Goal: Task Accomplishment & Management: Complete application form

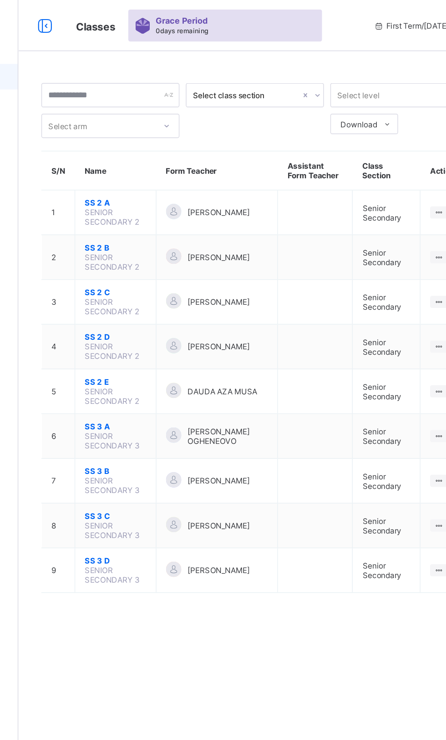
click at [250, 180] on span "[PERSON_NAME]" at bounding box center [252, 183] width 44 height 7
click at [171, 189] on span "SENIOR SECONDARY 2" at bounding box center [176, 187] width 39 height 14
click at [171, 175] on span "SS 2 B" at bounding box center [179, 176] width 44 height 7
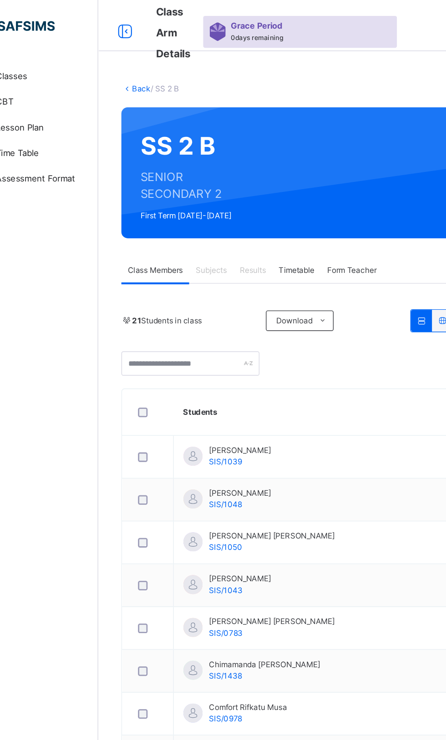
click at [193, 191] on span "Subjects" at bounding box center [189, 192] width 22 height 8
click at [179, 192] on div "Subjects" at bounding box center [189, 192] width 31 height 18
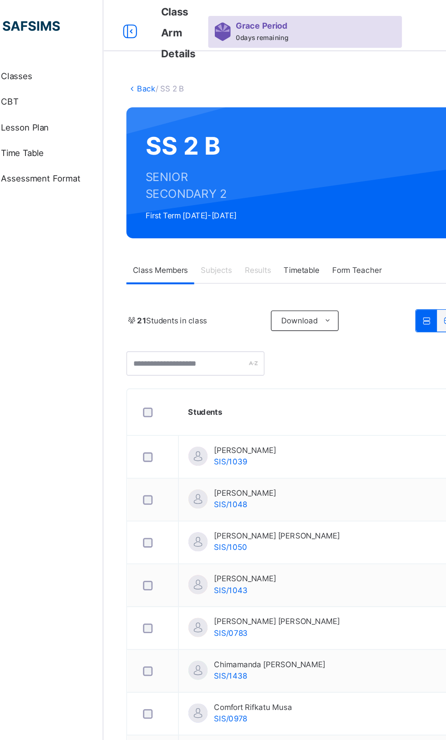
click at [55, 53] on span "Classes" at bounding box center [72, 54] width 73 height 9
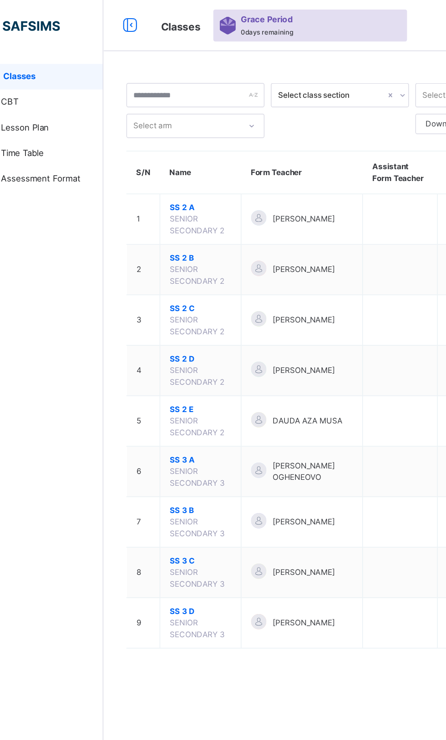
click at [165, 187] on span "SS 2 B" at bounding box center [179, 184] width 44 height 8
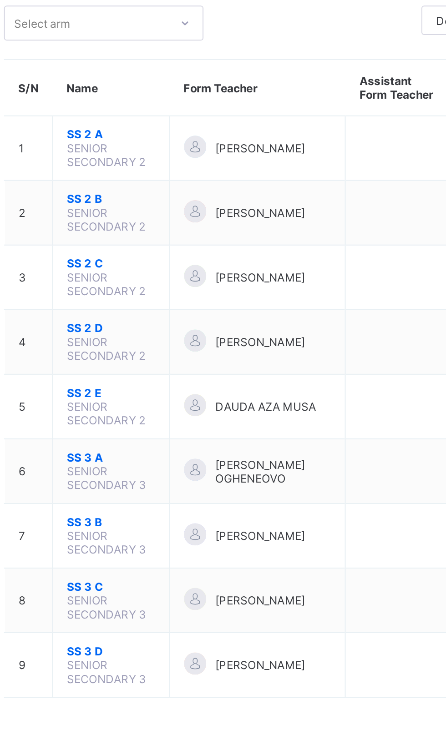
click at [171, 177] on span "SS 2 B" at bounding box center [179, 176] width 44 height 7
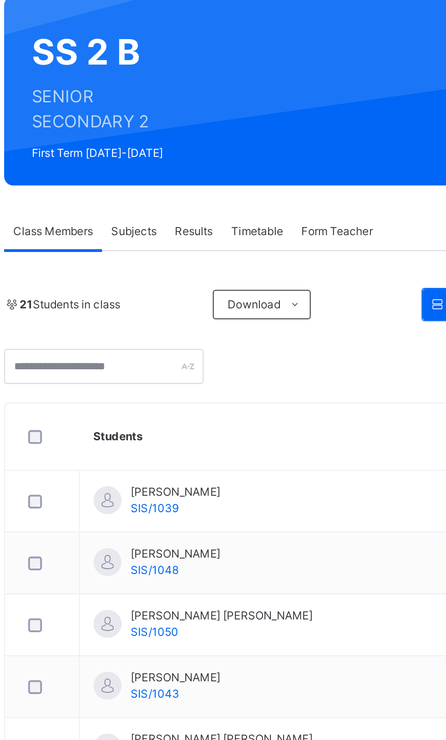
click at [192, 188] on span "Subjects" at bounding box center [189, 192] width 22 height 8
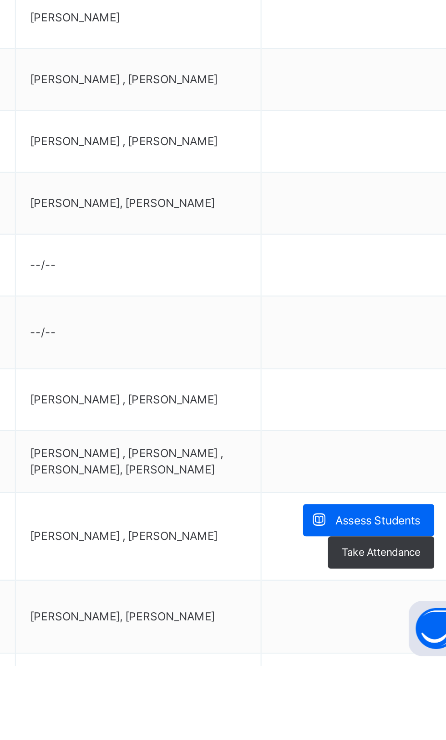
click at [376, 673] on div "Assess Students" at bounding box center [390, 669] width 65 height 16
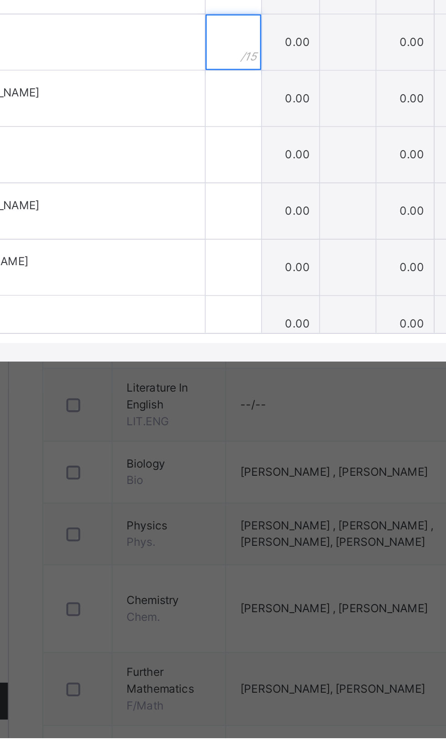
click at [223, 411] on input "text" at bounding box center [219, 397] width 27 height 27
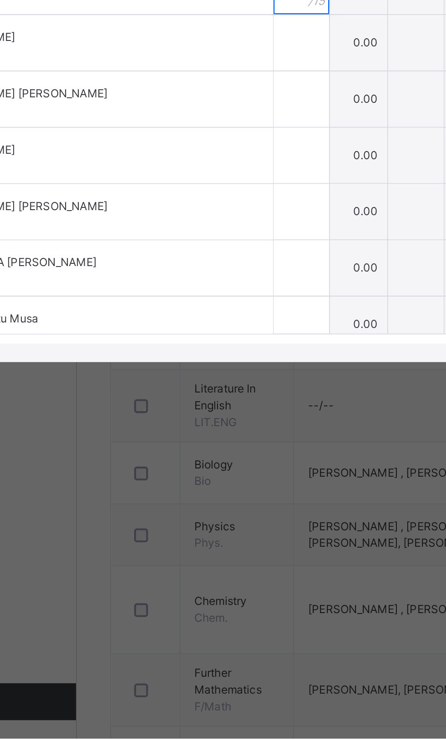
click at [230, 383] on div at bounding box center [219, 369] width 27 height 27
type input "**"
click at [216, 411] on input "text" at bounding box center [219, 397] width 27 height 27
type input "*"
click at [223, 439] on input "text" at bounding box center [219, 424] width 27 height 27
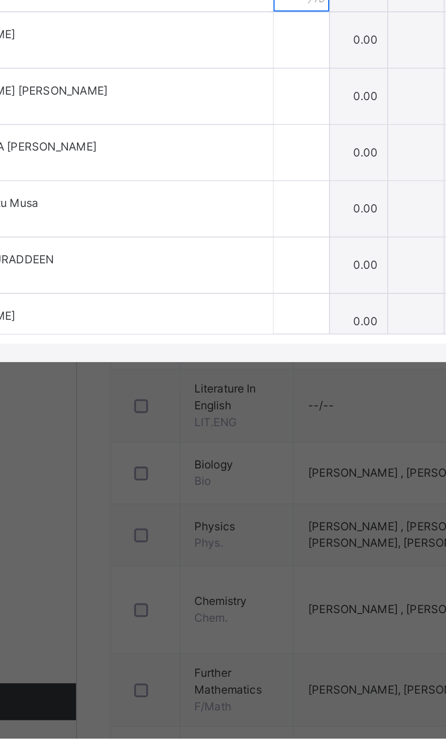
scroll to position [61, 0]
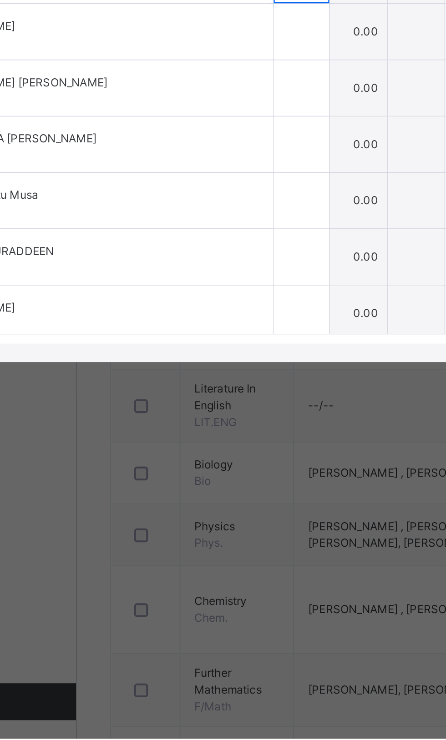
type input "**"
click at [222, 405] on input "text" at bounding box center [219, 391] width 27 height 27
type input "*"
click at [225, 433] on input "text" at bounding box center [219, 419] width 27 height 27
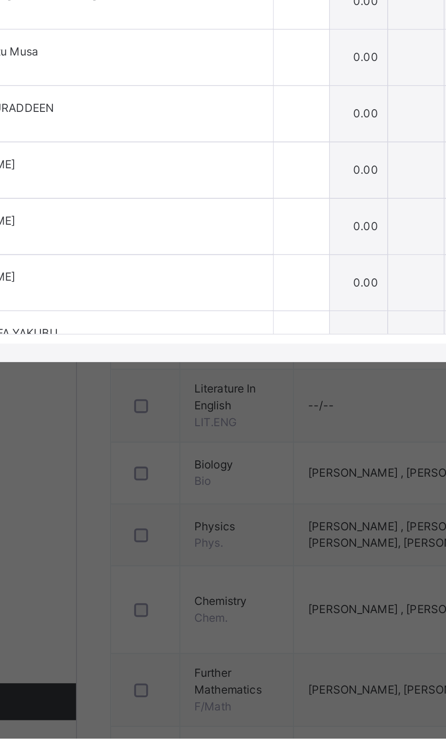
scroll to position [142, 0]
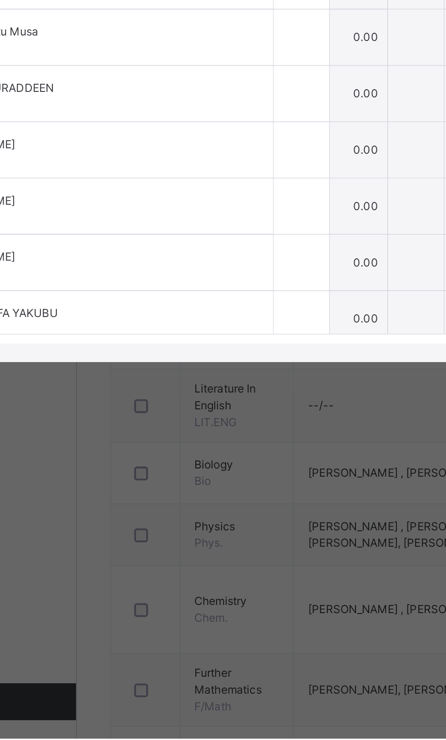
type input "*"
click at [223, 380] on input "text" at bounding box center [219, 366] width 27 height 27
type input "*"
click at [224, 408] on input "text" at bounding box center [219, 394] width 27 height 27
type input "*"
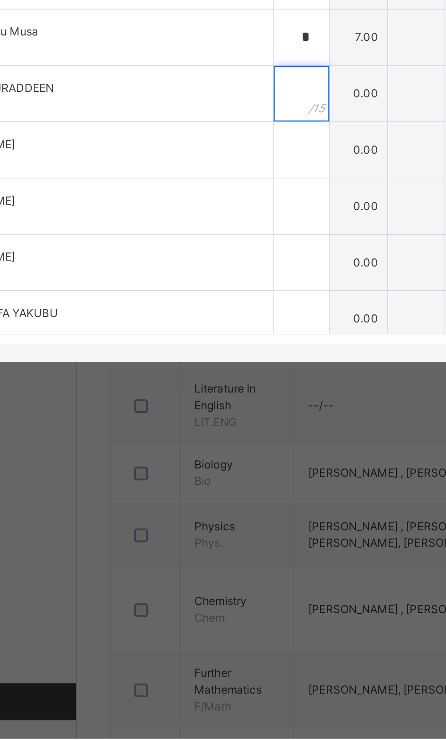
click at [221, 436] on input "text" at bounding box center [219, 422] width 27 height 27
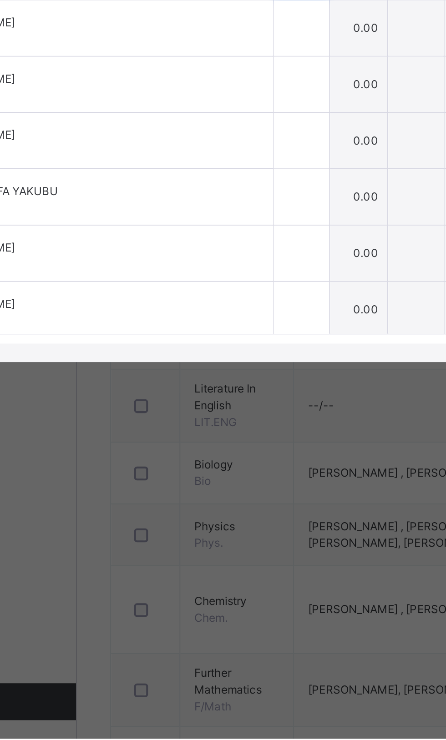
scroll to position [204, 0]
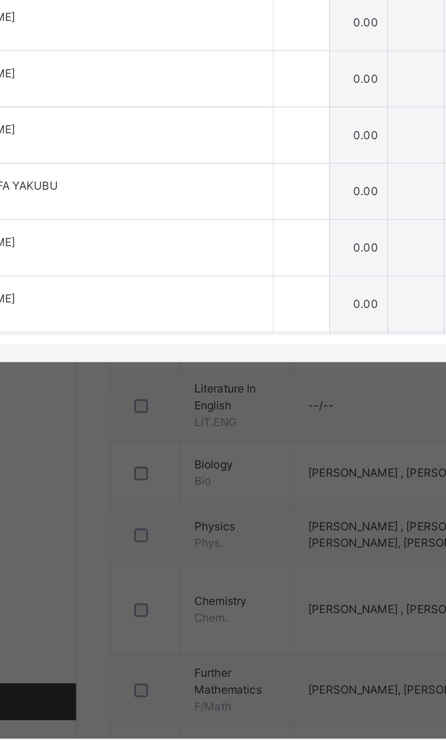
type input "**"
click at [221, 401] on input "text" at bounding box center [219, 387] width 27 height 27
type input "*"
click at [219, 429] on input "text" at bounding box center [219, 414] width 27 height 27
type input "*"
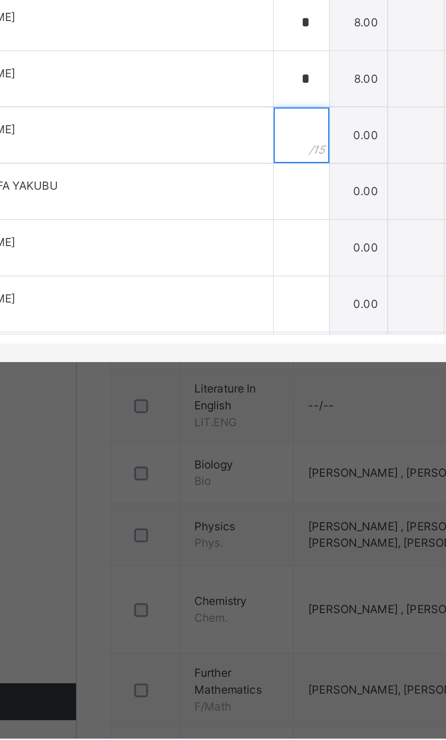
click at [223, 456] on input "text" at bounding box center [219, 442] width 27 height 27
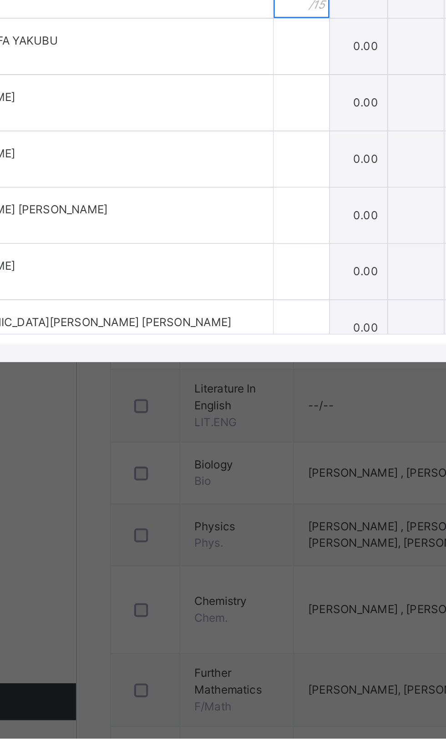
scroll to position [278, 0]
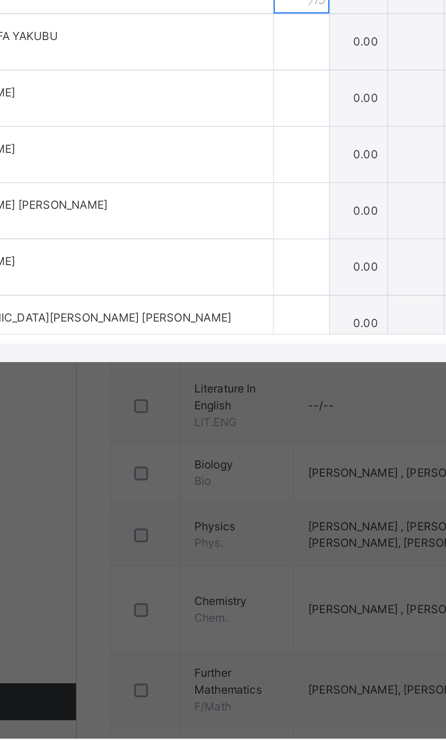
type input "*"
click at [224, 410] on input "text" at bounding box center [219, 396] width 27 height 27
type input "*"
click at [221, 438] on input "text" at bounding box center [219, 424] width 27 height 27
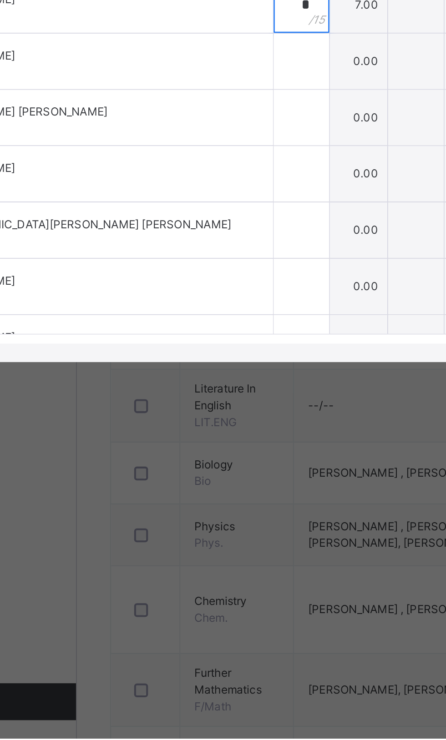
type input "*"
click at [222, 420] on input "text" at bounding box center [219, 406] width 27 height 27
type input "*"
click at [222, 448] on input "text" at bounding box center [219, 434] width 27 height 27
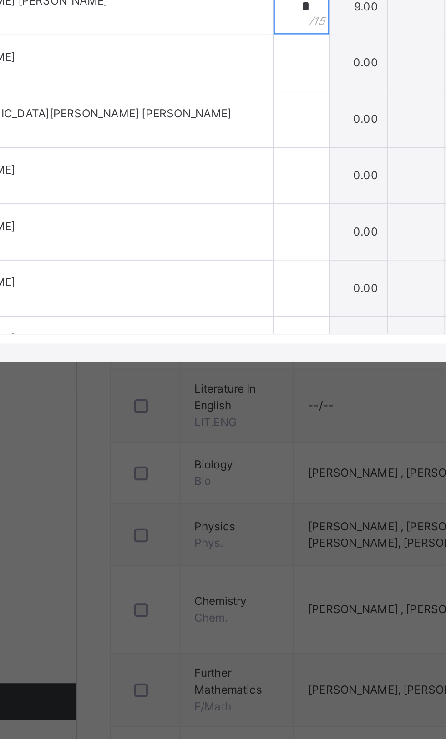
scroll to position [380, 0]
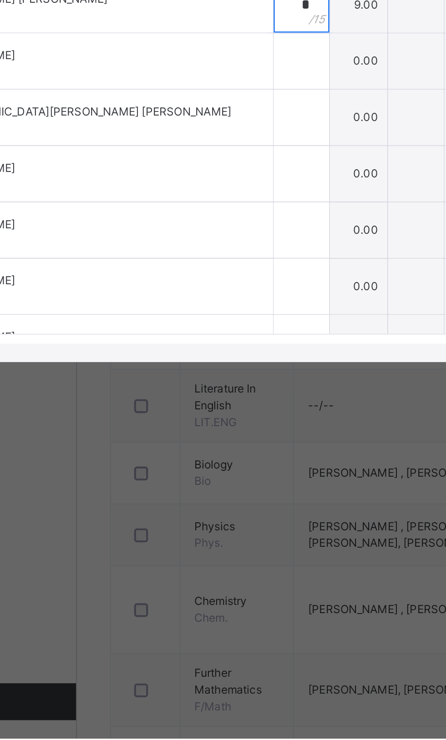
type input "*"
click at [223, 420] on input "text" at bounding box center [219, 406] width 27 height 27
type input "**"
click at [223, 448] on input "text" at bounding box center [219, 434] width 27 height 27
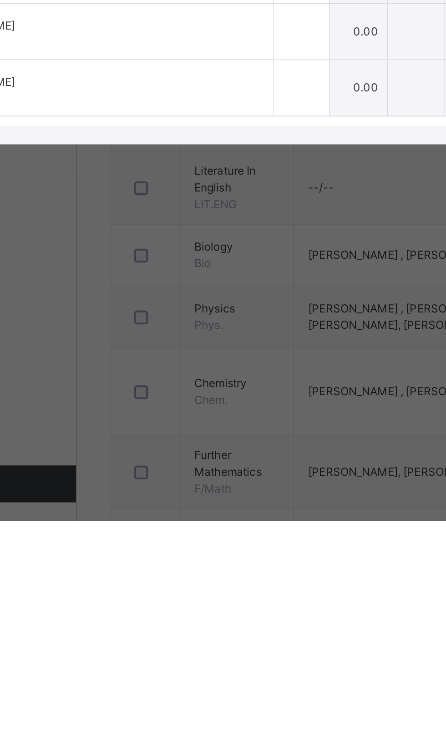
type input "*"
click at [226, 457] on input "text" at bounding box center [219, 443] width 27 height 27
type input "**"
click at [221, 485] on input "text" at bounding box center [219, 471] width 27 height 27
type input "*"
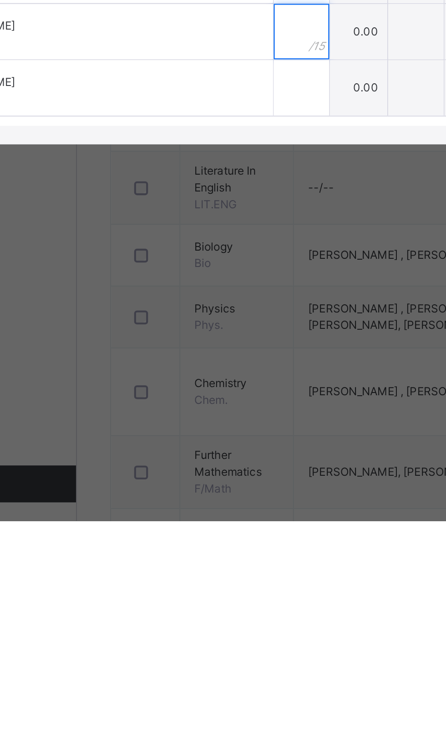
click at [222, 513] on input "text" at bounding box center [219, 499] width 27 height 27
type input "*"
click at [223, 541] on input "text" at bounding box center [219, 526] width 27 height 27
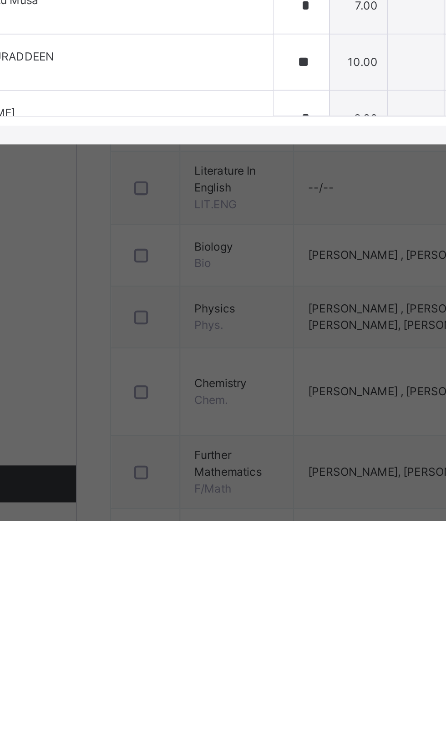
scroll to position [0, 0]
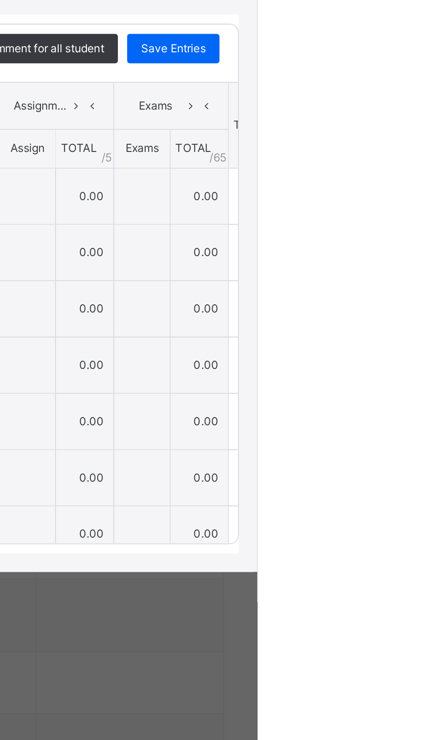
type input "**"
click at [421, 301] on span "Save Entries" at bounding box center [405, 297] width 32 height 8
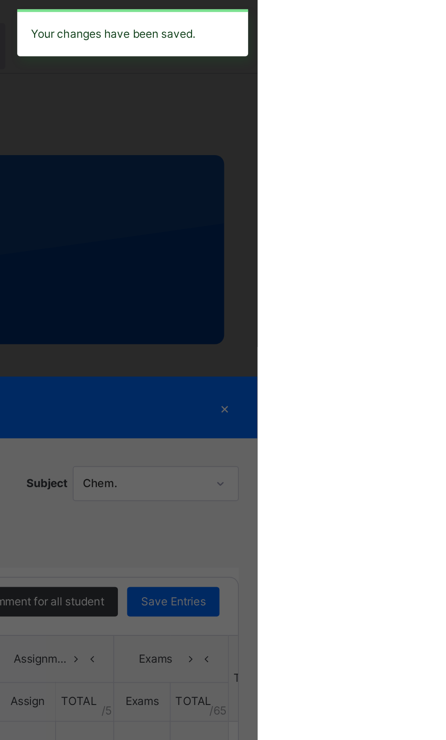
type input "**"
type input "*"
type input "**"
type input "*"
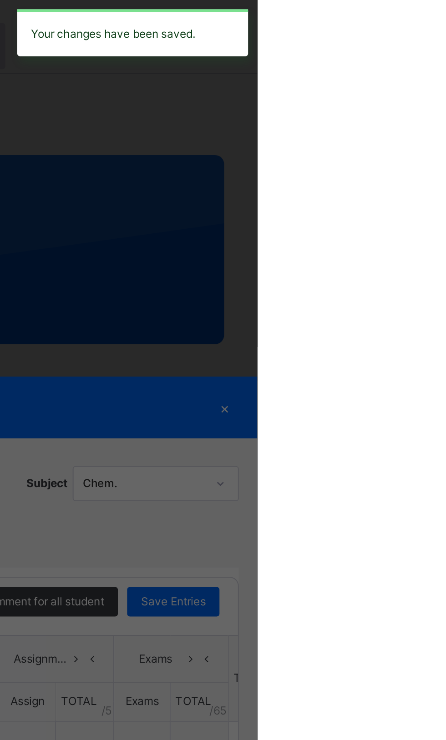
type input "*"
type input "**"
type input "*"
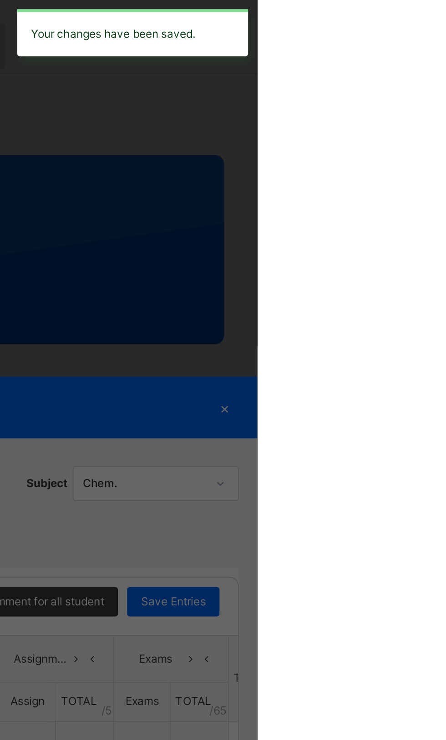
type input "*"
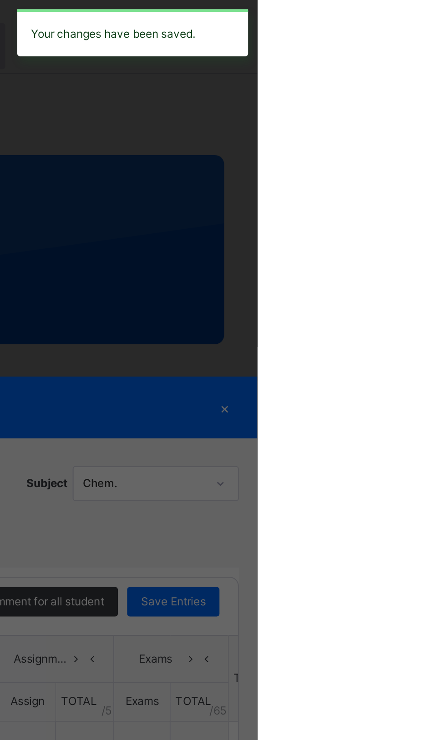
type input "**"
type input "*"
type input "**"
type input "*"
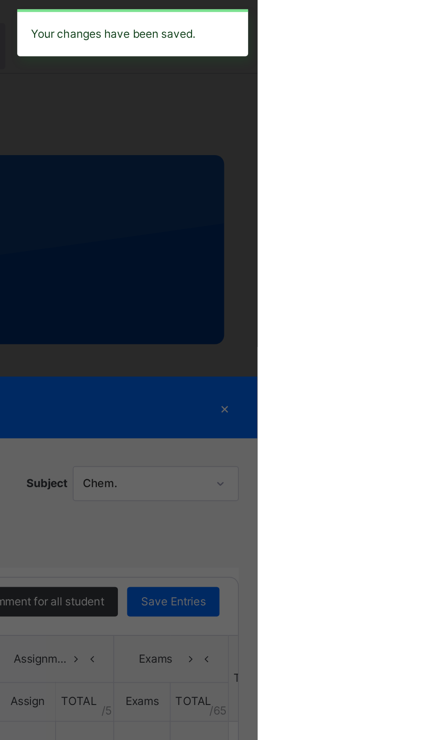
type input "**"
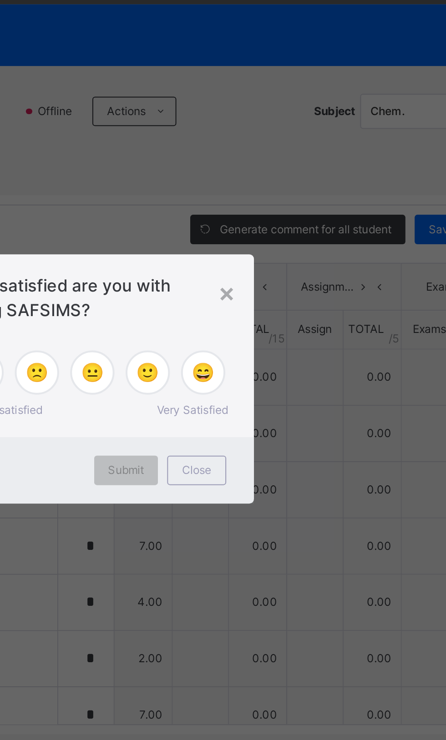
click at [294, 337] on div "×" at bounding box center [289, 327] width 9 height 19
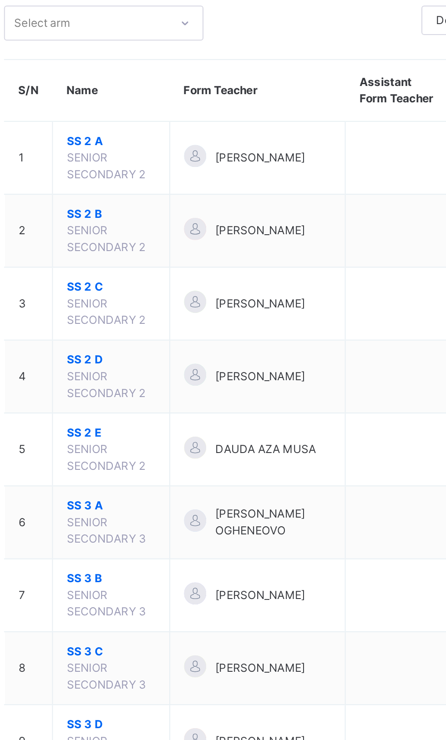
click at [163, 221] on span "SS 2 C" at bounding box center [179, 220] width 44 height 8
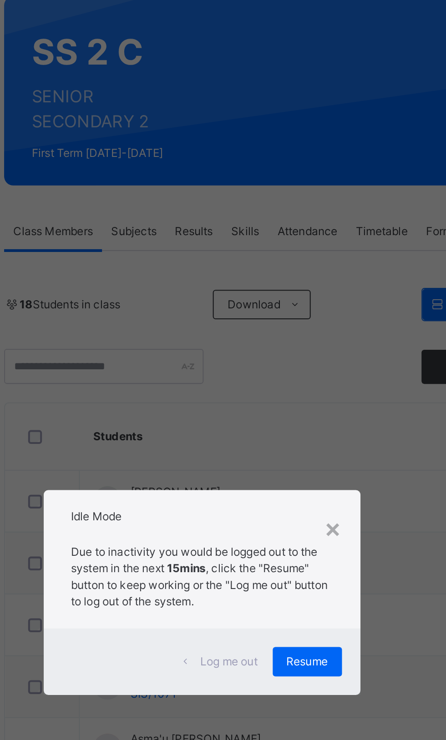
click at [190, 198] on div "× Idle Mode Due to inactivity you would be logged out to the system in the next…" at bounding box center [223, 370] width 446 height 740
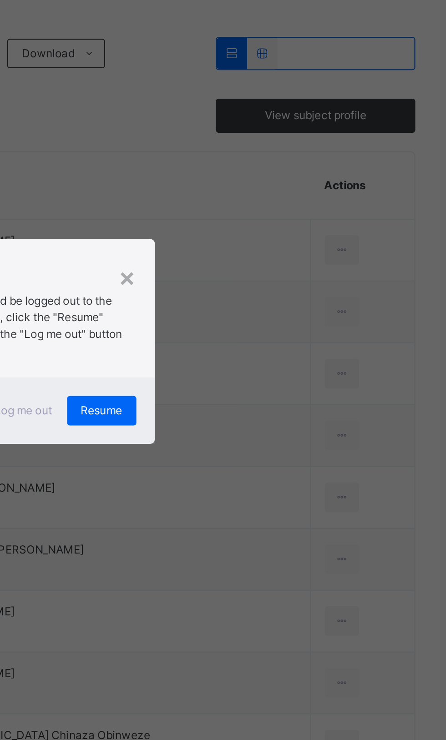
click at [349, 424] on div "× Idle Mode Due to inactivity you would be logged out to the system in the next…" at bounding box center [223, 370] width 446 height 740
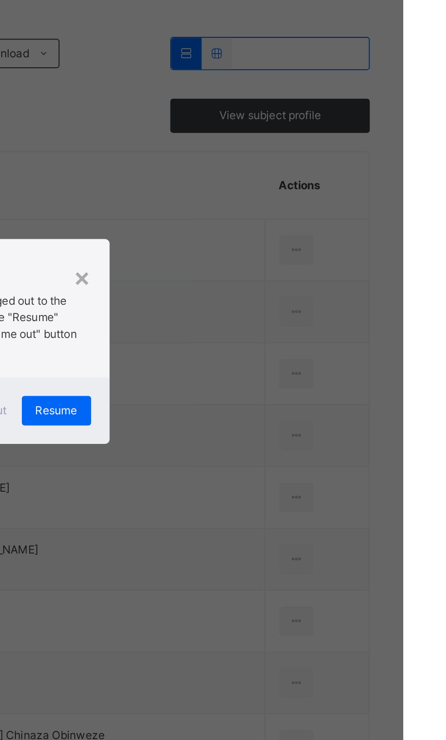
click at [288, 379] on p "Due to inactivity you would be logged out to the system in the next 15mins , cl…" at bounding box center [223, 362] width 129 height 33
click at [292, 412] on div "Resume" at bounding box center [275, 404] width 34 height 15
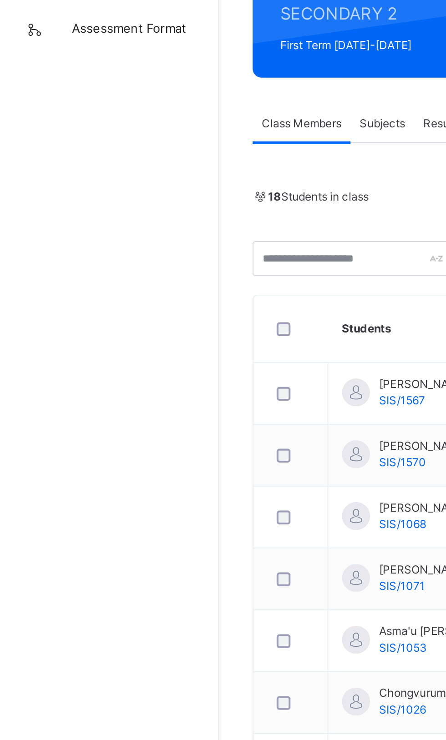
click at [195, 201] on div "Subjects" at bounding box center [189, 192] width 31 height 18
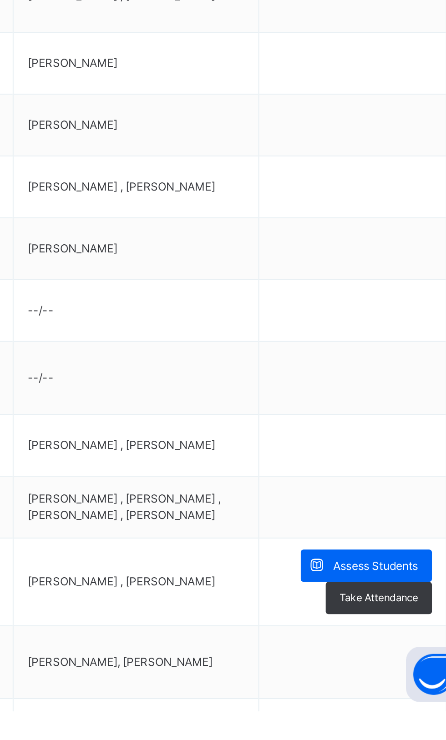
click at [377, 672] on div "Assess Students" at bounding box center [390, 669] width 65 height 16
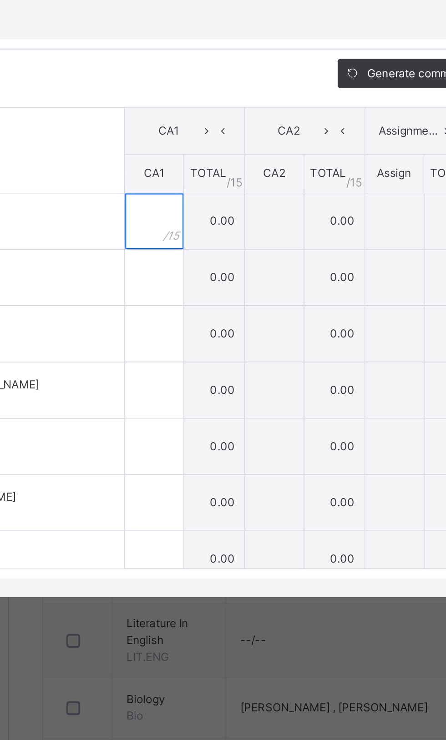
click at [195, 383] on div at bounding box center [181, 369] width 29 height 27
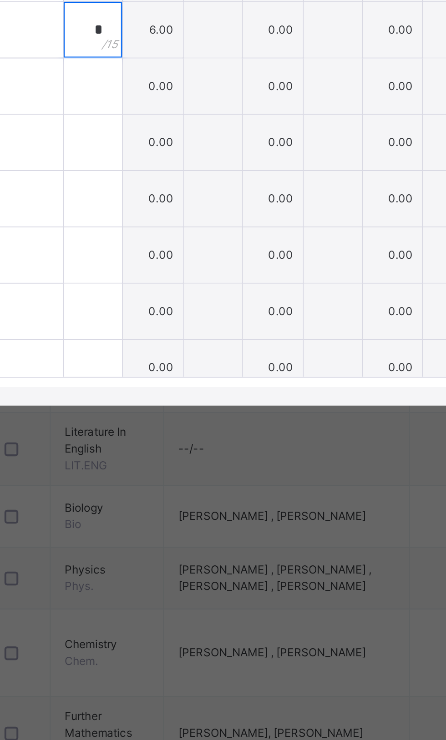
type input "*"
click at [195, 411] on div at bounding box center [181, 397] width 29 height 27
type input "*"
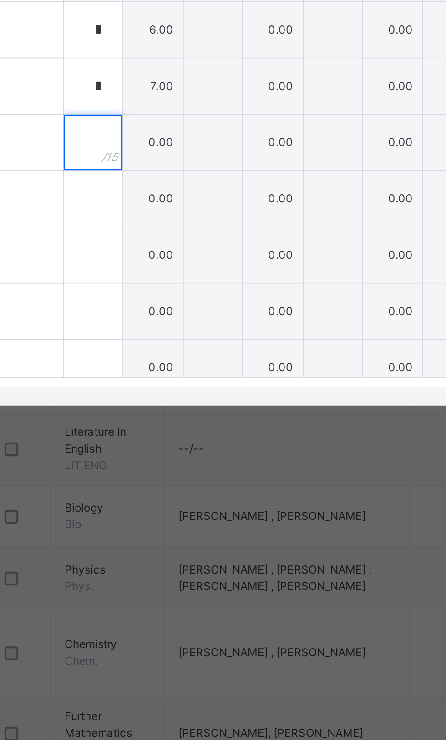
click at [195, 439] on input "text" at bounding box center [181, 424] width 29 height 27
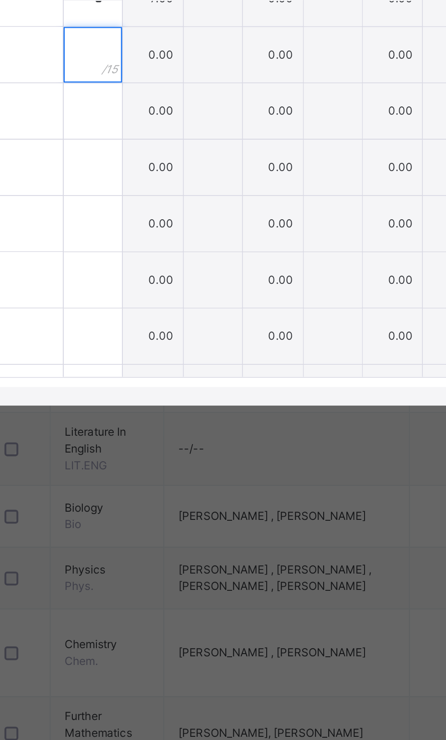
click at [195, 395] on input "text" at bounding box center [181, 381] width 29 height 27
type input "*"
click at [195, 423] on input "text" at bounding box center [181, 409] width 29 height 27
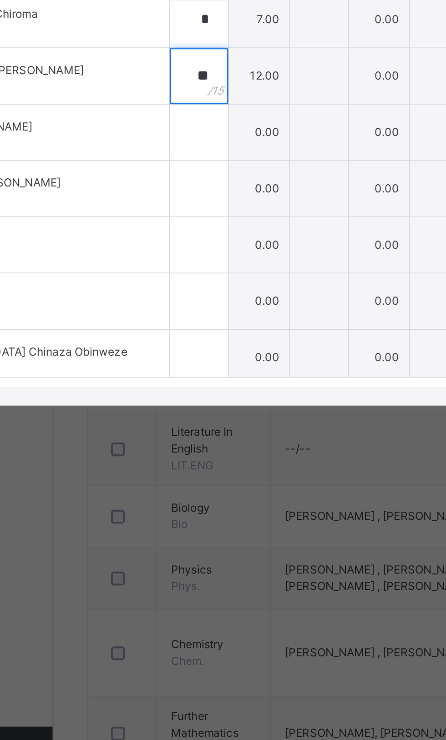
scroll to position [61, 0]
type input "**"
click at [195, 433] on input "text" at bounding box center [181, 419] width 29 height 27
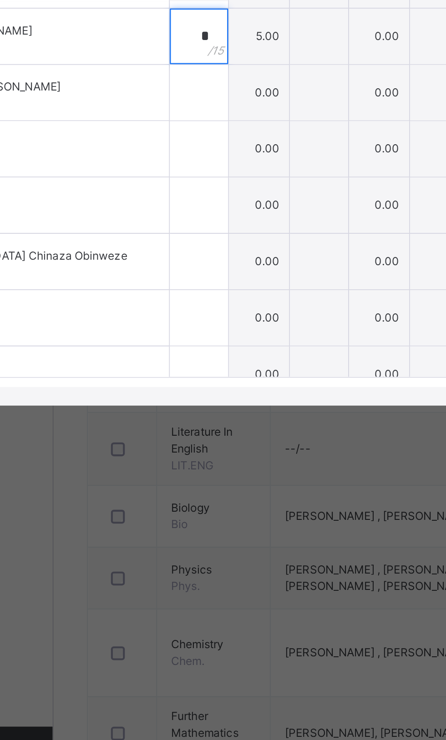
type input "*"
click at [195, 414] on input "text" at bounding box center [181, 400] width 29 height 27
type input "*"
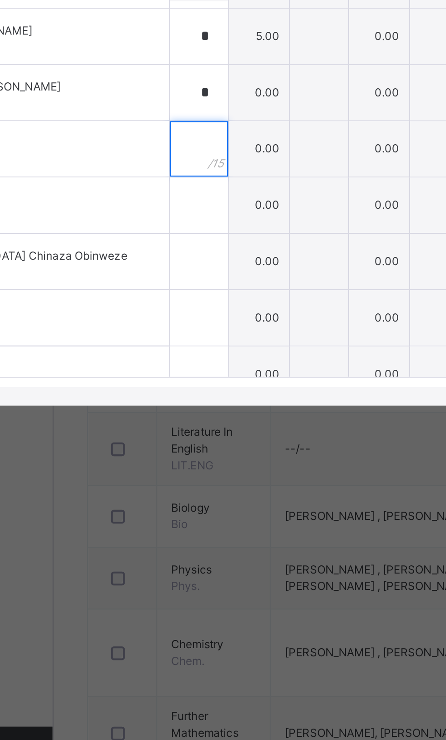
click at [195, 442] on input "text" at bounding box center [181, 428] width 29 height 27
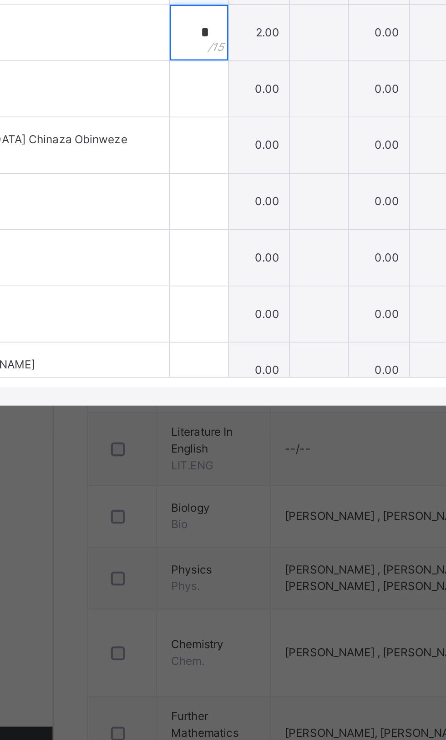
type input "*"
click at [195, 412] on input "text" at bounding box center [181, 398] width 29 height 27
type input "*"
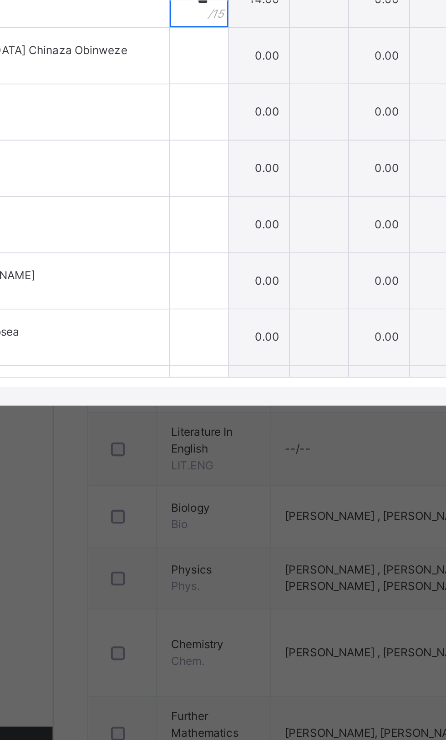
scroll to position [210, 0]
type input "**"
click at [195, 395] on input "text" at bounding box center [181, 381] width 29 height 27
type input "*"
click at [195, 423] on input "text" at bounding box center [181, 409] width 29 height 27
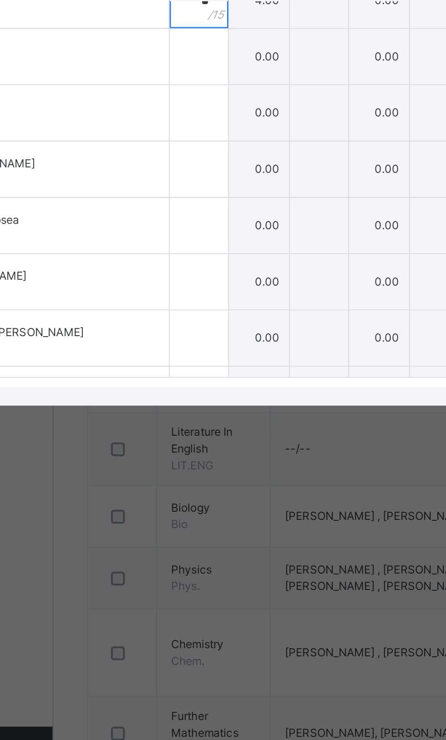
scroll to position [266, 0]
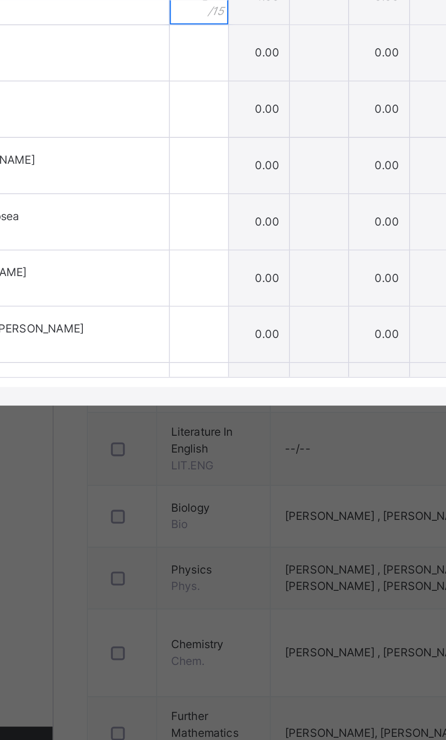
type input "*"
click at [195, 395] on input "text" at bounding box center [181, 380] width 29 height 27
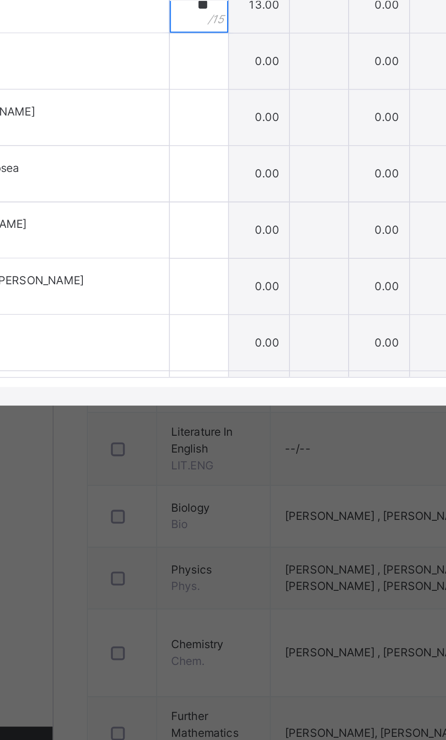
type input "**"
click at [195, 399] on input "text" at bounding box center [181, 384] width 29 height 27
type input "**"
click at [195, 426] on input "text" at bounding box center [181, 412] width 29 height 27
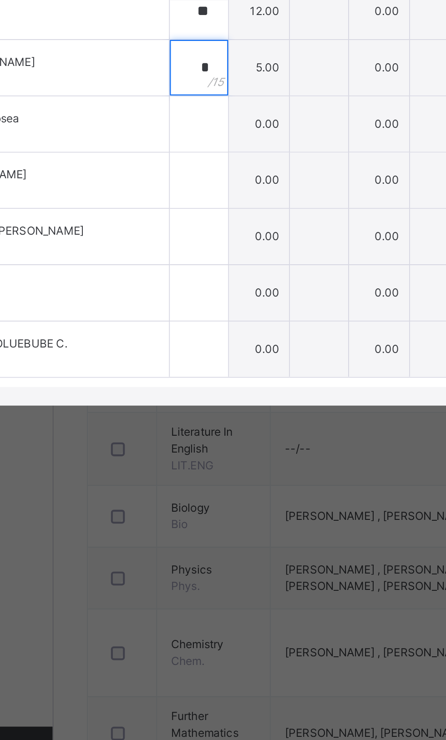
type input "*"
click at [195, 430] on input "text" at bounding box center [181, 415] width 29 height 27
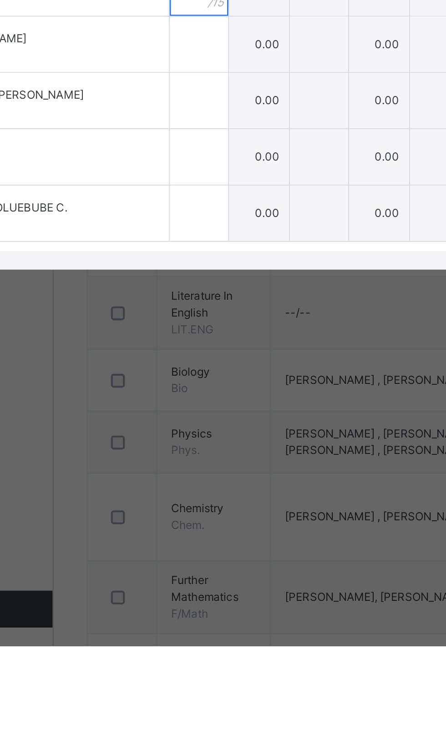
type input "*"
click at [195, 457] on input "text" at bounding box center [181, 443] width 29 height 27
type input "*"
click at [195, 485] on input "text" at bounding box center [181, 471] width 29 height 27
type input "*"
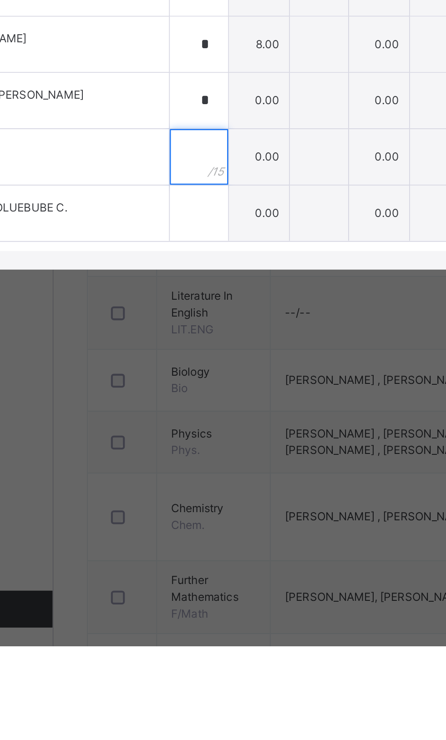
click at [195, 513] on input "text" at bounding box center [181, 499] width 29 height 27
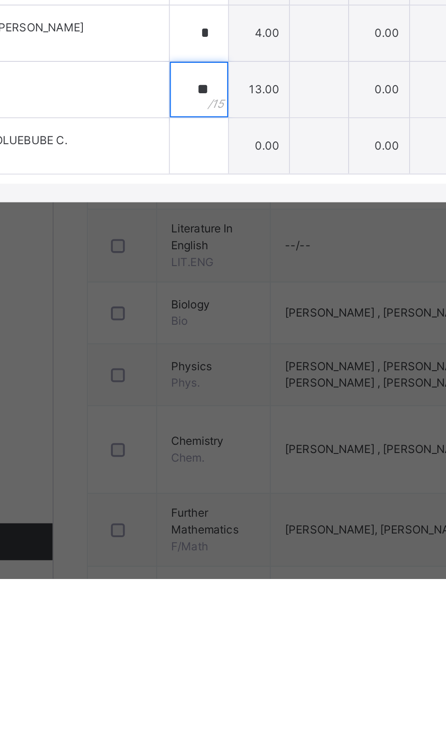
type input "**"
click at [195, 541] on input "text" at bounding box center [181, 526] width 29 height 27
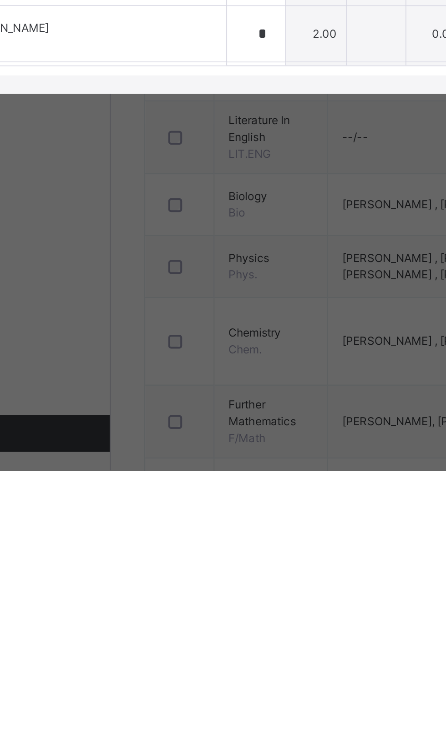
scroll to position [0, 0]
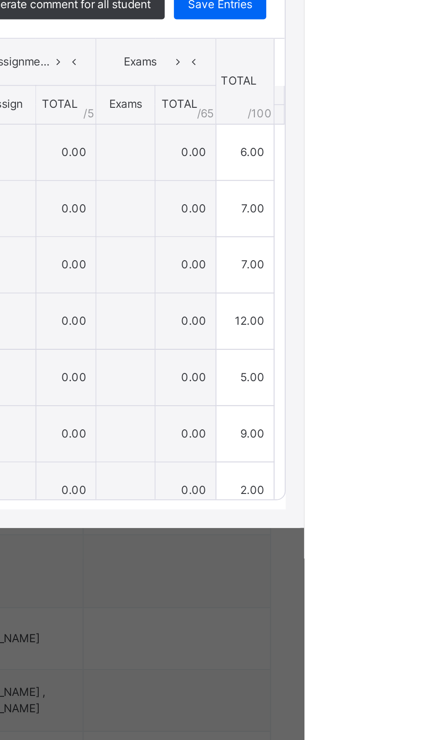
type input "**"
click at [427, 304] on div "Save Entries" at bounding box center [405, 296] width 46 height 15
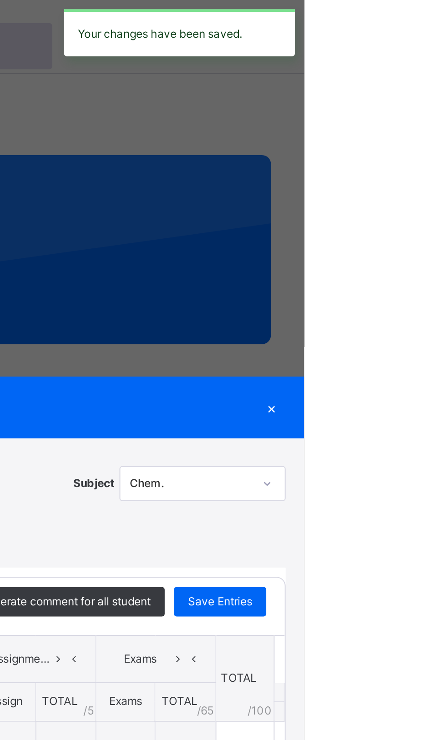
type input "*"
type input "**"
type input "*"
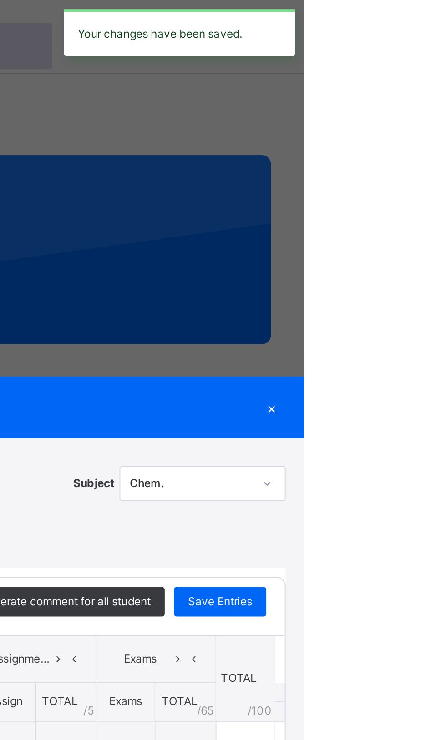
type input "*"
type input "**"
type input "*"
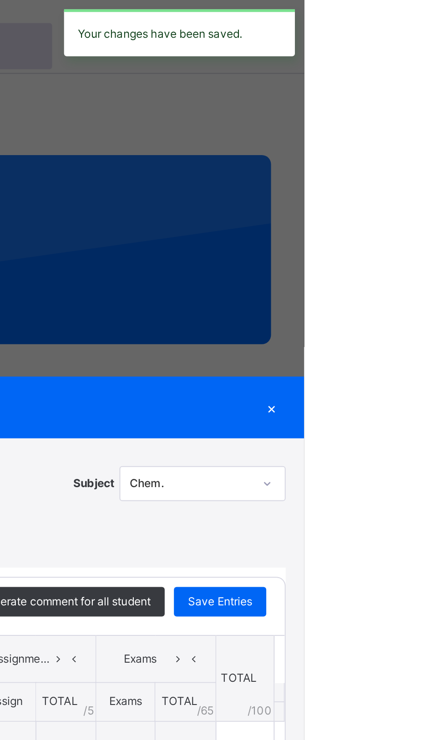
type input "**"
type input "*"
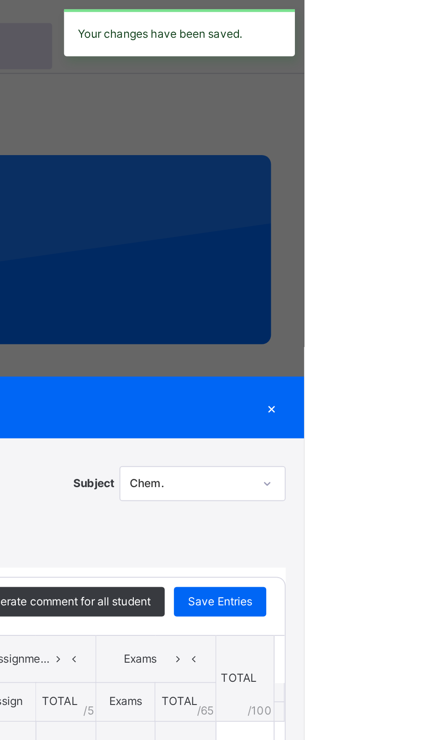
type input "*"
type input "**"
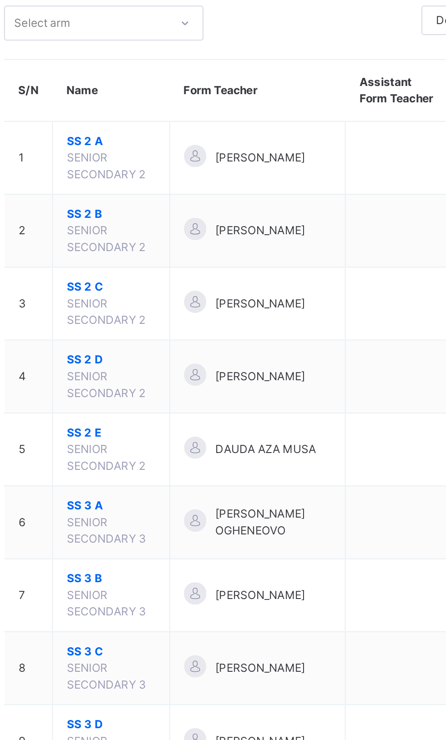
click at [172, 256] on span "SS 2 D" at bounding box center [179, 256] width 44 height 8
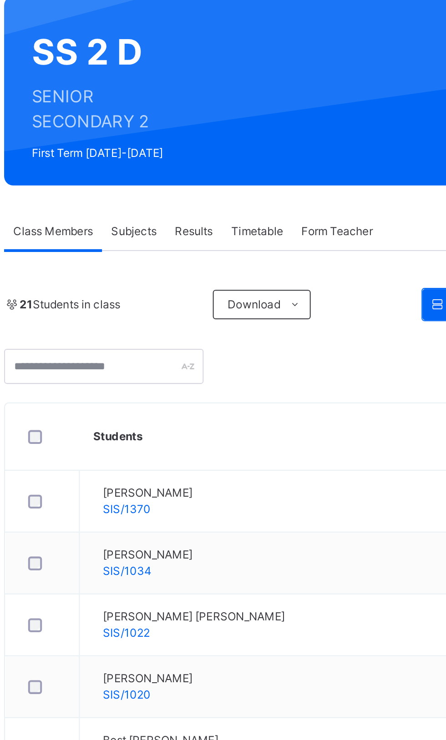
click at [191, 197] on div "Subjects" at bounding box center [189, 192] width 31 height 18
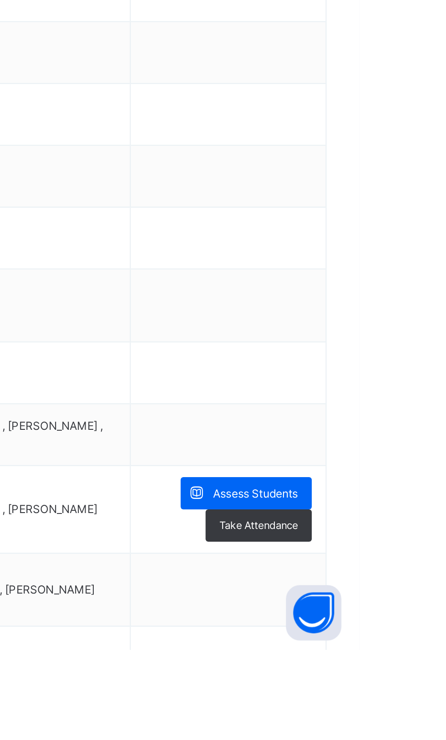
click at [392, 668] on span "Assess Students" at bounding box center [395, 663] width 42 height 8
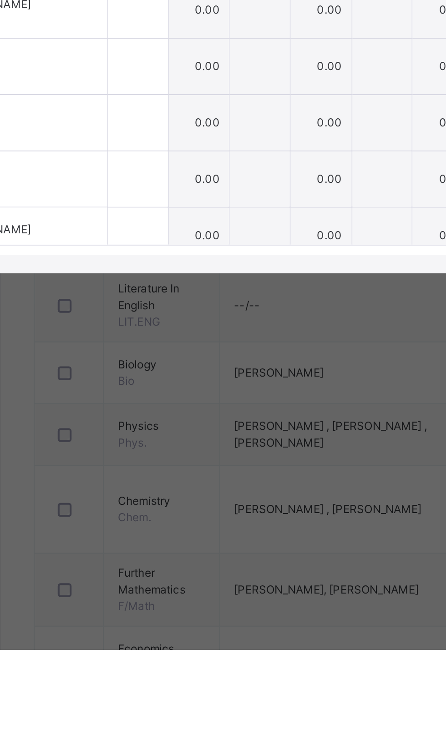
click at [192, 383] on input "text" at bounding box center [177, 369] width 30 height 27
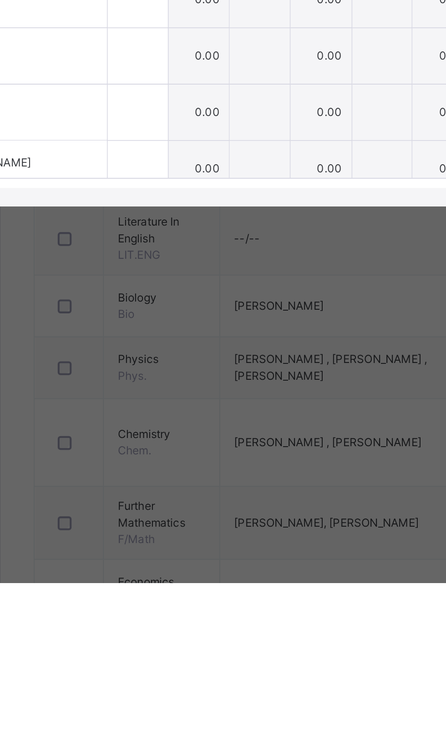
type input "*"
click at [192, 411] on input "text" at bounding box center [177, 397] width 30 height 27
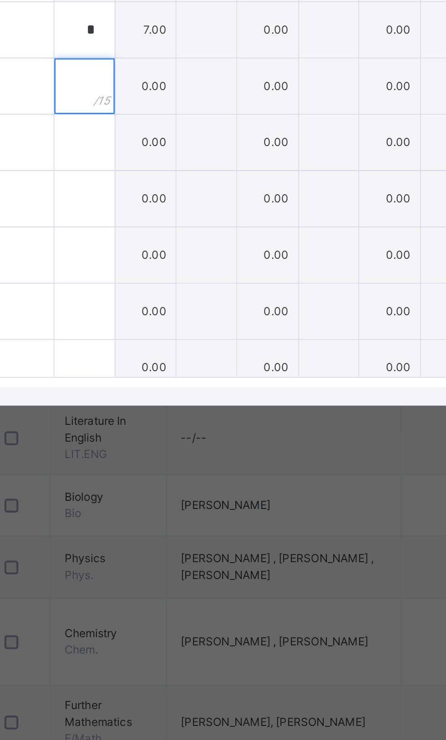
type input "*"
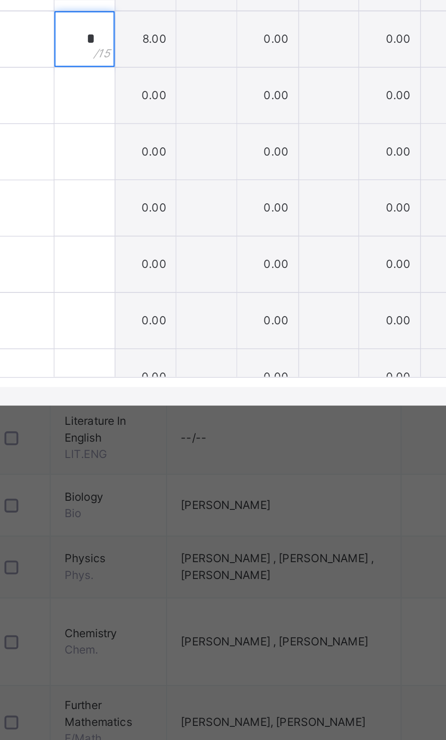
scroll to position [33, 0]
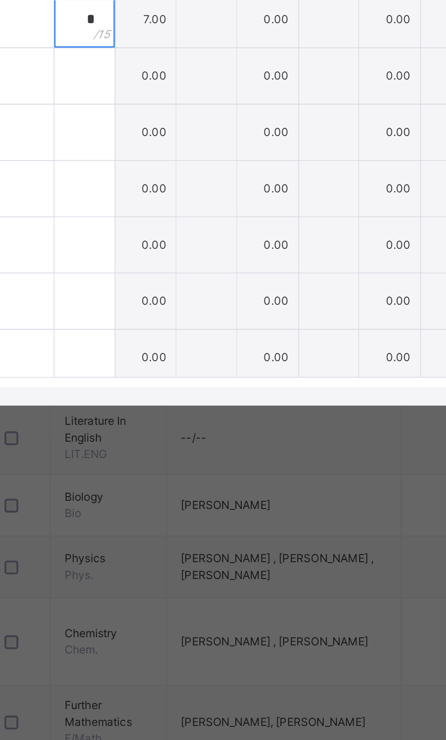
type input "*"
click at [192, 406] on input "text" at bounding box center [177, 392] width 30 height 27
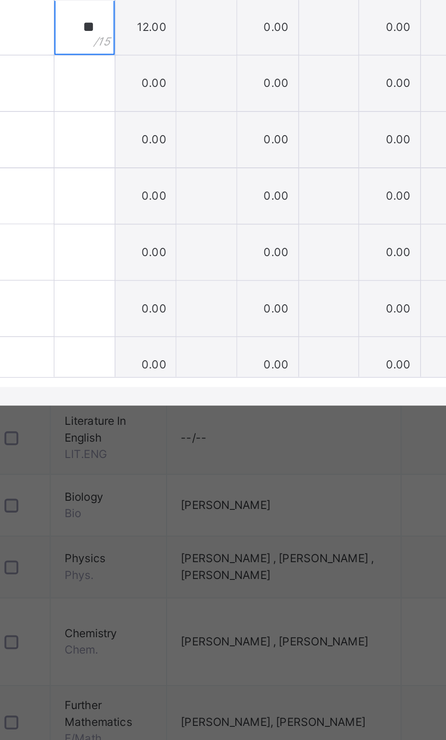
scroll to position [58, 0]
type input "**"
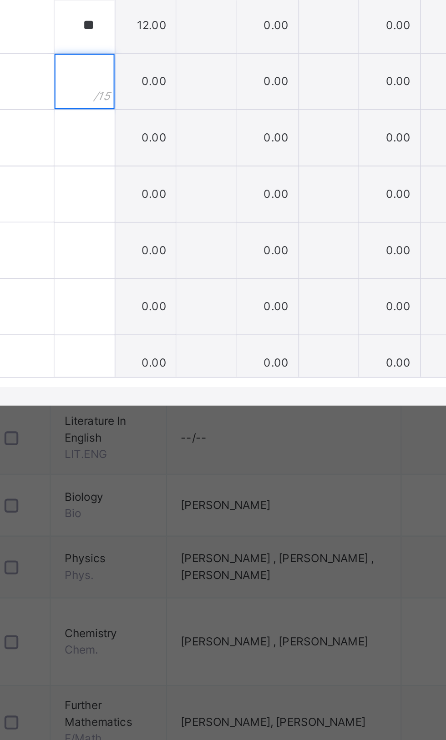
click at [192, 409] on input "text" at bounding box center [177, 394] width 30 height 27
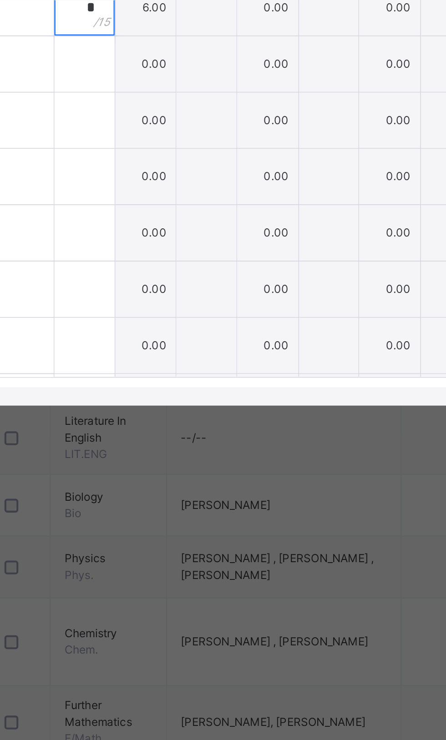
type input "*"
click at [192, 400] on input "text" at bounding box center [177, 386] width 30 height 27
type input "**"
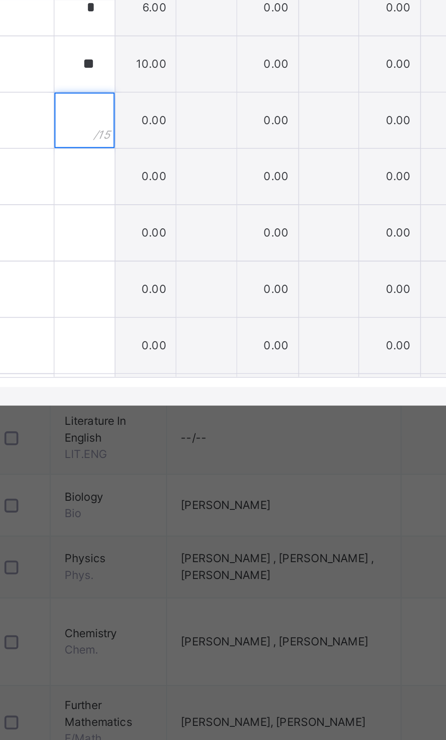
click at [192, 428] on input "text" at bounding box center [177, 413] width 30 height 27
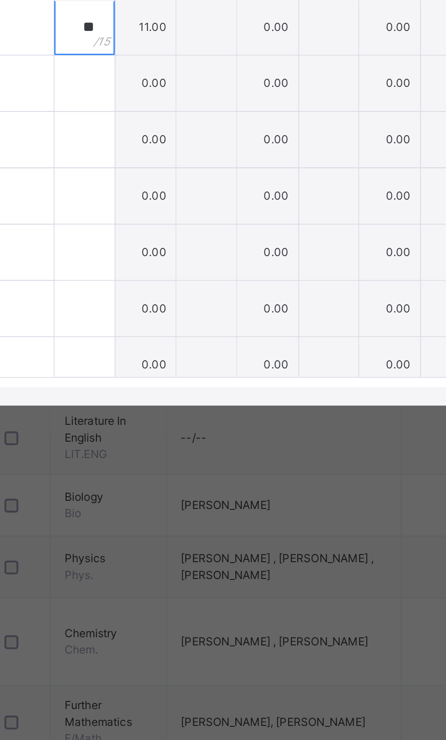
scroll to position [142, 0]
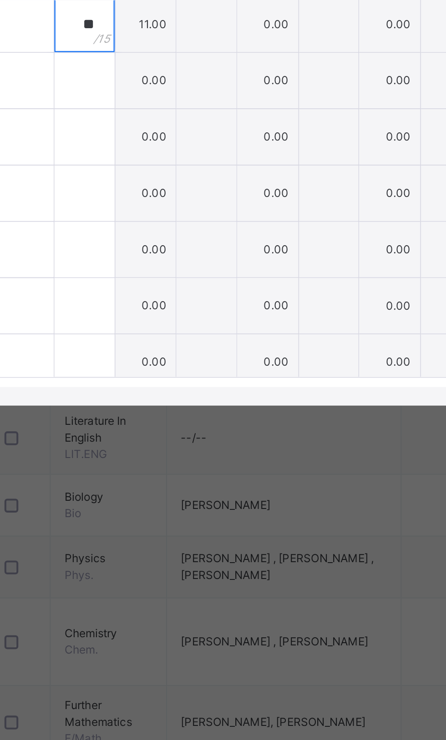
type input "**"
click at [192, 408] on input "text" at bounding box center [177, 394] width 30 height 27
type input "*"
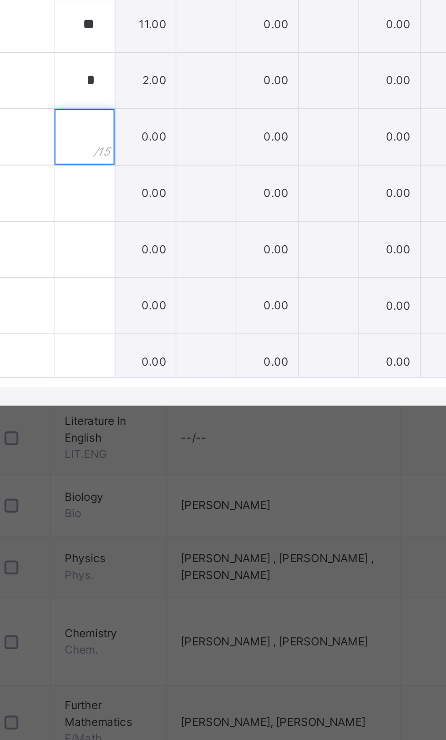
click at [192, 436] on input "text" at bounding box center [177, 422] width 30 height 27
type input "*"
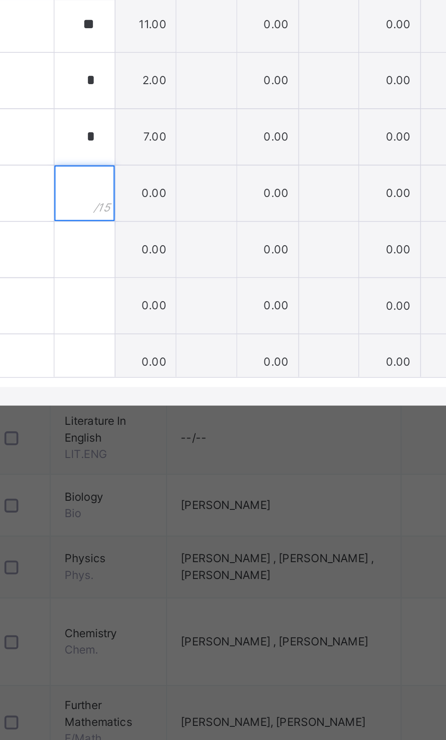
click at [192, 464] on input "text" at bounding box center [177, 449] width 30 height 27
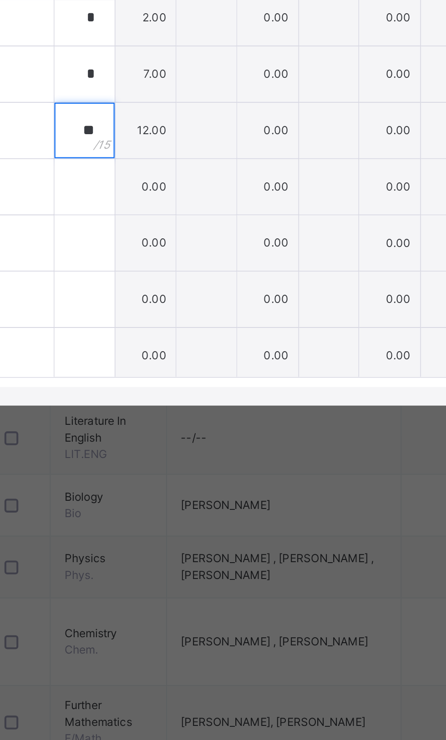
scroll to position [239, 0]
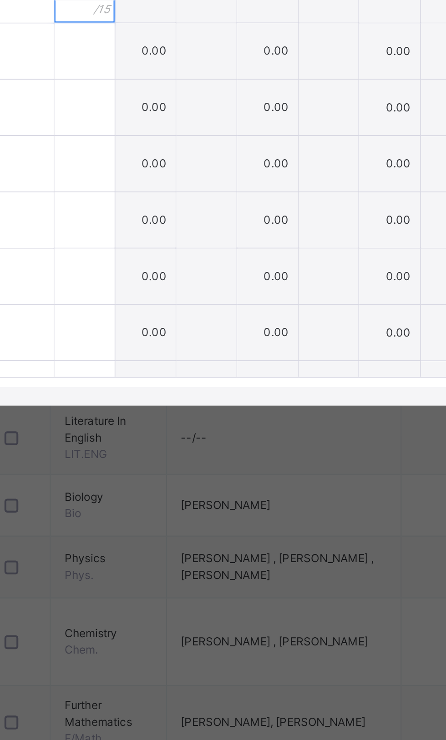
type input "**"
click at [192, 394] on input "text" at bounding box center [177, 379] width 30 height 27
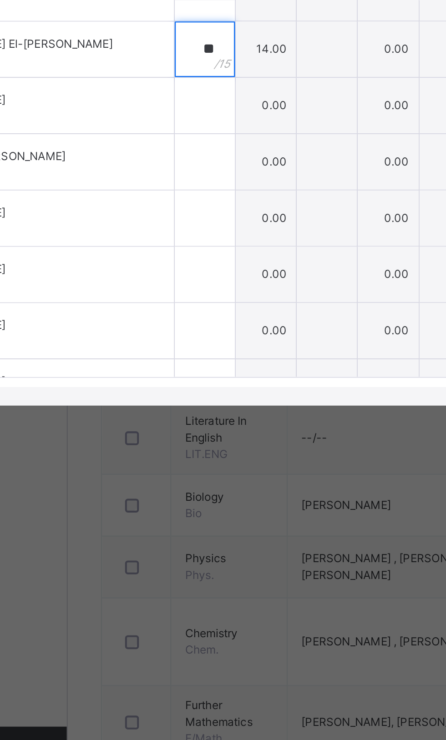
scroll to position [245, 0]
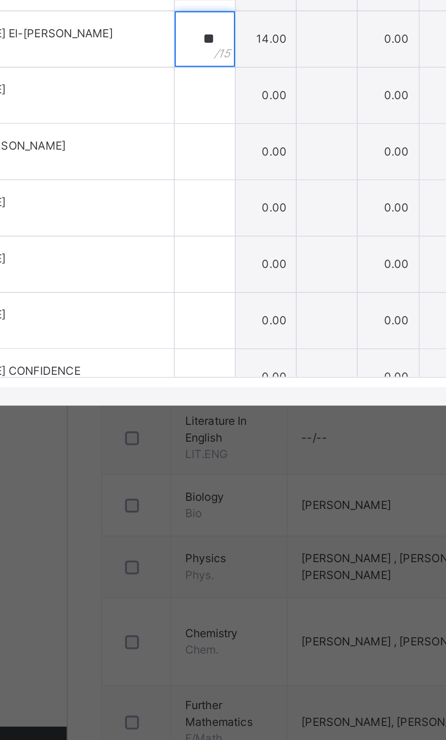
type input "**"
click at [192, 415] on input "text" at bounding box center [177, 401] width 30 height 27
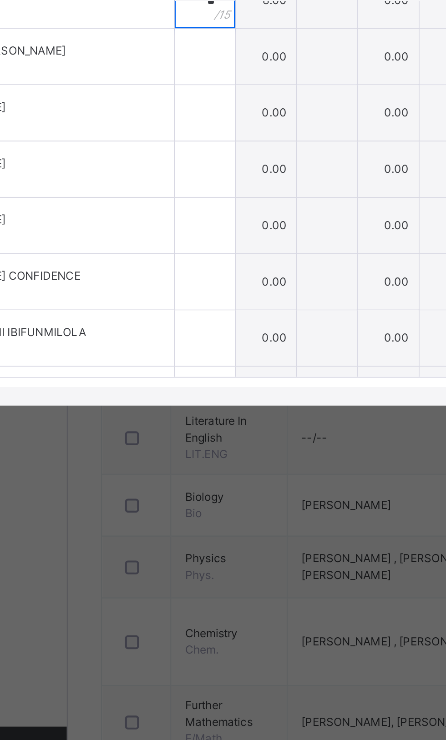
scroll to position [292, 0]
type input "*"
click at [192, 396] on input "text" at bounding box center [177, 382] width 30 height 27
type input "**"
click at [192, 424] on input "text" at bounding box center [177, 410] width 30 height 27
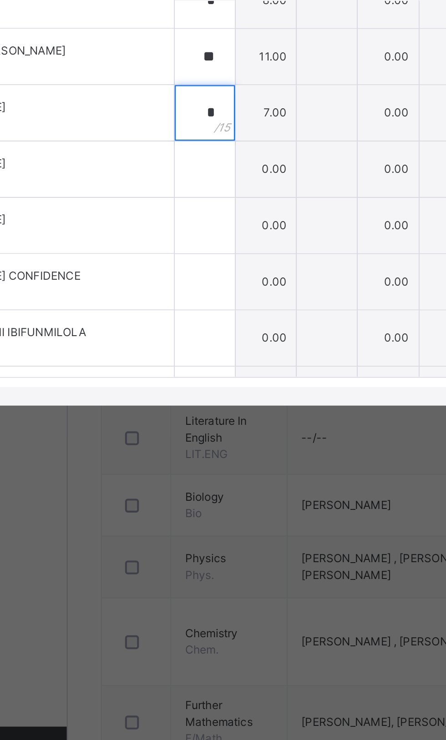
scroll to position [314, 0]
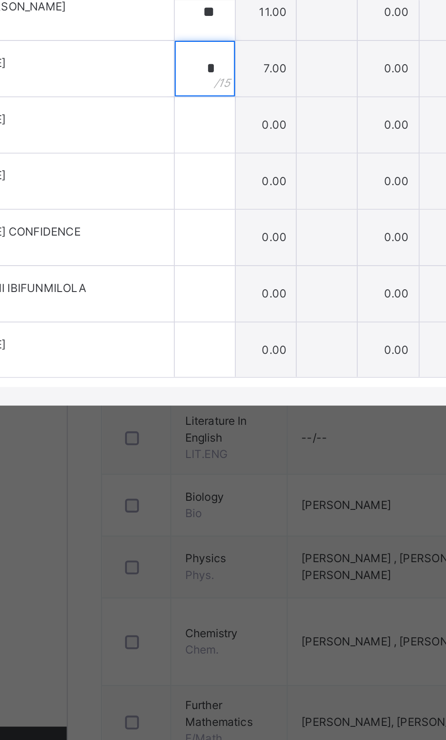
type input "*"
click at [192, 430] on input "text" at bounding box center [177, 416] width 30 height 27
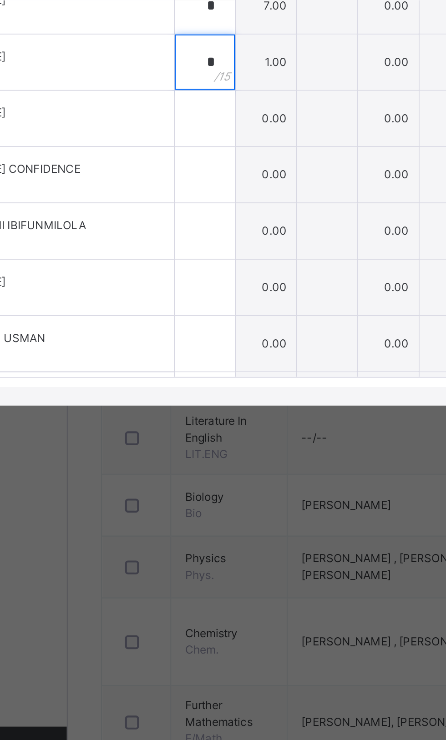
scroll to position [360, 0]
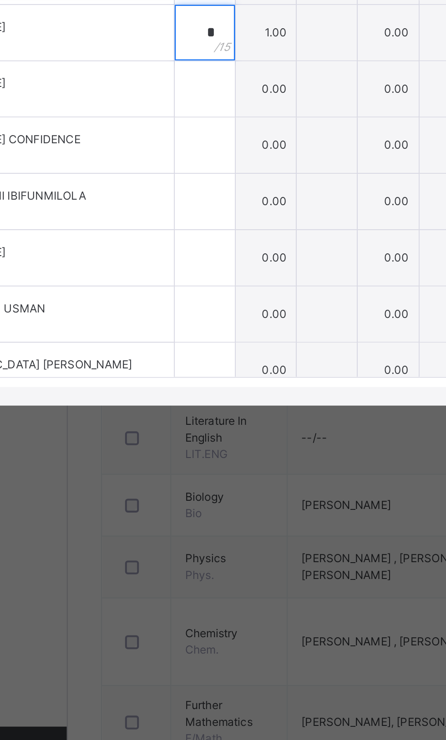
type input "*"
click at [192, 412] on input "text" at bounding box center [177, 398] width 30 height 27
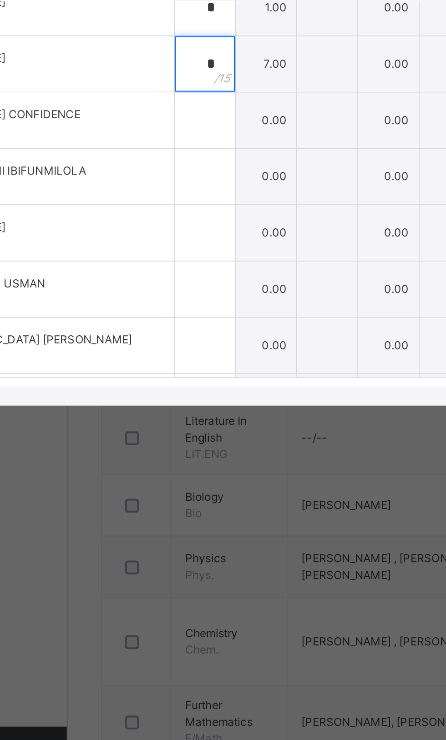
scroll to position [373, 0]
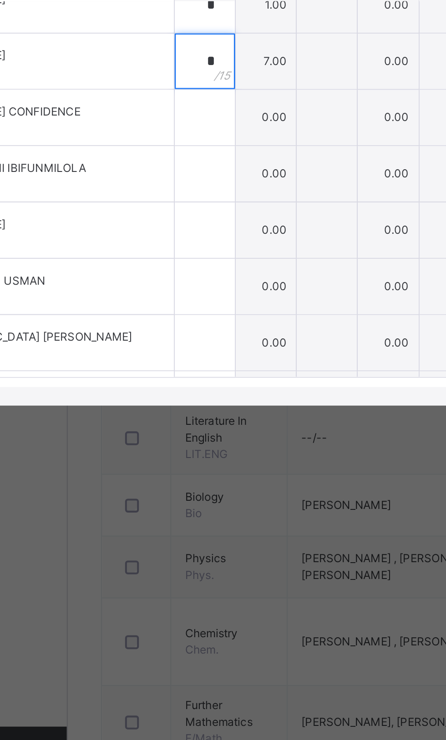
type input "*"
click at [192, 426] on input "text" at bounding box center [177, 412] width 30 height 27
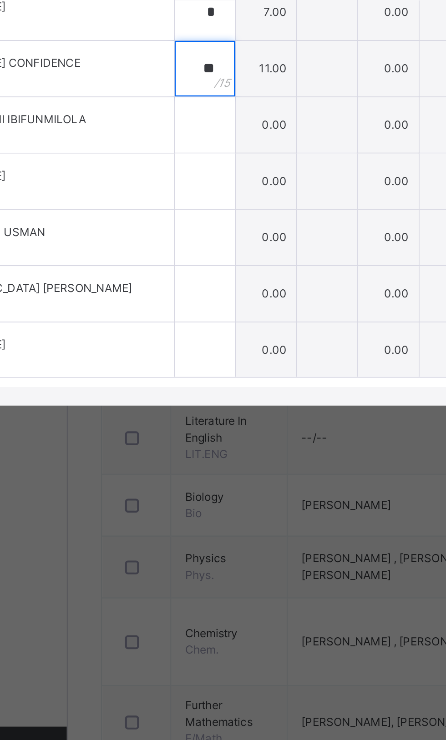
scroll to position [398, 0]
type input "**"
click at [192, 430] on input "text" at bounding box center [177, 415] width 30 height 27
type input "**"
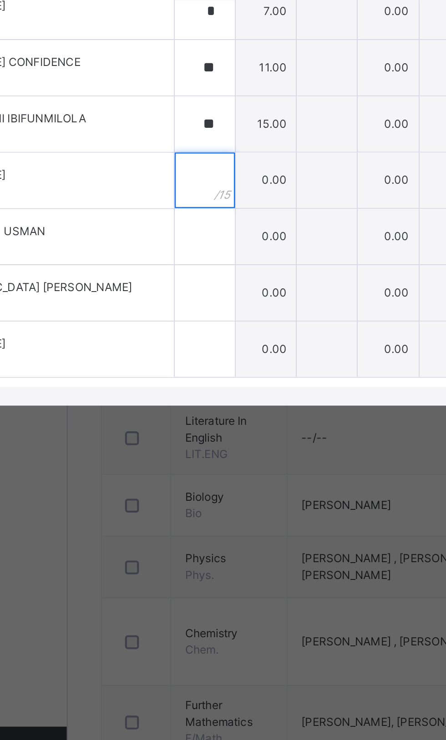
click at [192, 457] on input "text" at bounding box center [177, 443] width 30 height 27
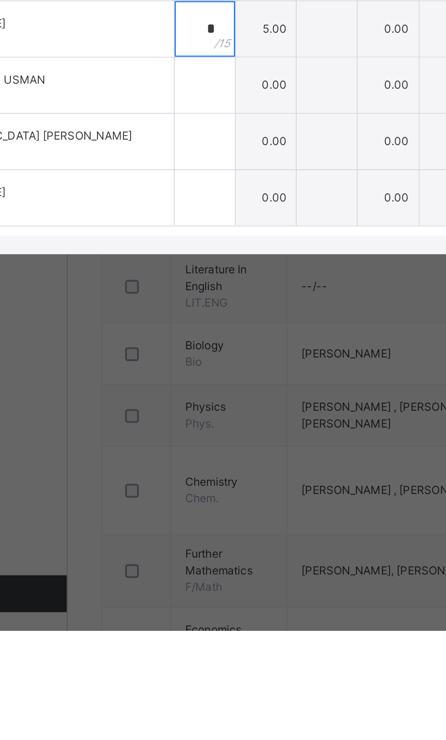
type input "*"
click at [192, 485] on input "text" at bounding box center [177, 471] width 30 height 27
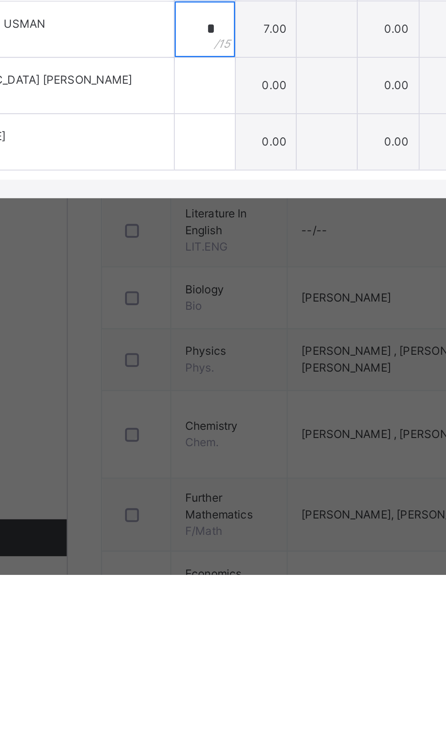
type input "*"
click at [192, 513] on input "text" at bounding box center [177, 499] width 30 height 27
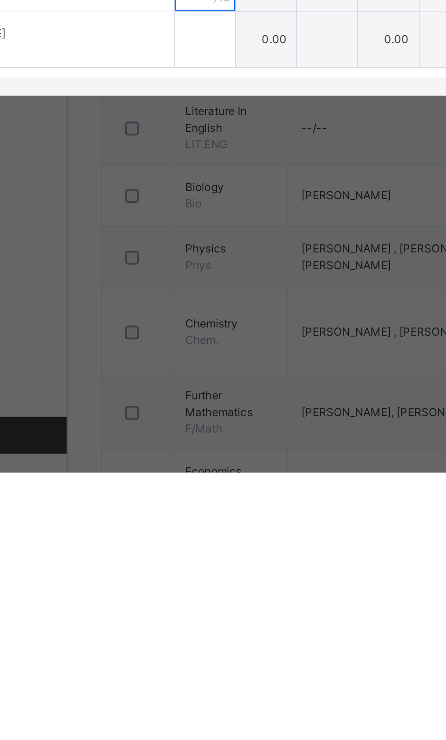
type input "*"
click at [192, 541] on input "text" at bounding box center [177, 526] width 30 height 27
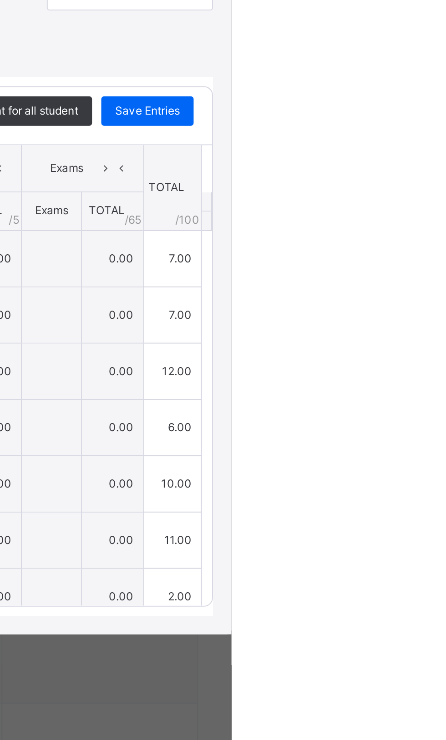
type input "*"
click at [421, 301] on span "Save Entries" at bounding box center [405, 297] width 32 height 8
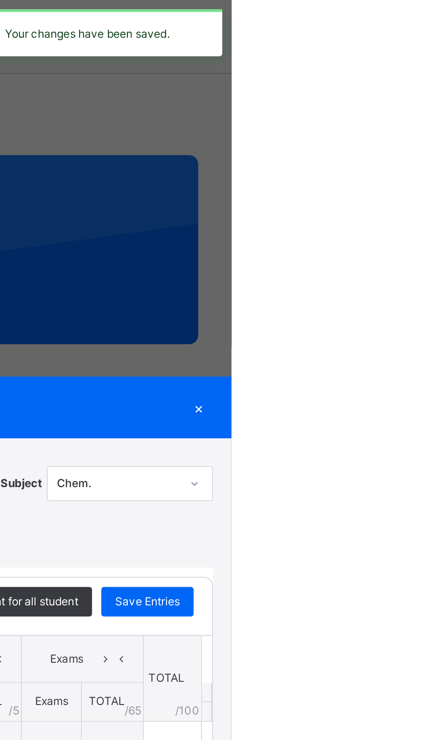
type input "*"
type input "**"
type input "*"
type input "**"
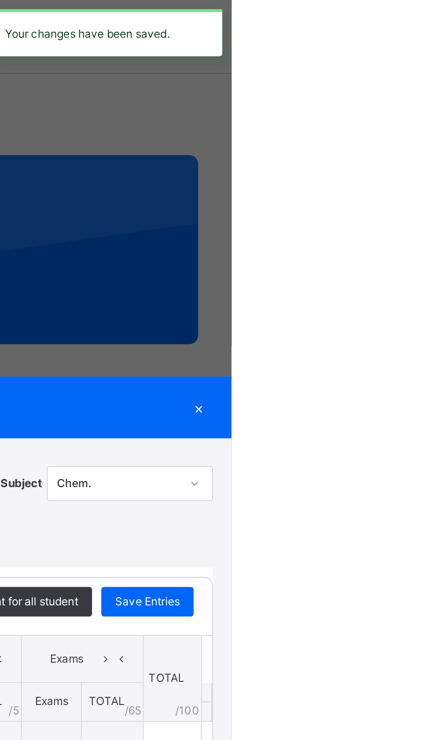
type input "**"
type input "*"
type input "**"
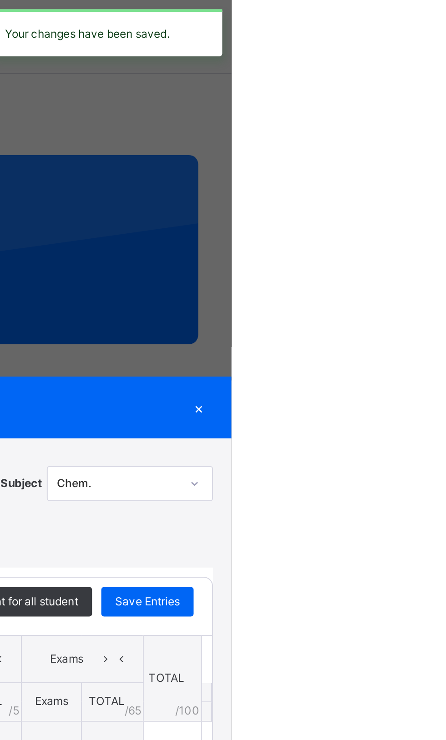
type input "*"
type input "**"
type input "*"
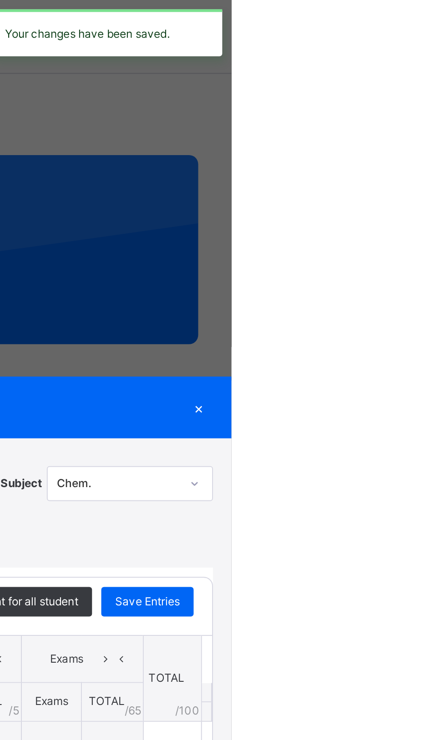
type input "**"
type input "*"
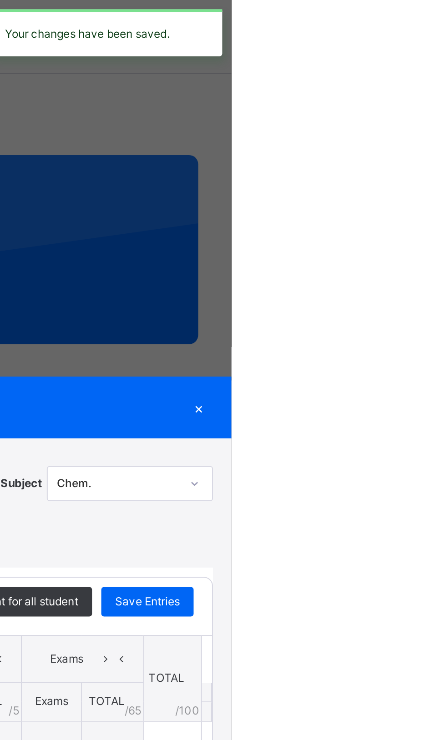
type input "*"
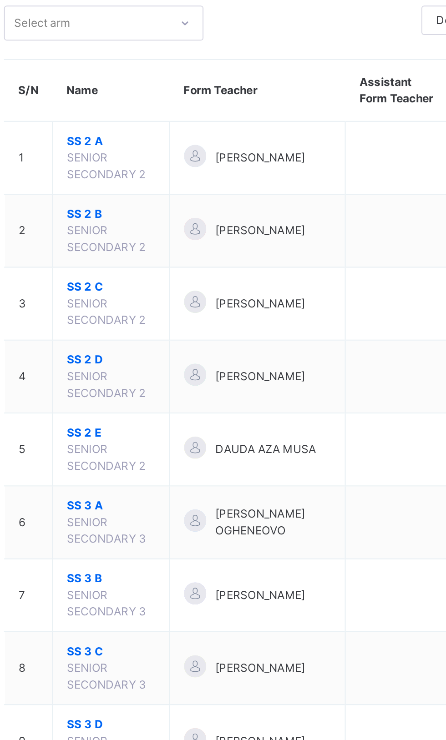
click at [171, 292] on span "SS 2 E" at bounding box center [179, 292] width 44 height 8
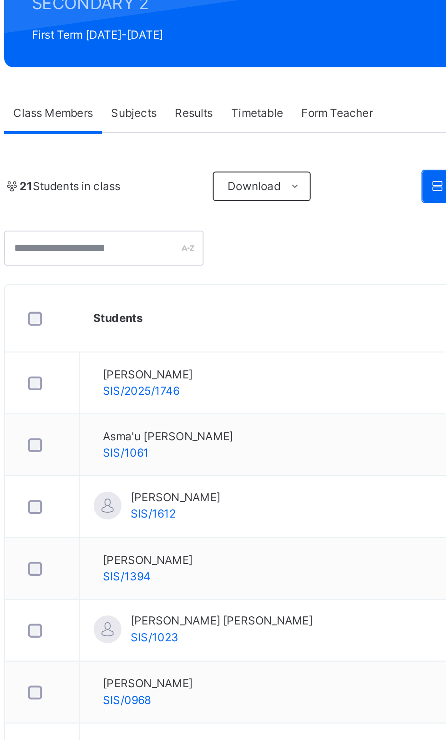
click at [190, 190] on span "Subjects" at bounding box center [189, 192] width 22 height 8
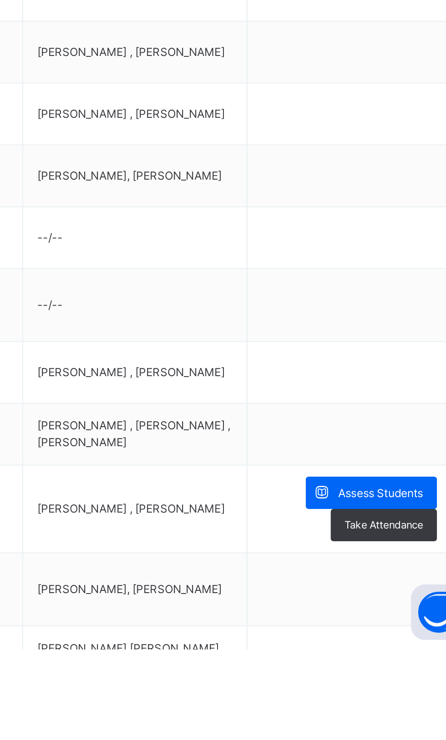
click at [378, 668] on span "Assess Students" at bounding box center [395, 663] width 42 height 8
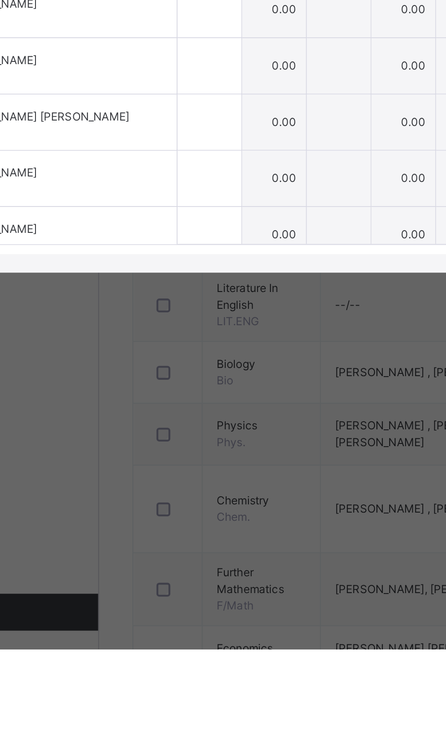
click at [179, 383] on input "text" at bounding box center [163, 369] width 31 height 27
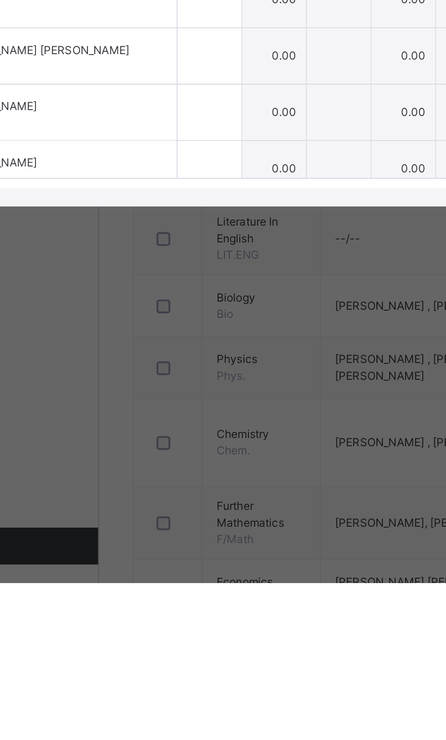
type input "*"
click at [179, 411] on input "text" at bounding box center [163, 397] width 31 height 27
type input "*"
click at [179, 439] on input "text" at bounding box center [163, 424] width 31 height 27
type input "*"
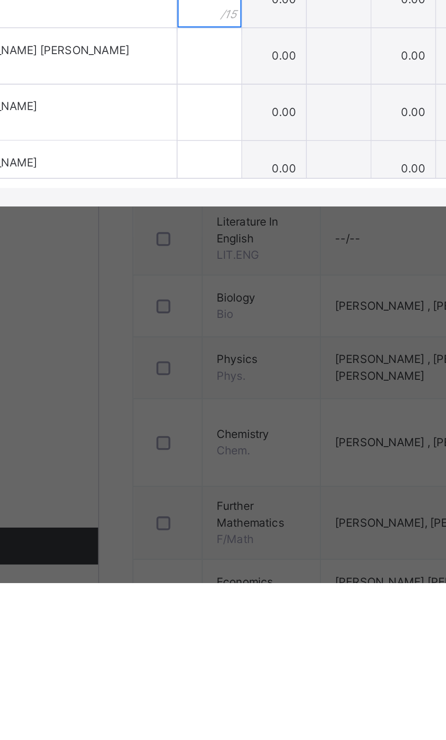
click at [179, 466] on input "text" at bounding box center [163, 452] width 31 height 27
type input "*"
click at [179, 494] on input "text" at bounding box center [163, 480] width 31 height 27
type input "**"
click at [179, 522] on input "text" at bounding box center [163, 508] width 31 height 27
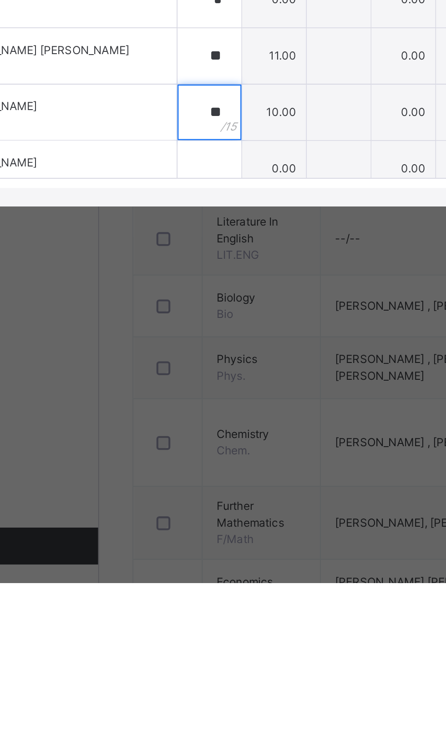
type input "**"
click at [179, 550] on input "text" at bounding box center [163, 535] width 31 height 27
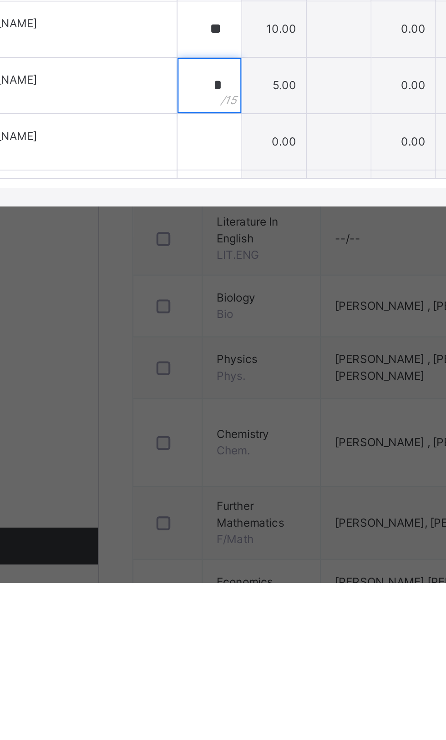
scroll to position [83, 0]
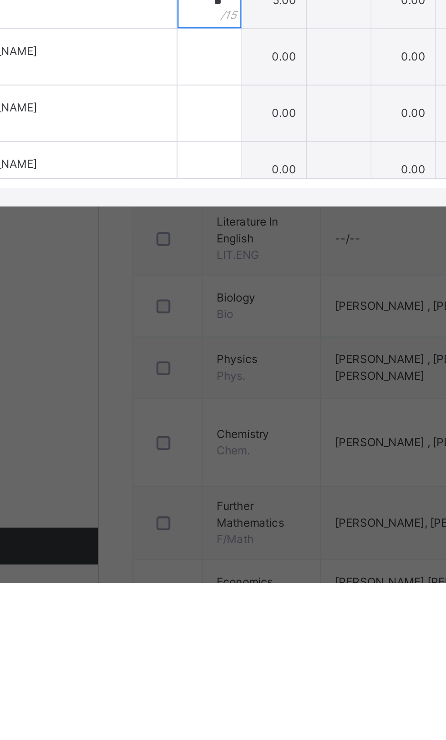
type input "*"
click at [179, 495] on input "text" at bounding box center [163, 480] width 31 height 27
type input "*"
click at [179, 522] on input "text" at bounding box center [163, 508] width 31 height 27
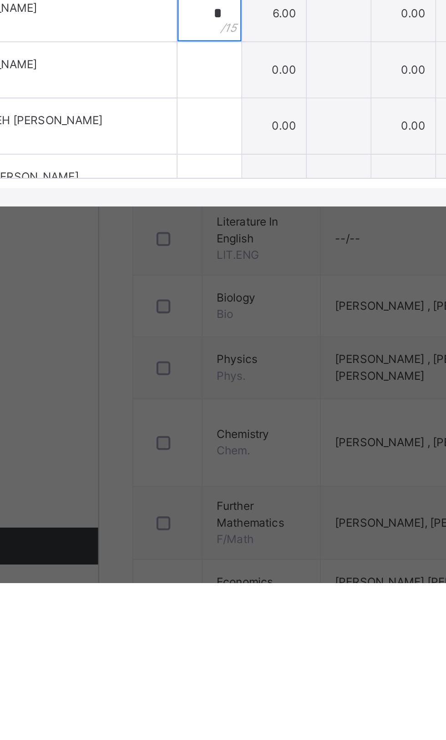
scroll to position [135, 0]
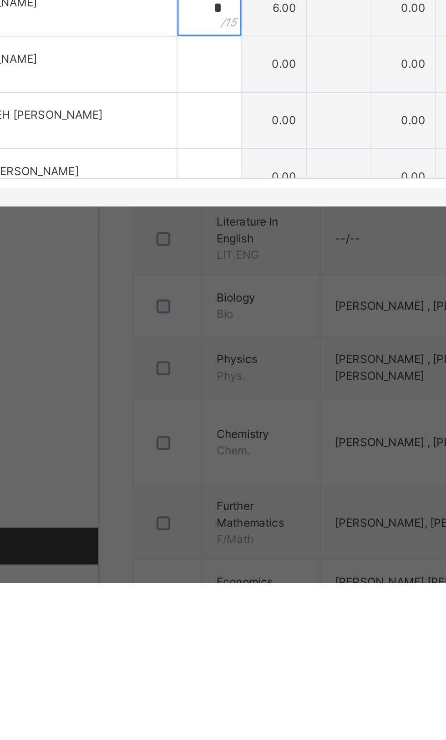
type input "*"
click at [179, 498] on input "text" at bounding box center [163, 484] width 31 height 27
type input "*"
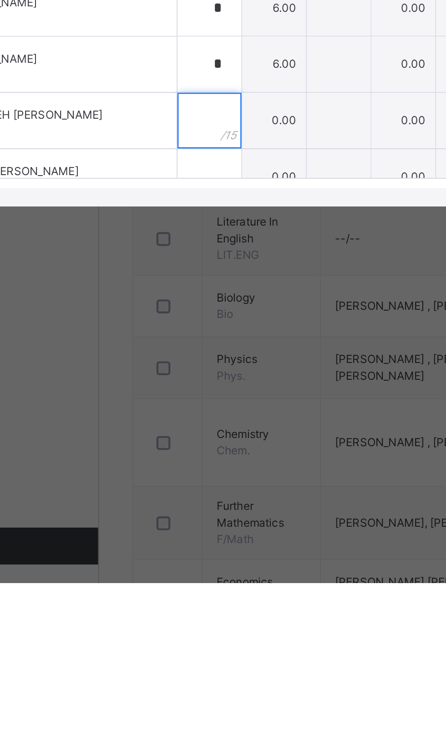
click at [179, 526] on input "text" at bounding box center [163, 512] width 31 height 27
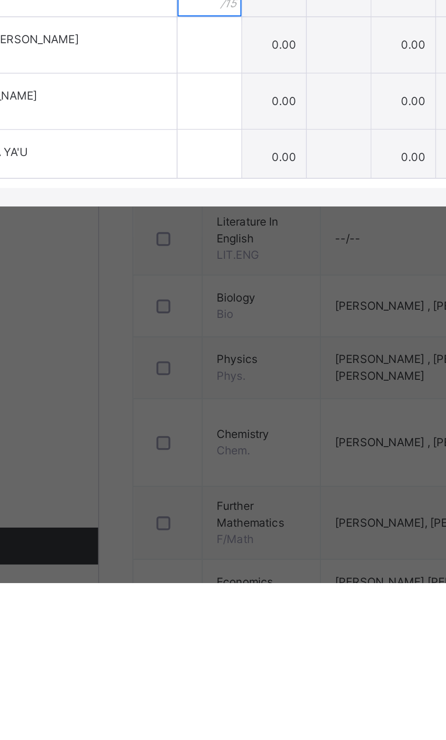
type input "**"
click at [179, 489] on input "text" at bounding box center [163, 474] width 31 height 27
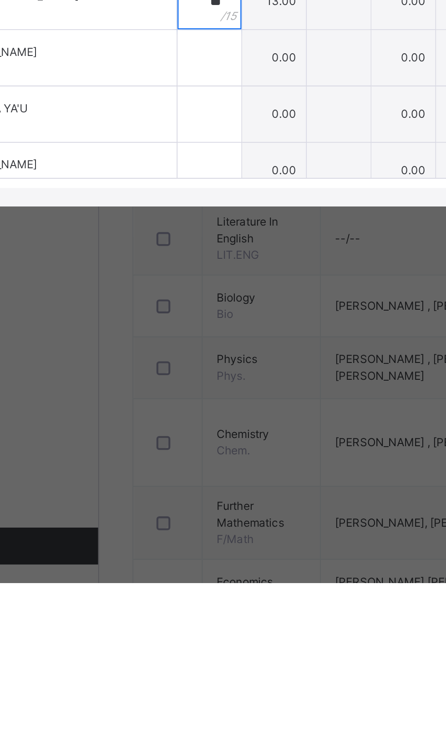
type input "**"
click at [179, 495] on input "text" at bounding box center [163, 481] width 31 height 27
type input "*"
click at [179, 523] on input "text" at bounding box center [163, 509] width 31 height 27
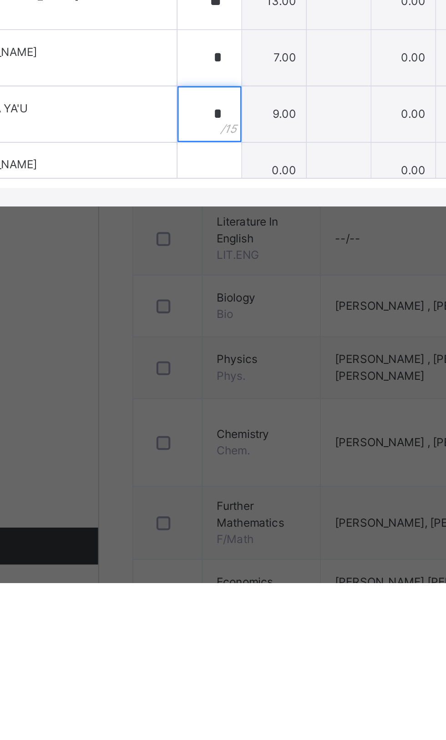
scroll to position [250, 0]
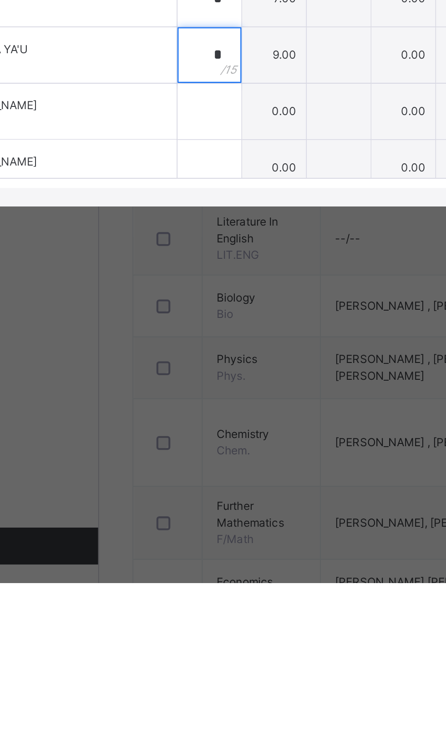
type input "*"
click at [179, 522] on input "text" at bounding box center [163, 507] width 31 height 27
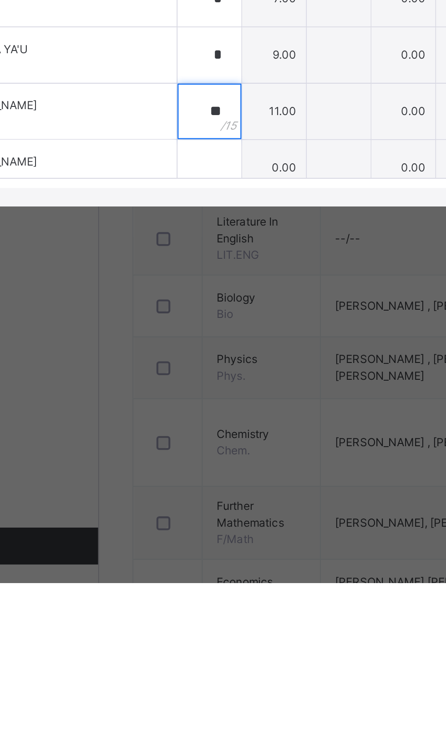
scroll to position [295, 0]
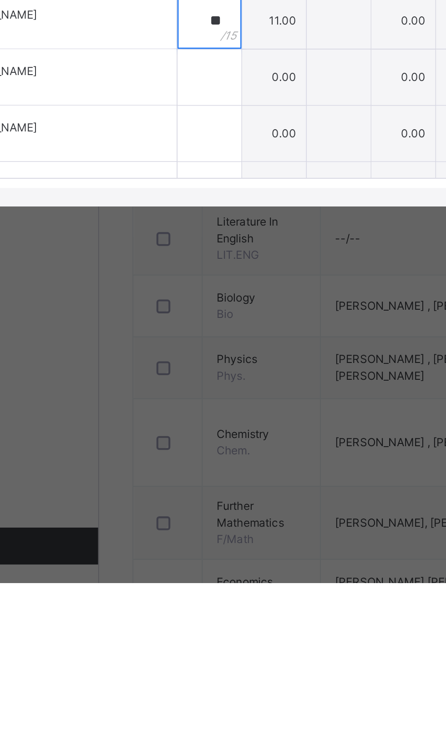
type input "**"
click at [179, 505] on input "text" at bounding box center [163, 490] width 31 height 27
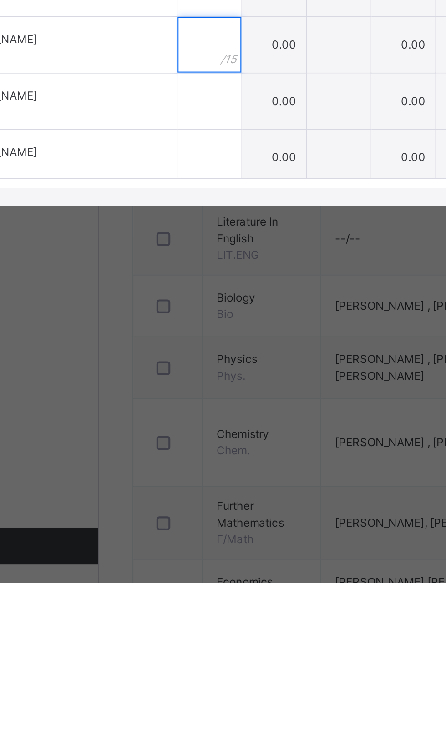
click at [179, 489] on input "text" at bounding box center [163, 474] width 31 height 27
click at [179, 461] on input "text" at bounding box center [163, 447] width 31 height 27
type input "*"
click at [179, 489] on input "text" at bounding box center [163, 474] width 31 height 27
type input "**"
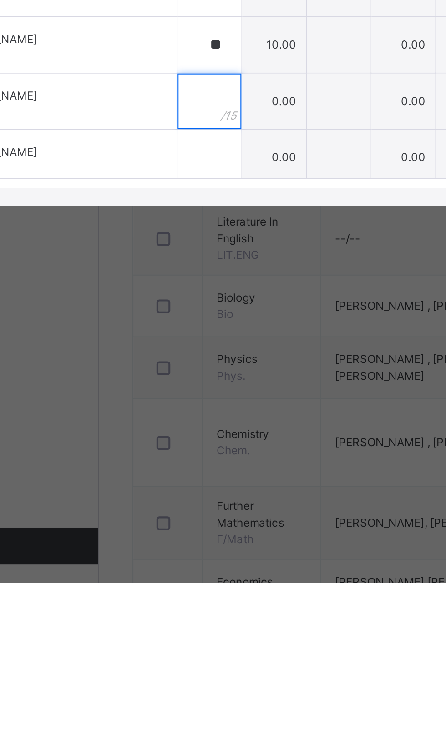
click at [179, 517] on input "text" at bounding box center [163, 502] width 31 height 27
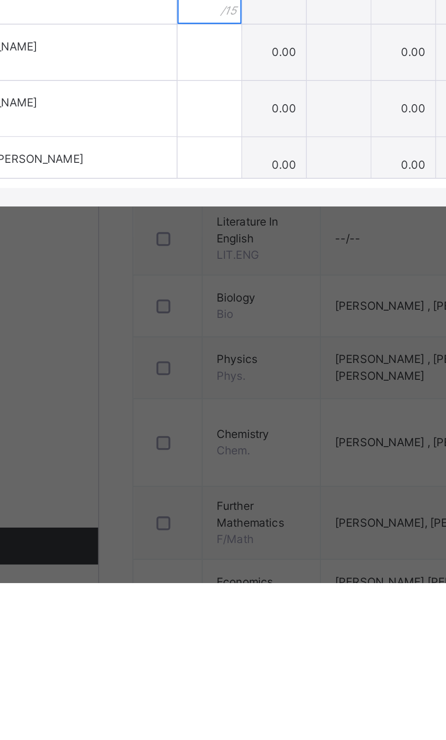
type input "**"
click at [179, 492] on input "text" at bounding box center [163, 478] width 31 height 27
type input "*"
click at [179, 520] on div at bounding box center [163, 506] width 31 height 27
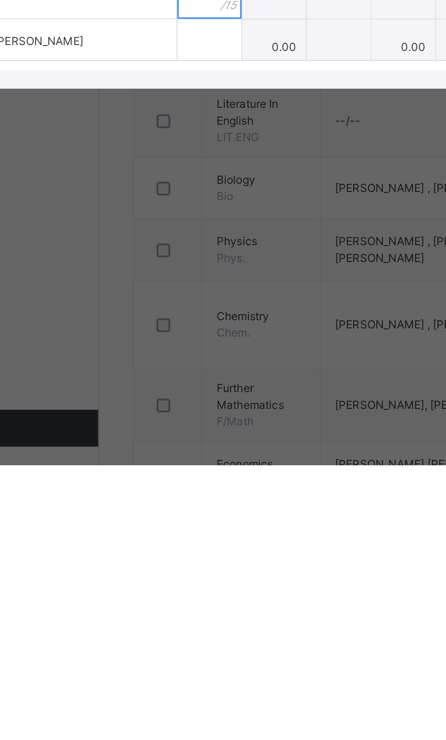
scroll to position [398, 0]
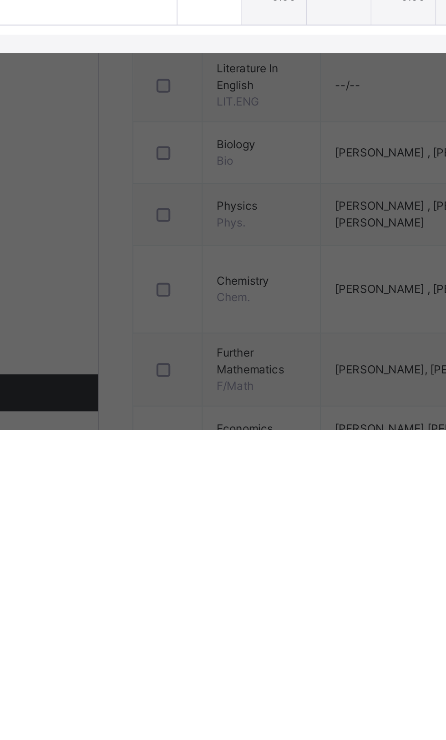
type input "**"
click at [179, 541] on input "text" at bounding box center [163, 526] width 31 height 27
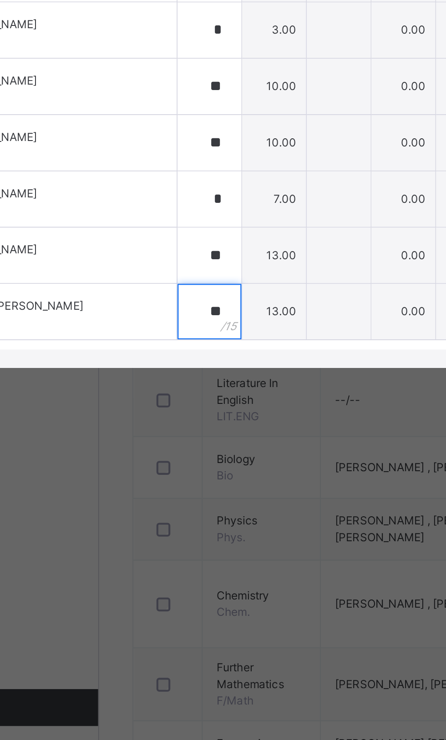
scroll to position [0, 0]
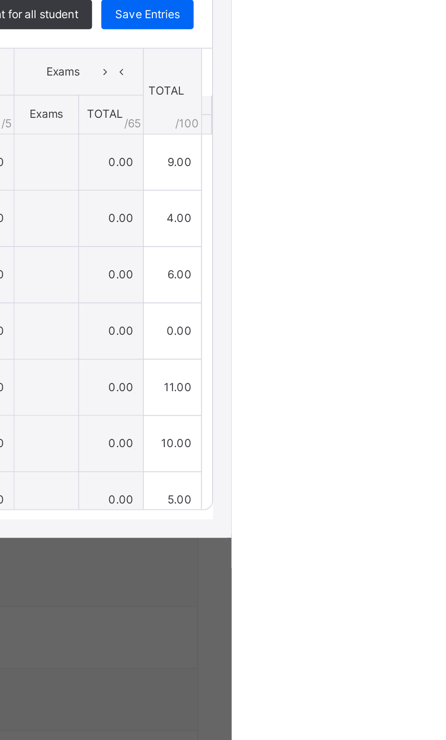
type input "**"
click at [421, 301] on span "Save Entries" at bounding box center [405, 297] width 32 height 8
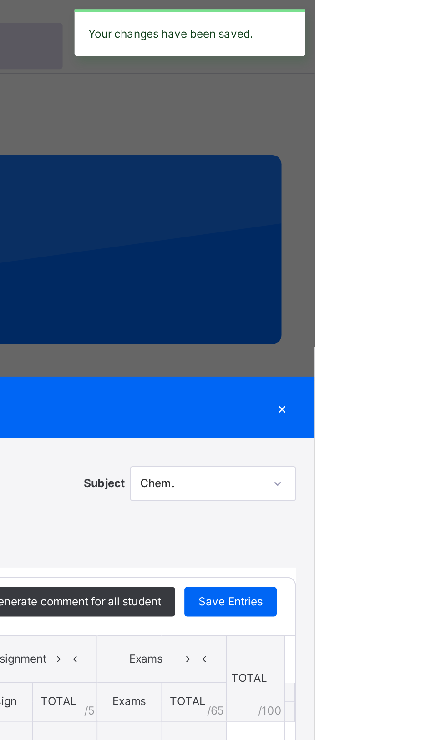
type input "*"
type input "**"
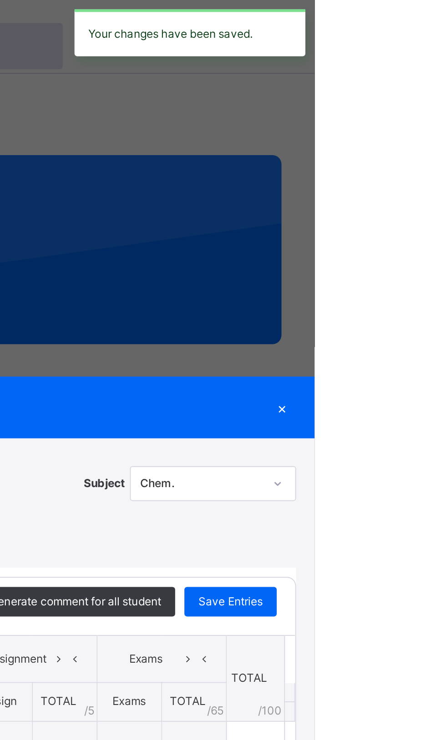
type input "*"
type input "**"
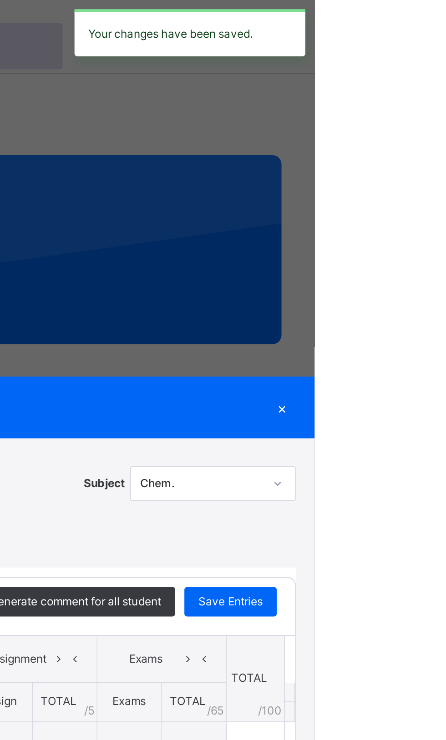
type input "**"
type input "*"
type input "**"
type input "*"
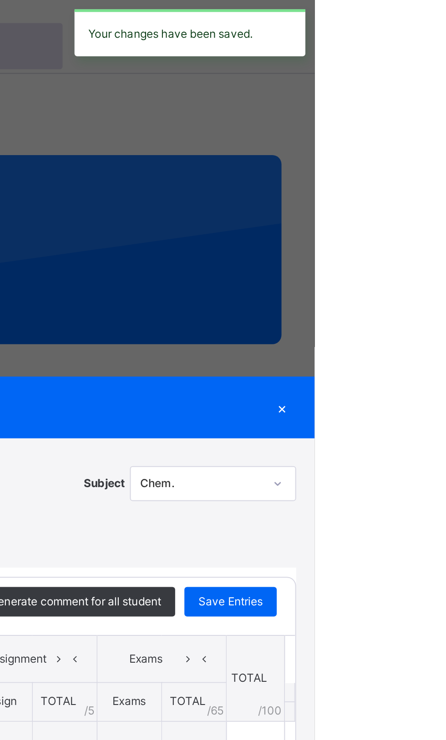
type input "**"
type input "*"
type input "**"
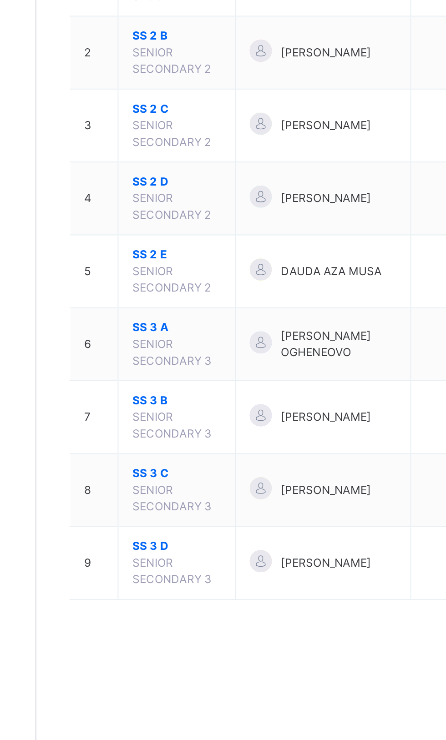
click at [171, 375] on span "SENIOR SECONDARY 3" at bounding box center [176, 375] width 39 height 15
click at [156, 376] on td "SS 3 B SENIOR SECONDARY 3" at bounding box center [179, 372] width 58 height 36
click at [159, 365] on span "SS 3 B" at bounding box center [179, 364] width 44 height 8
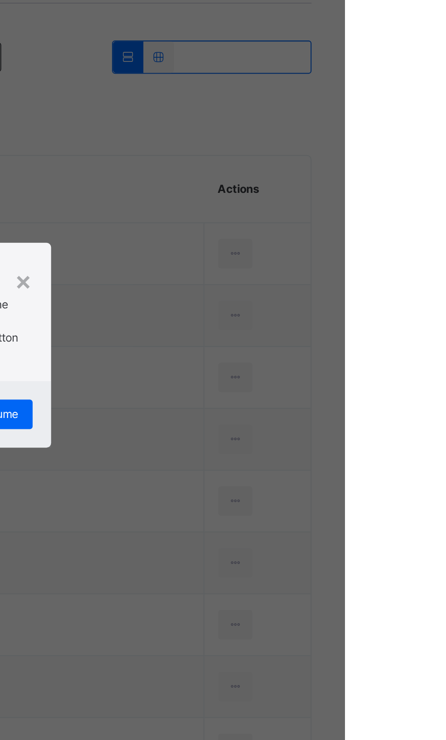
click at [285, 409] on span "Resume" at bounding box center [275, 404] width 20 height 8
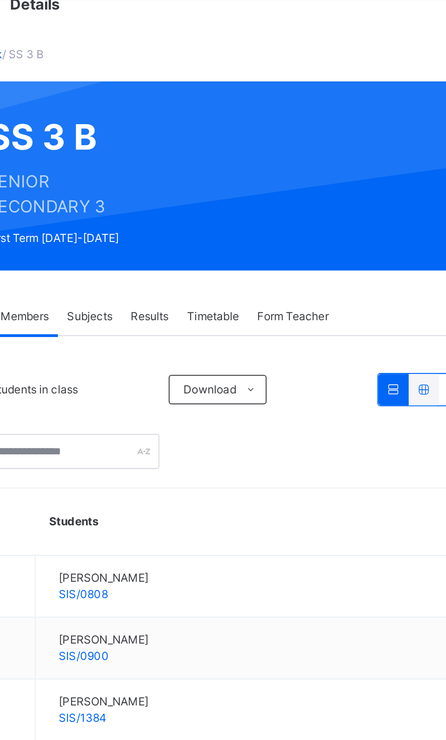
click at [188, 194] on span "Subjects" at bounding box center [189, 192] width 22 height 8
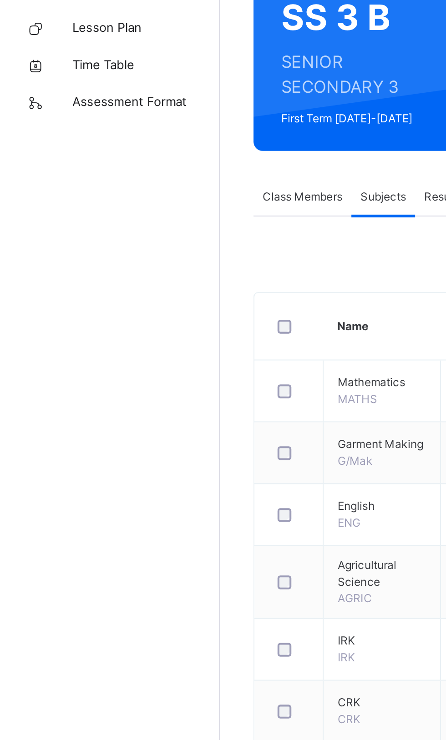
click at [139, 195] on span "Class Members" at bounding box center [149, 192] width 39 height 8
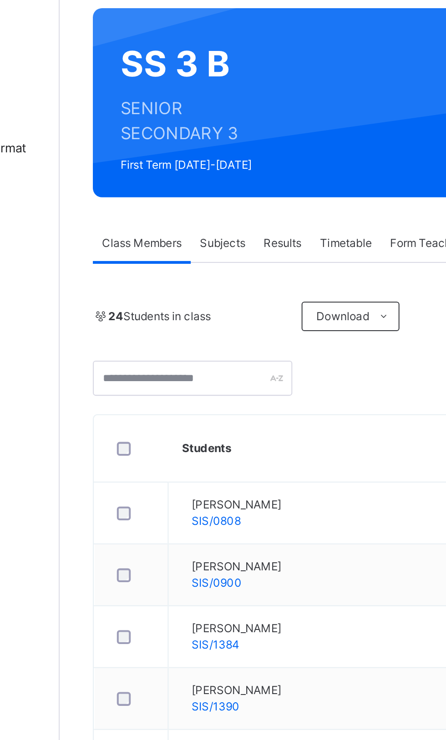
click at [187, 195] on span "Subjects" at bounding box center [189, 192] width 22 height 8
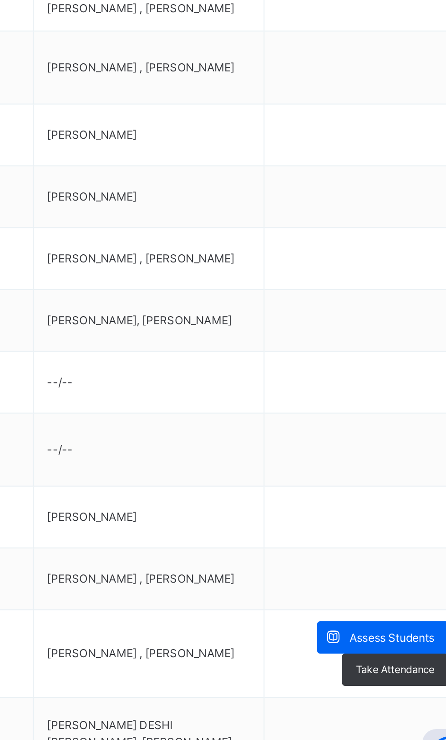
click at [376, 658] on div "Assess Students" at bounding box center [390, 663] width 65 height 16
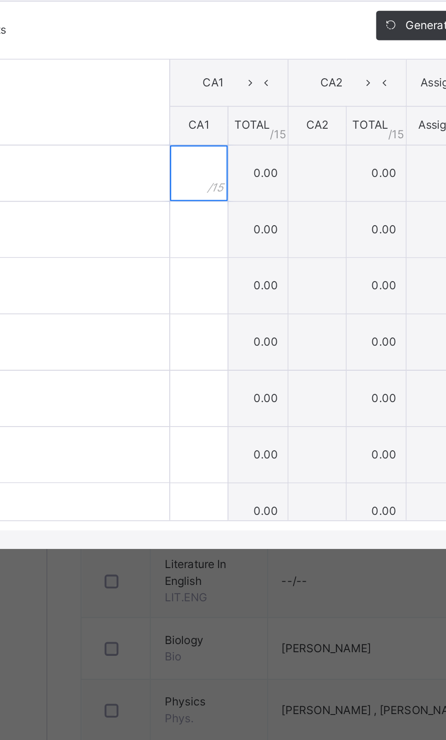
click at [198, 383] on input "text" at bounding box center [184, 369] width 28 height 27
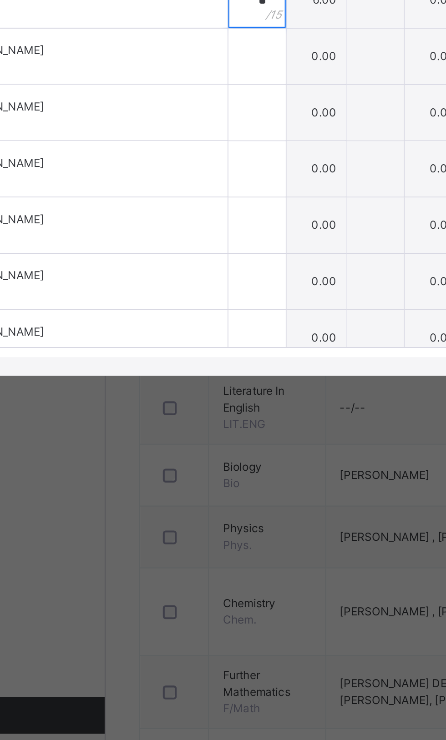
type input "*"
click at [198, 411] on input "text" at bounding box center [184, 397] width 28 height 27
type input "*"
click at [198, 439] on input "text" at bounding box center [184, 424] width 28 height 27
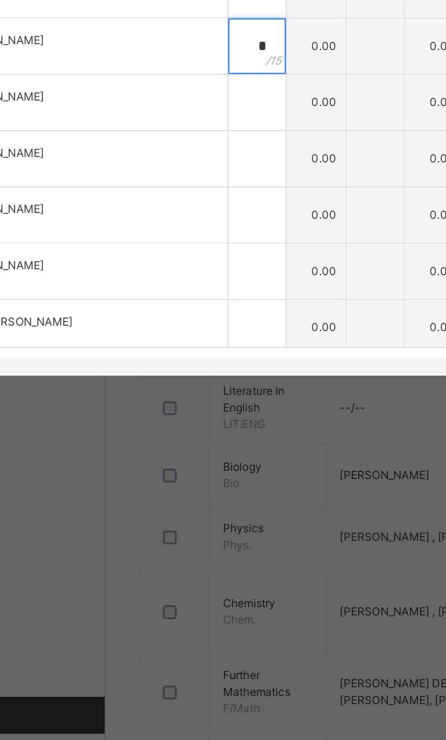
scroll to position [40, 0]
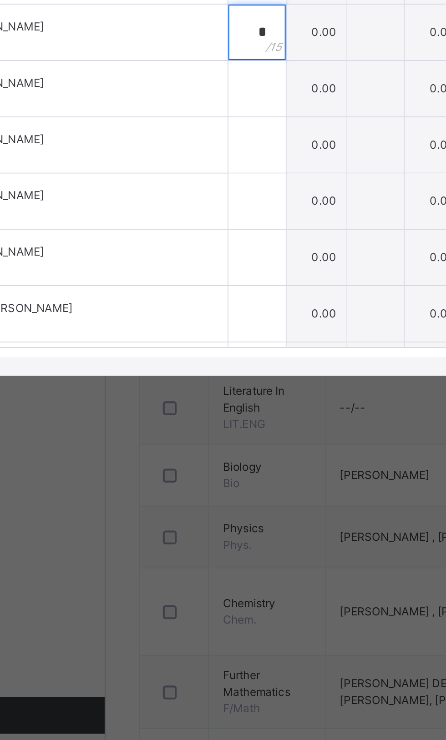
type input "*"
click at [198, 427] on input "text" at bounding box center [184, 413] width 28 height 27
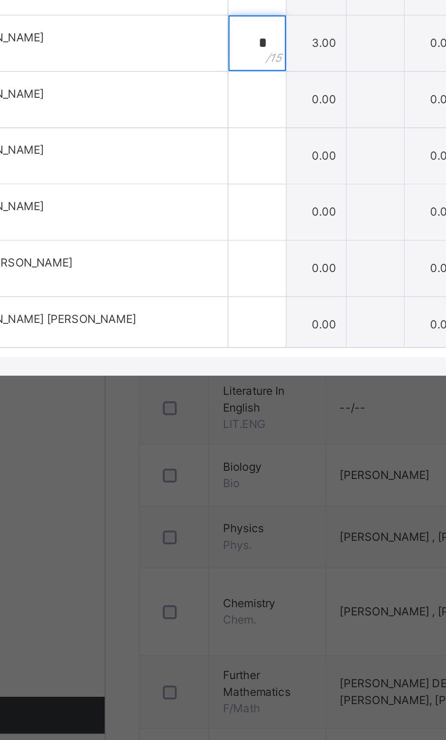
scroll to position [73, 0]
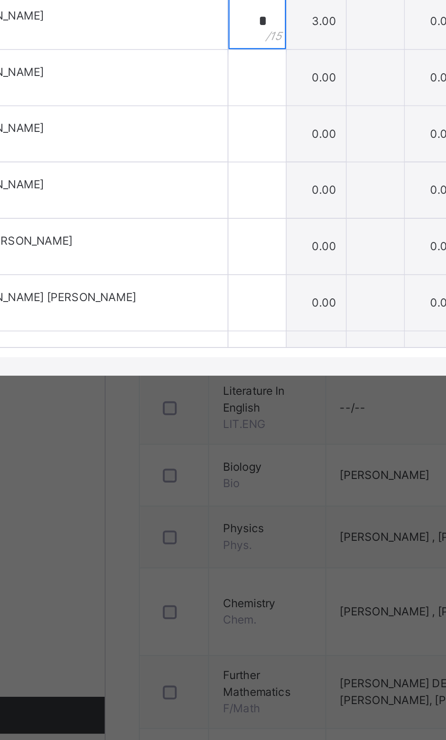
type input "*"
click at [198, 421] on input "text" at bounding box center [184, 407] width 28 height 27
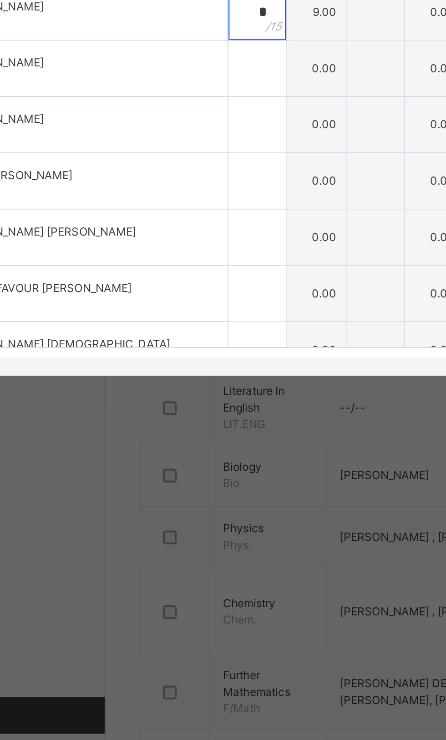
type input "*"
click at [198, 417] on input "text" at bounding box center [184, 403] width 28 height 27
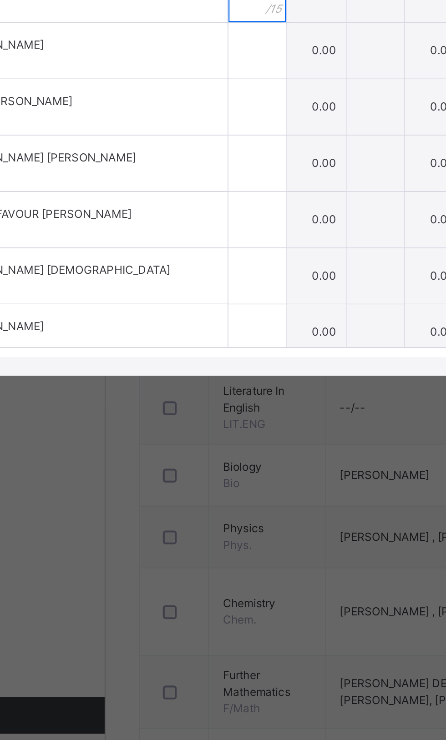
type input "*"
click at [198, 408] on input "text" at bounding box center [184, 394] width 28 height 27
type input "*"
click at [198, 436] on input "text" at bounding box center [184, 422] width 28 height 27
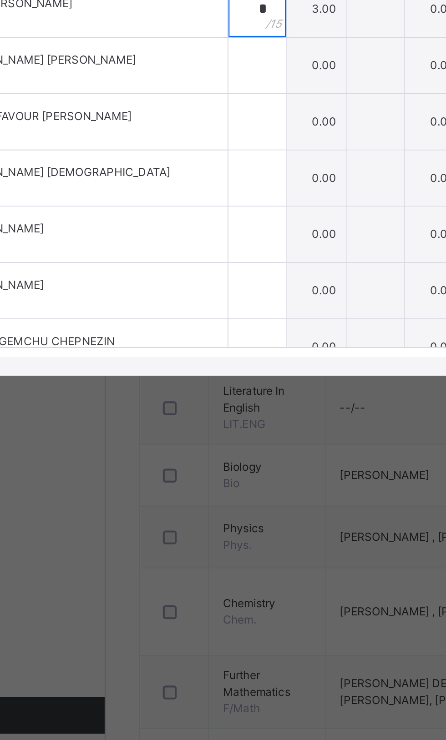
type input "*"
click at [198, 415] on input "text" at bounding box center [184, 401] width 28 height 27
type input "*"
click at [198, 443] on input "text" at bounding box center [184, 429] width 28 height 27
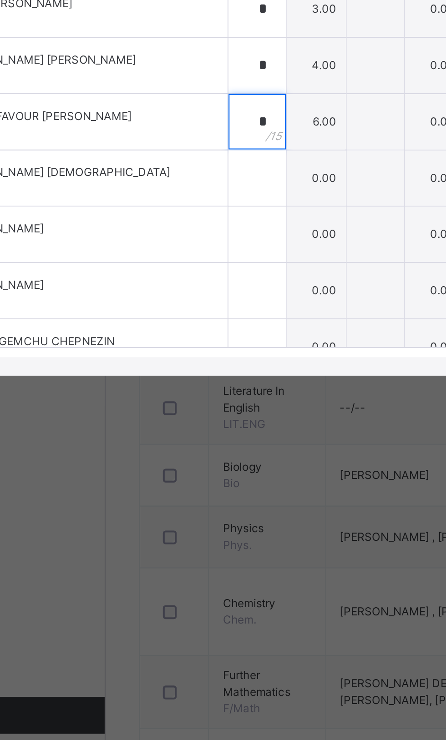
scroll to position [218, 0]
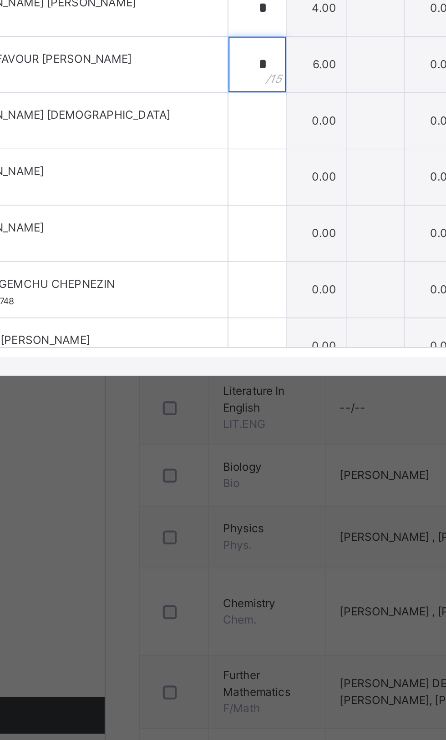
type input "*"
click at [198, 443] on input "text" at bounding box center [184, 428] width 28 height 27
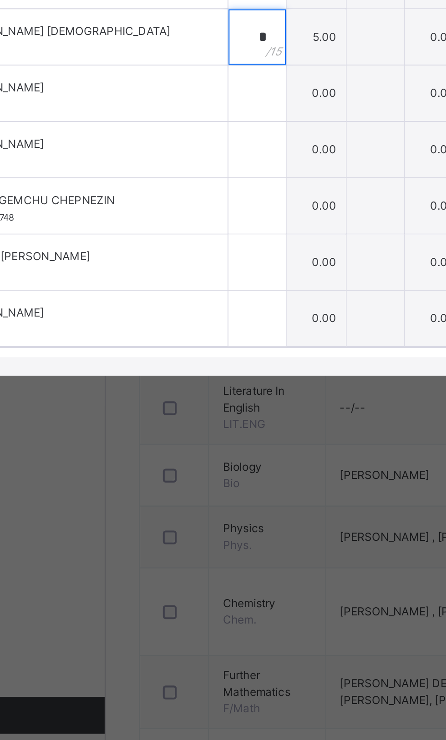
type input "*"
click at [198, 429] on input "text" at bounding box center [184, 415] width 28 height 27
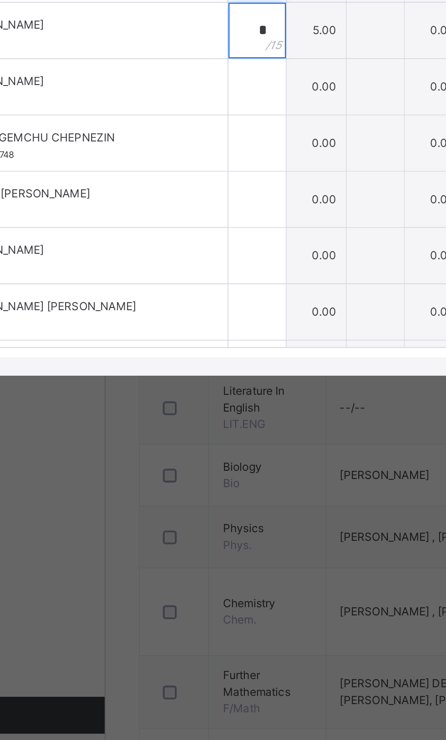
scroll to position [293, 0]
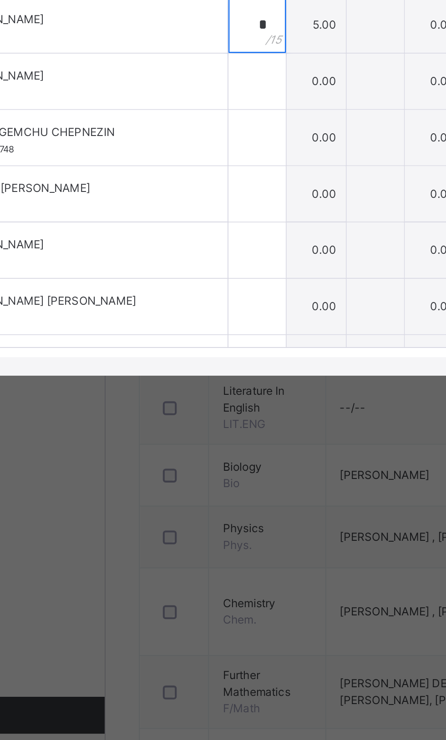
type input "*"
click at [198, 423] on input "text" at bounding box center [184, 409] width 28 height 27
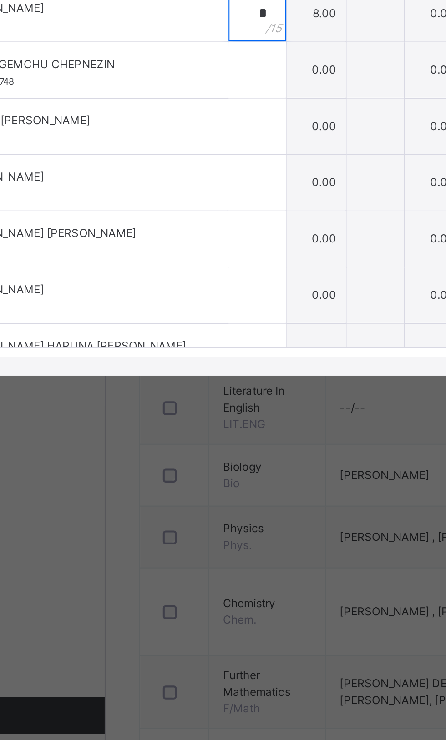
type input "*"
click at [198, 446] on input "text" at bounding box center [184, 431] width 28 height 27
click at [198, 418] on input "text" at bounding box center [184, 403] width 28 height 27
type input "*"
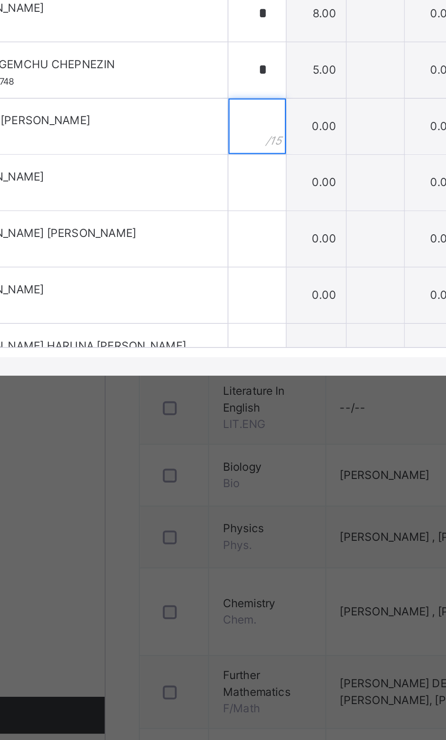
click at [198, 446] on input "text" at bounding box center [184, 431] width 28 height 27
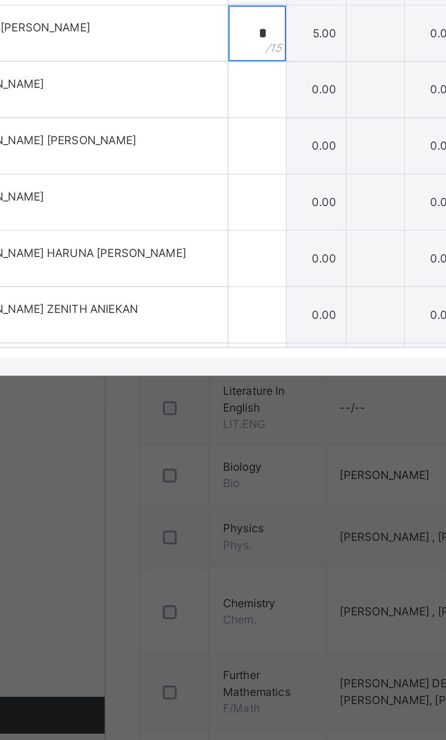
scroll to position [374, 0]
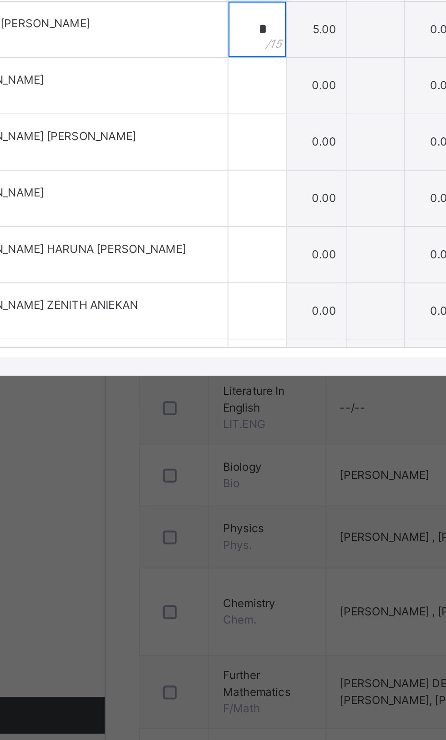
type input "*"
click at [198, 426] on input "text" at bounding box center [184, 411] width 28 height 27
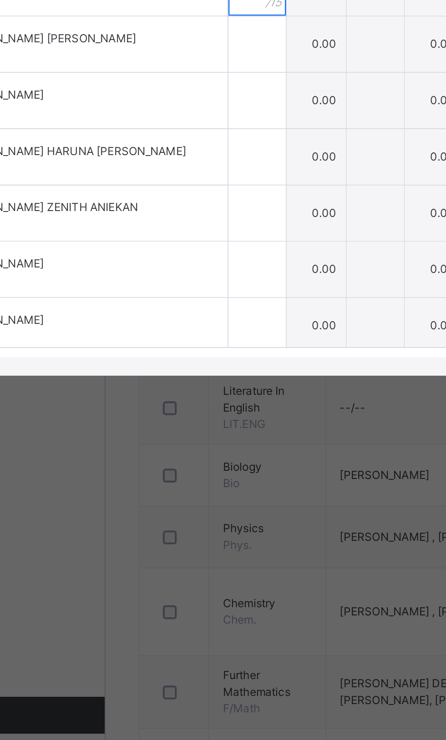
scroll to position [425, 0]
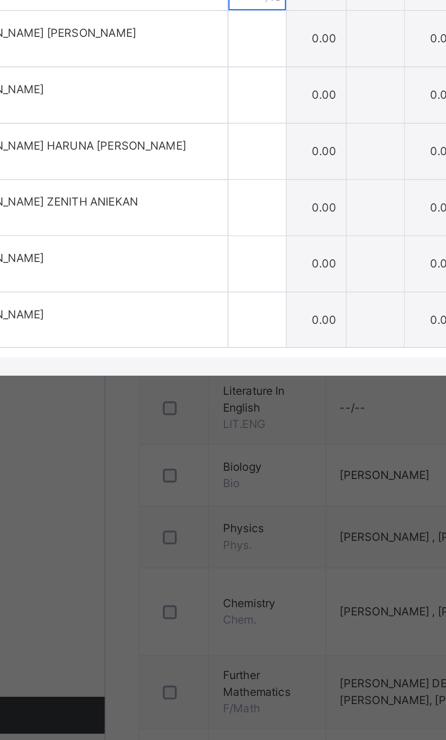
type input "*"
click at [198, 402] on input "text" at bounding box center [184, 388] width 28 height 27
type input "**"
click at [198, 430] on input "text" at bounding box center [184, 416] width 28 height 27
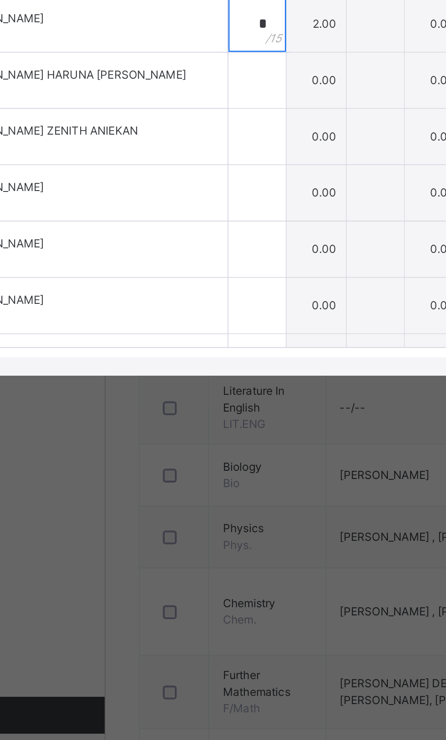
scroll to position [466, 0]
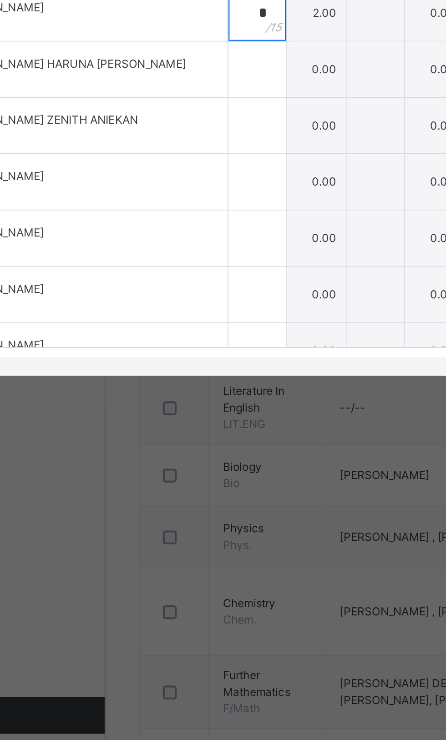
type input "*"
click at [198, 417] on input "text" at bounding box center [184, 403] width 28 height 27
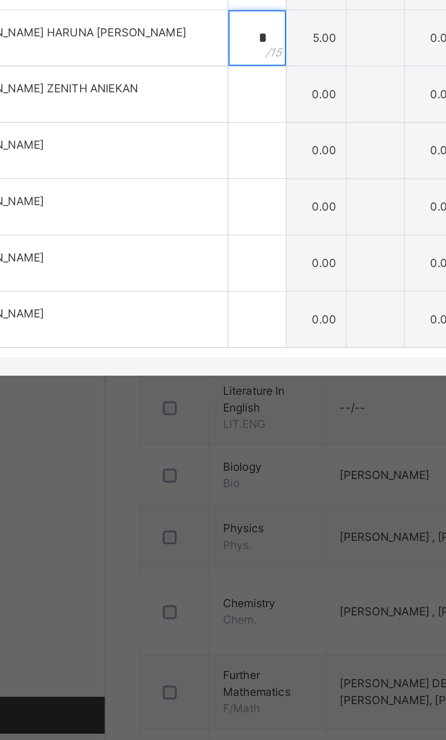
type input "*"
click at [198, 430] on input "text" at bounding box center [184, 415] width 28 height 27
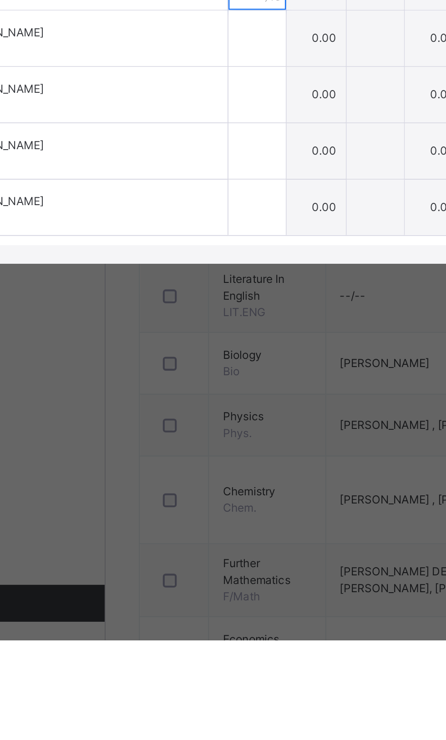
type input "*"
click at [198, 457] on input "text" at bounding box center [184, 443] width 28 height 27
type input "**"
click at [198, 485] on input "text" at bounding box center [184, 471] width 28 height 27
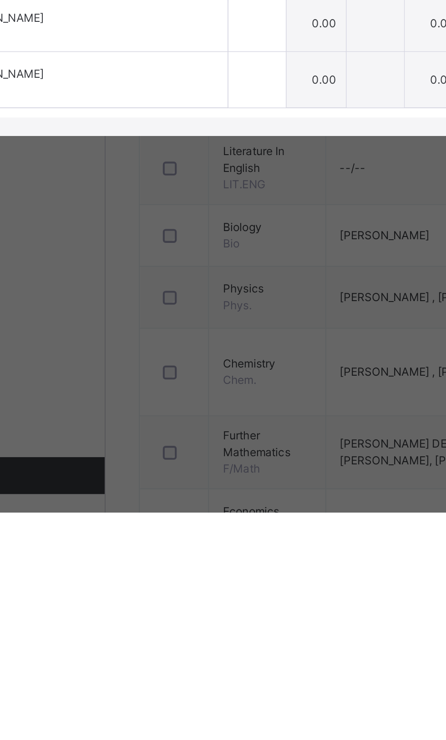
type input "*"
click at [198, 513] on div at bounding box center [184, 499] width 28 height 27
type input "**"
click at [198, 541] on input "text" at bounding box center [184, 526] width 28 height 27
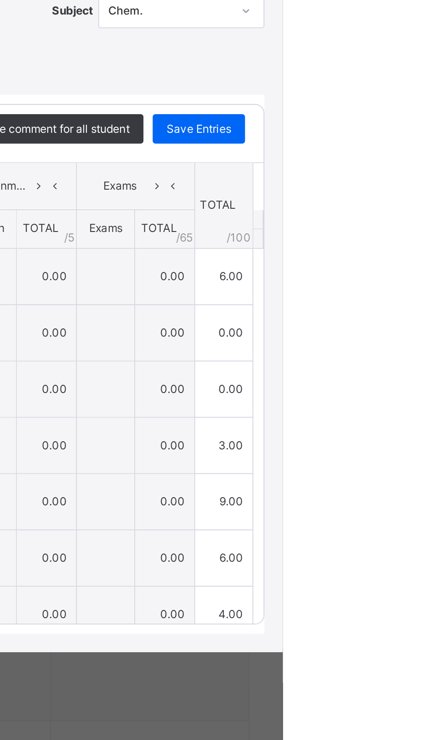
type input "*"
click at [427, 304] on div "Save Entries" at bounding box center [405, 296] width 46 height 15
type input "*"
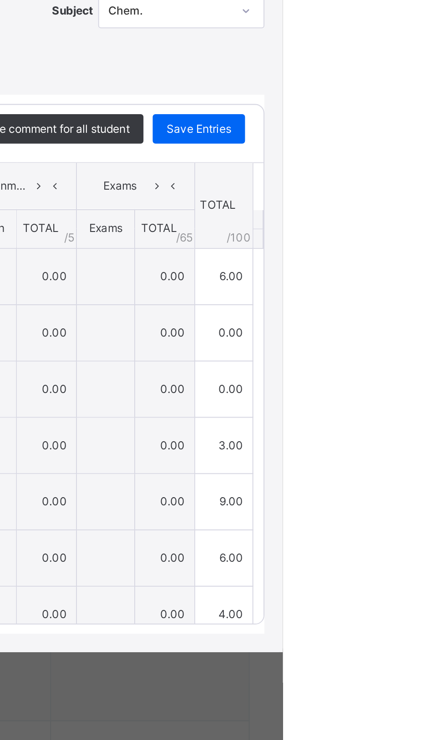
type input "*"
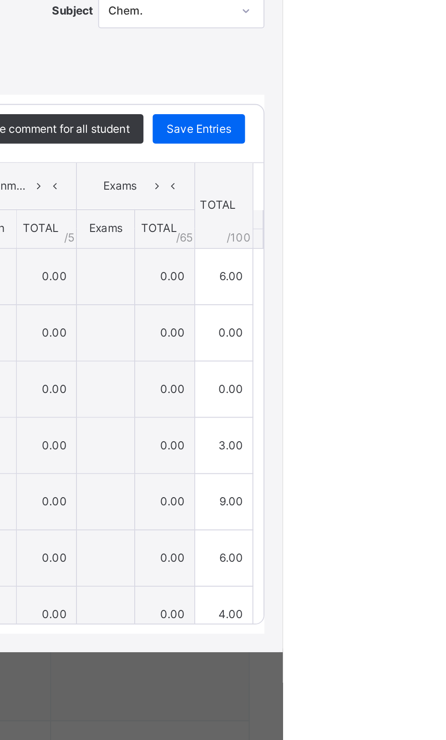
type input "*"
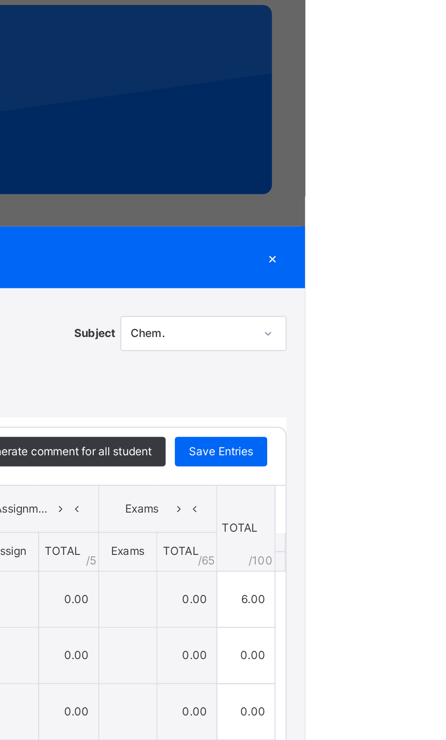
click at [446, 516] on div "SS 3 B : Chem. Online Actions Download Empty Score Sheet Upload/map score sheet…" at bounding box center [223, 385] width 446 height 339
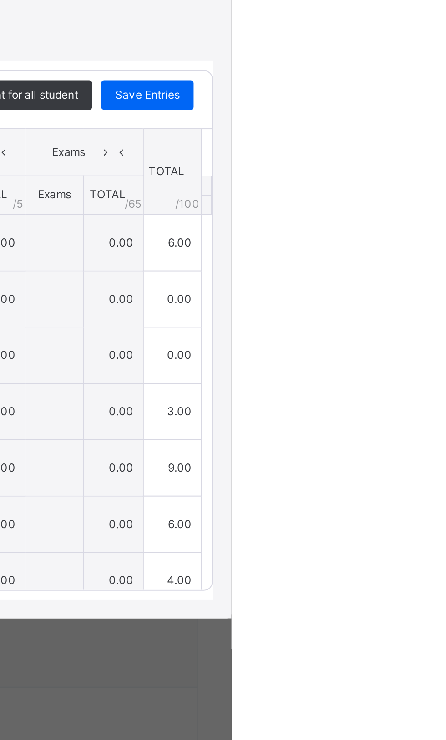
click at [421, 301] on span "Save Entries" at bounding box center [405, 297] width 32 height 8
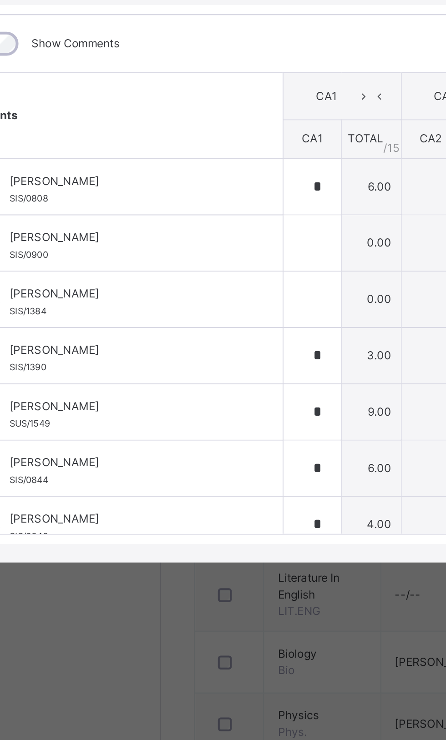
click at [169, 439] on div "[PERSON_NAME] SIS/1384" at bounding box center [90, 424] width 160 height 27
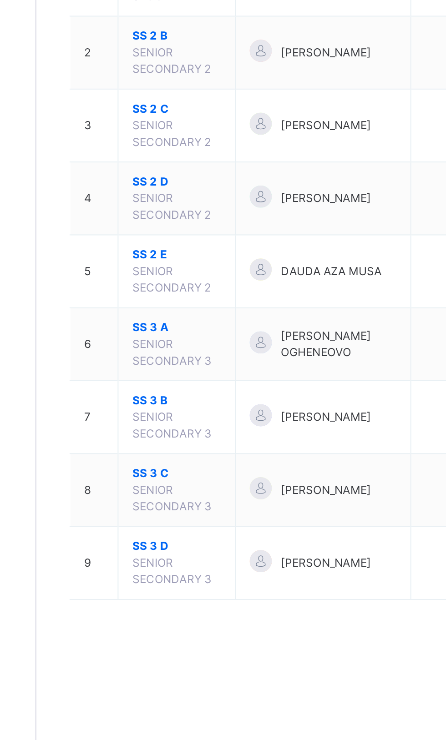
click at [172, 400] on span "SS 3 C" at bounding box center [179, 399] width 44 height 8
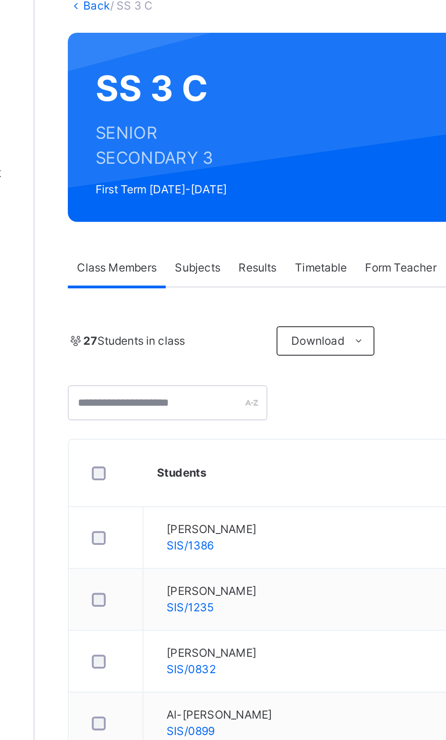
click at [192, 186] on div "Subjects" at bounding box center [189, 192] width 31 height 18
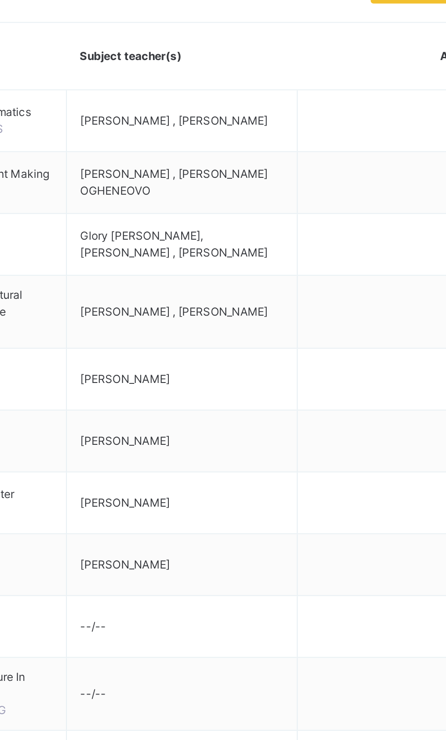
click at [392, 661] on span "Assess Students" at bounding box center [395, 663] width 42 height 8
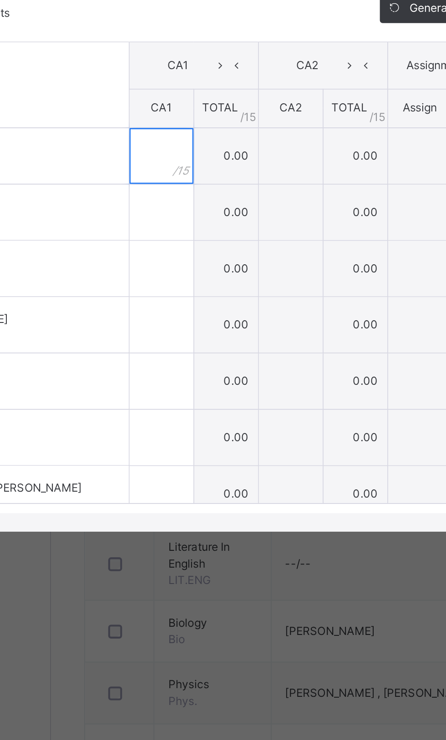
click at [179, 383] on input "text" at bounding box center [163, 369] width 31 height 27
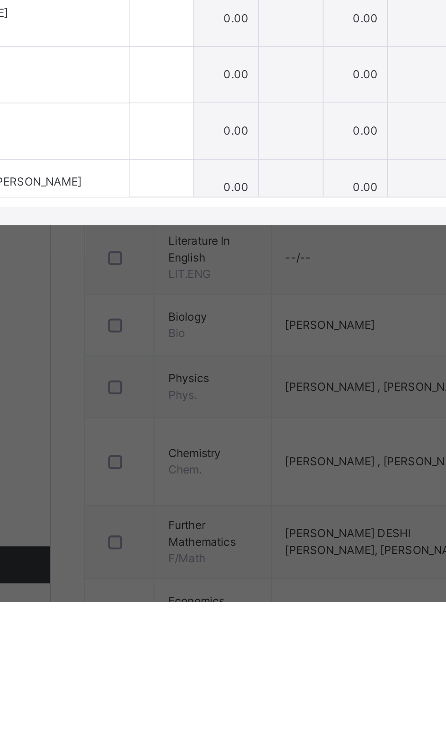
click at [179, 411] on div at bounding box center [163, 397] width 31 height 27
click at [179, 439] on input "text" at bounding box center [163, 424] width 31 height 27
click at [179, 466] on div at bounding box center [163, 452] width 31 height 27
click at [179, 466] on input "text" at bounding box center [163, 452] width 31 height 27
click at [179, 494] on input "text" at bounding box center [163, 480] width 31 height 27
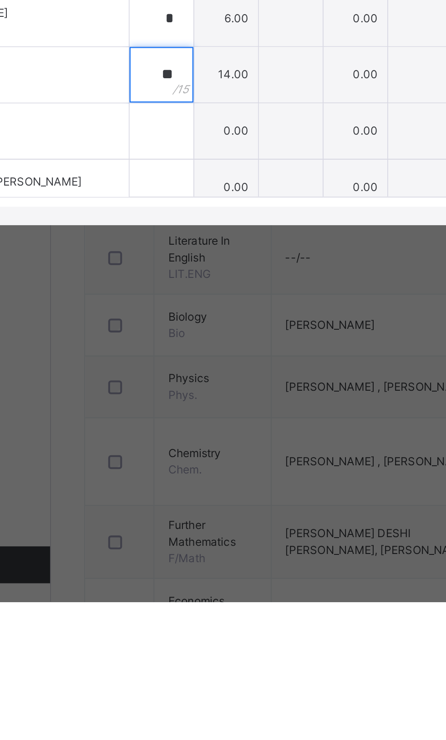
scroll to position [43, 0]
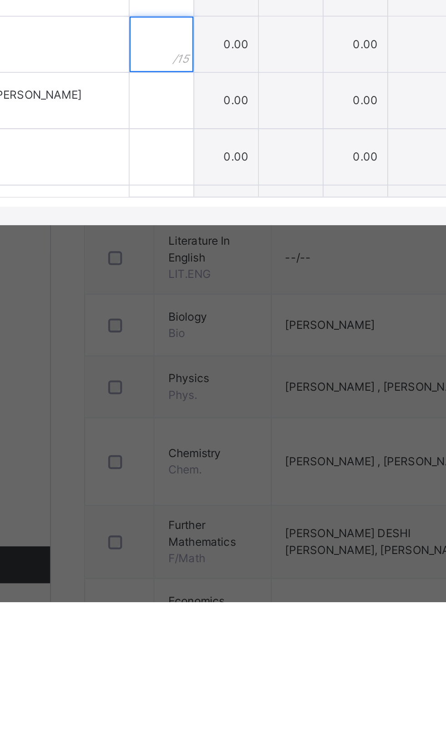
click at [179, 479] on input "text" at bounding box center [163, 465] width 31 height 27
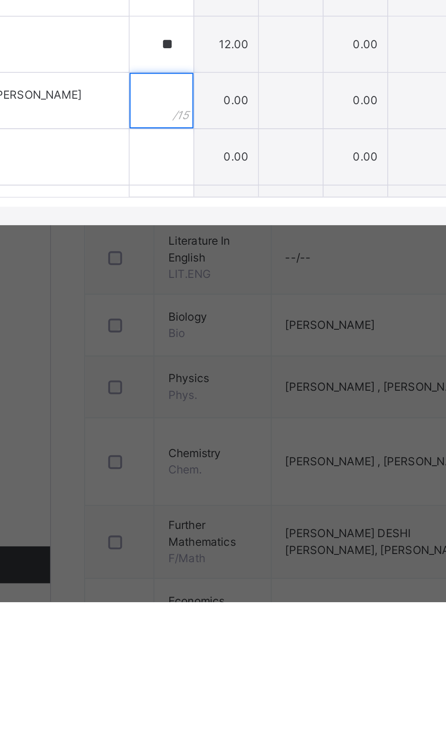
click at [179, 507] on input "text" at bounding box center [163, 493] width 31 height 27
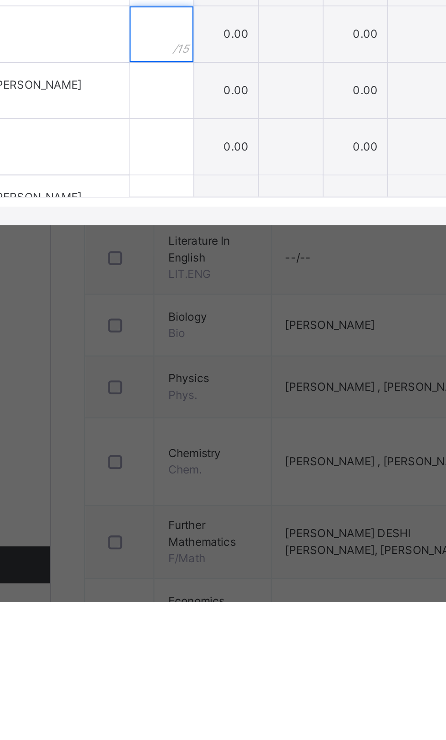
click at [179, 474] on input "text" at bounding box center [163, 460] width 31 height 27
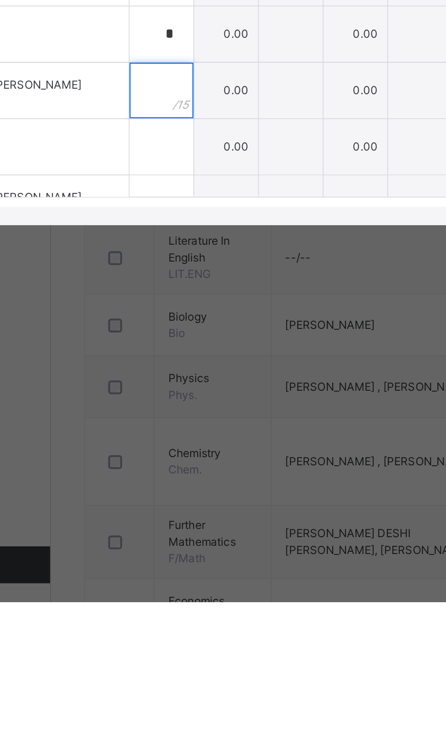
click at [179, 502] on input "text" at bounding box center [163, 488] width 31 height 27
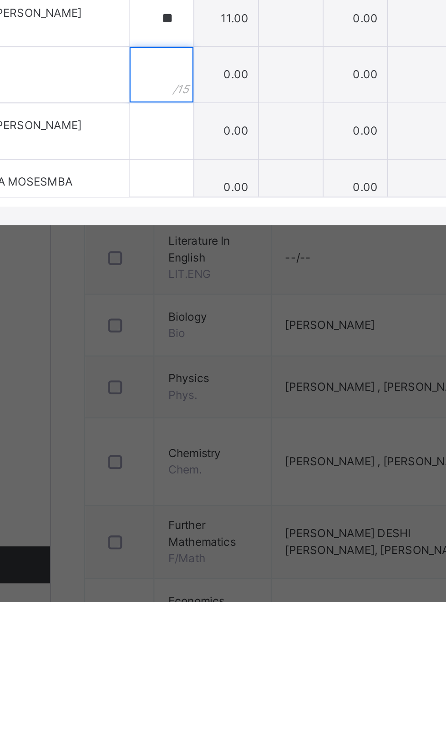
click at [179, 494] on input "text" at bounding box center [163, 480] width 31 height 27
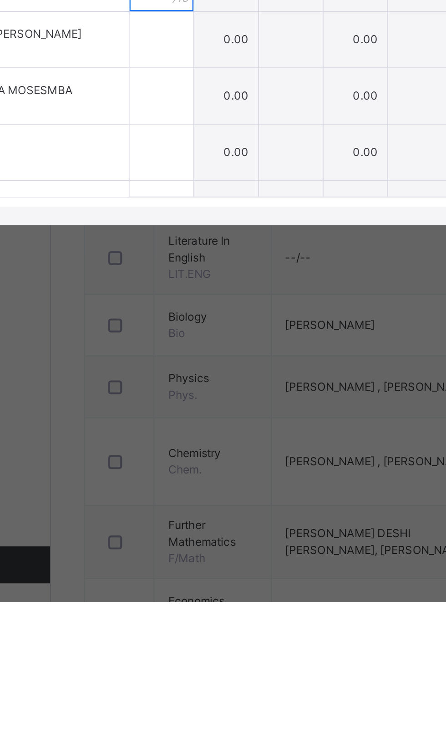
scroll to position [185, 0]
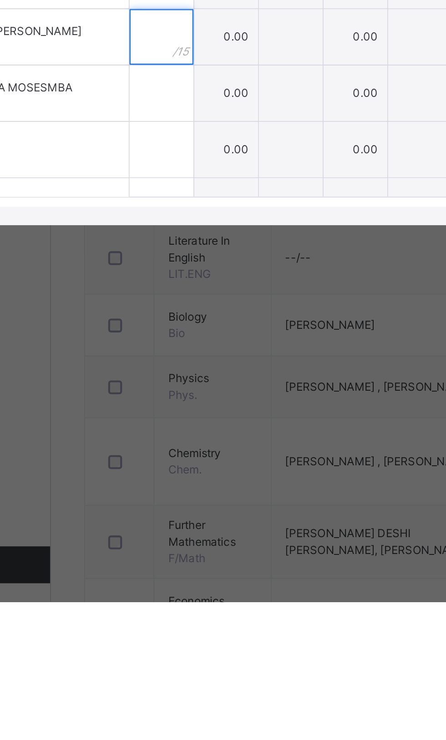
click at [179, 476] on div at bounding box center [163, 461] width 31 height 27
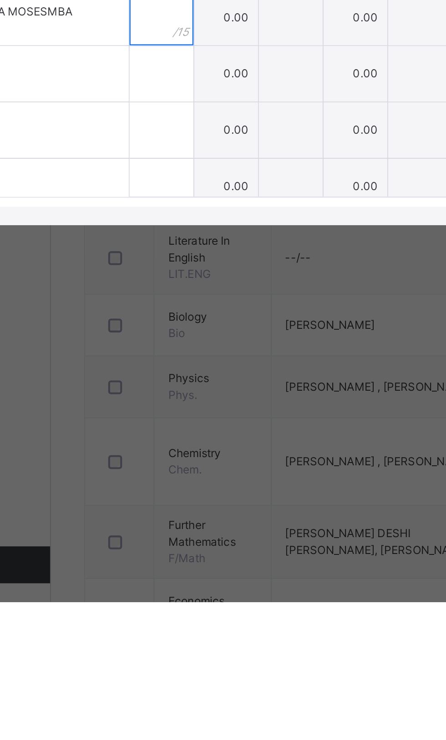
click at [179, 466] on input "text" at bounding box center [163, 452] width 31 height 27
click at [179, 494] on input "text" at bounding box center [163, 479] width 31 height 27
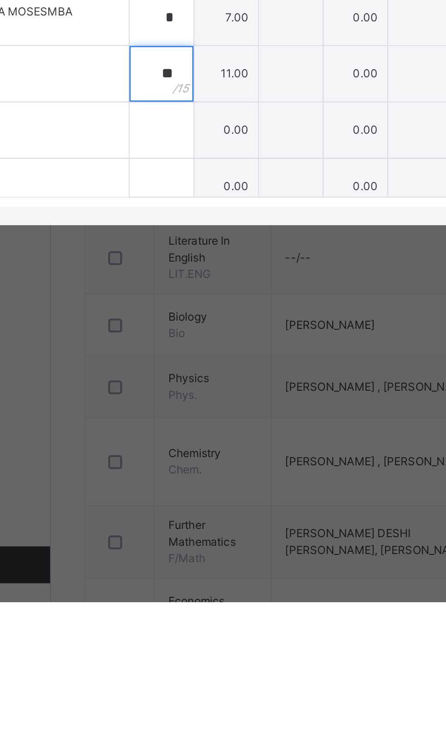
scroll to position [267, 0]
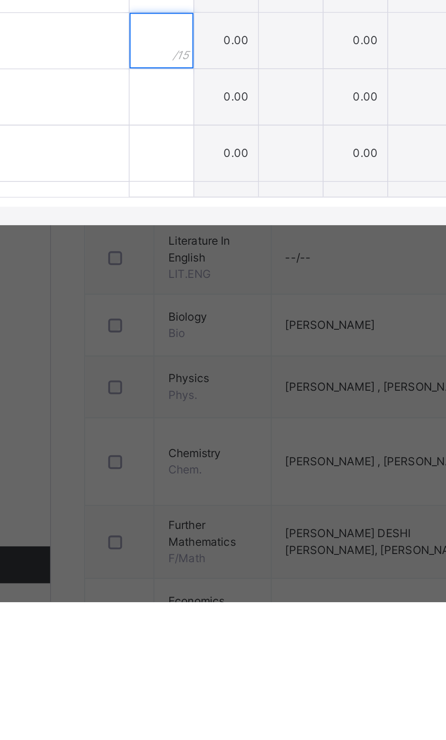
click at [179, 477] on div at bounding box center [163, 463] width 31 height 27
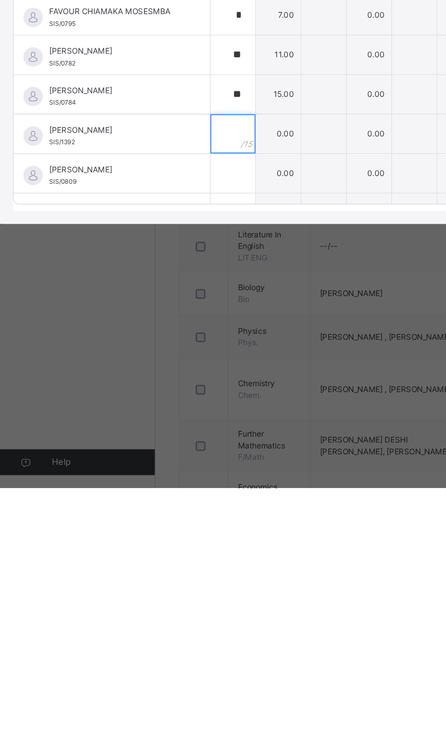
click at [179, 505] on input "text" at bounding box center [163, 491] width 31 height 27
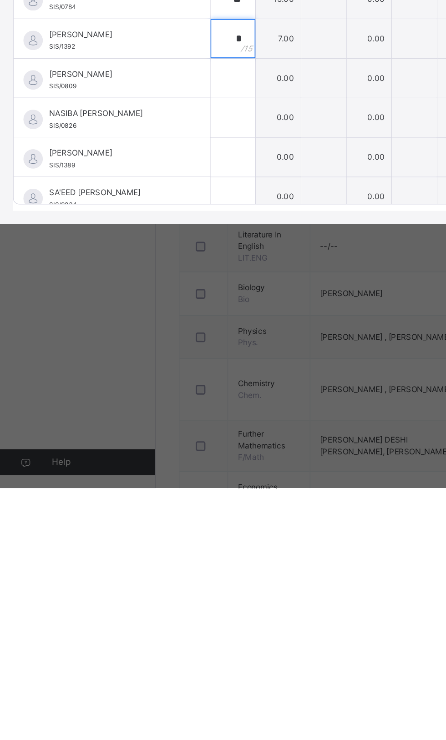
scroll to position [336, 0]
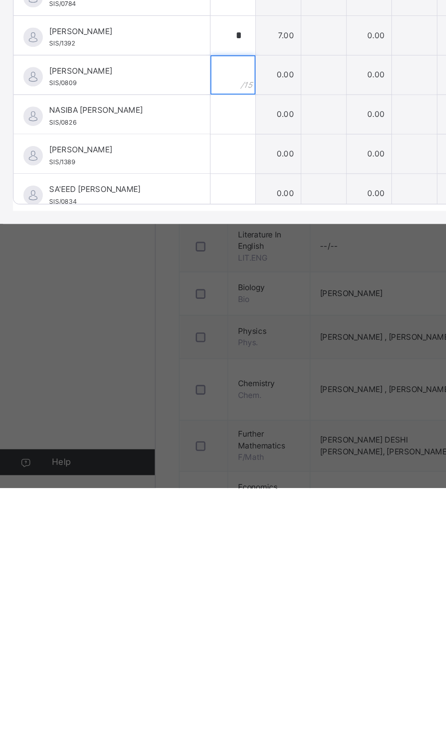
click at [179, 464] on input "text" at bounding box center [163, 449] width 31 height 27
click at [179, 491] on input "text" at bounding box center [163, 477] width 31 height 27
click at [179, 519] on div at bounding box center [163, 505] width 31 height 27
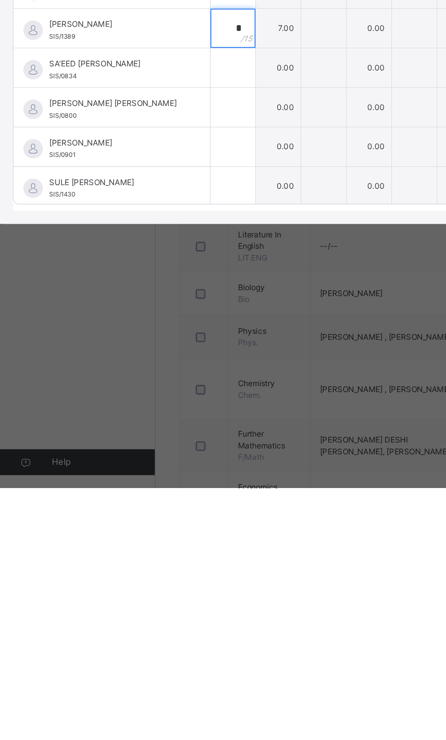
scroll to position [425, 0]
click at [179, 458] on input "text" at bounding box center [163, 444] width 31 height 27
click at [179, 486] on div at bounding box center [163, 472] width 31 height 27
click at [179, 514] on input "text" at bounding box center [163, 499] width 31 height 27
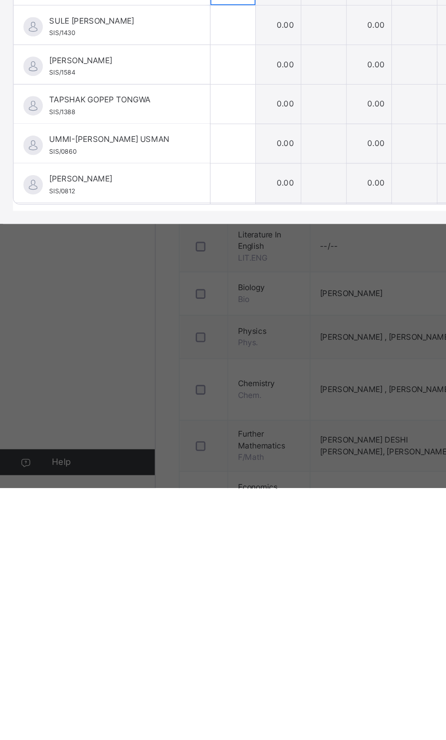
scroll to position [541, 0]
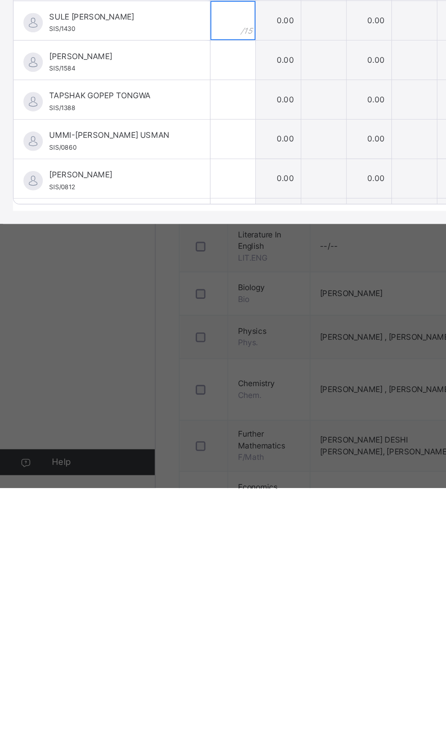
click at [179, 426] on input "text" at bounding box center [163, 411] width 31 height 27
click at [179, 453] on div at bounding box center [163, 439] width 31 height 27
click at [179, 481] on input "text" at bounding box center [163, 467] width 31 height 27
click at [179, 509] on input "text" at bounding box center [163, 494] width 31 height 27
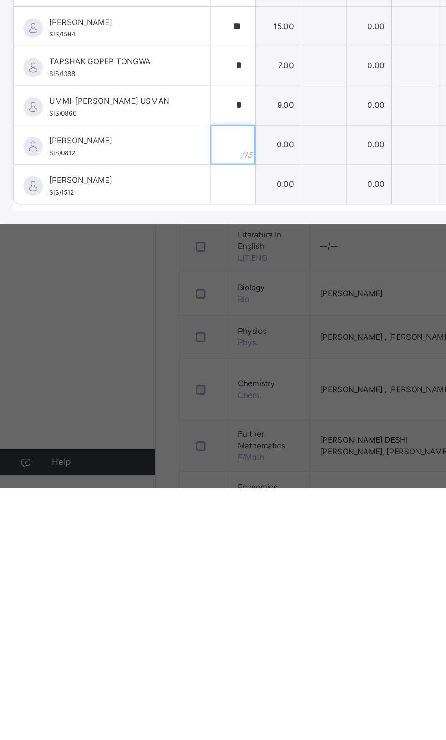
click at [179, 513] on input "text" at bounding box center [163, 499] width 31 height 27
click at [179, 541] on input "text" at bounding box center [163, 526] width 31 height 27
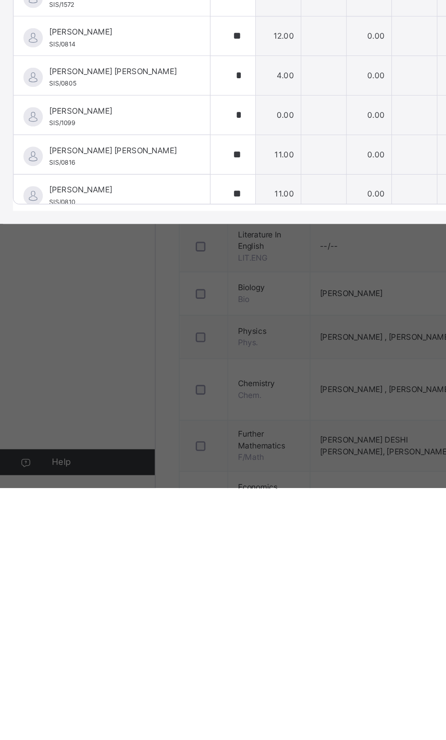
scroll to position [0, 0]
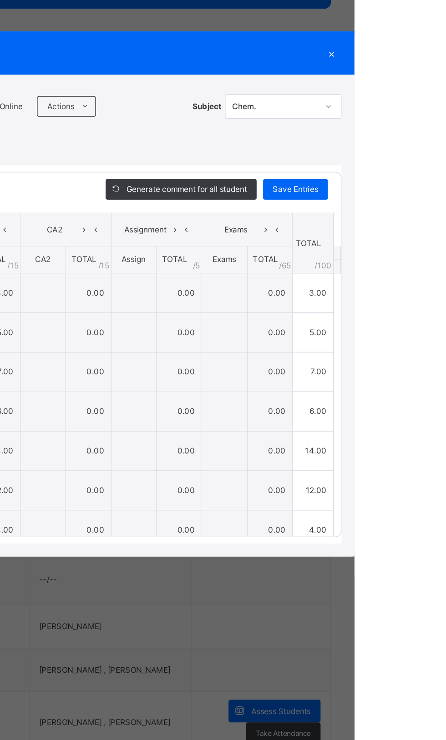
click at [421, 301] on span "Save Entries" at bounding box center [405, 297] width 32 height 8
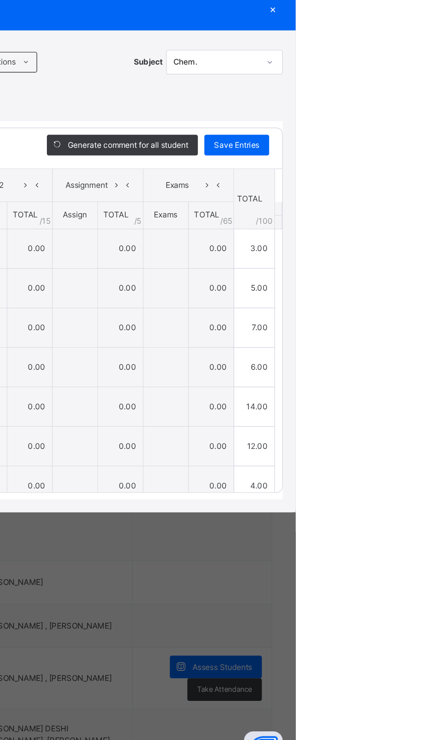
click at [437, 389] on div "Score Sheet Score Sheet Show Comments Generate comment for all student Save Ent…" at bounding box center [223, 399] width 428 height 294
click at [421, 301] on span "Save Entries" at bounding box center [405, 297] width 32 height 8
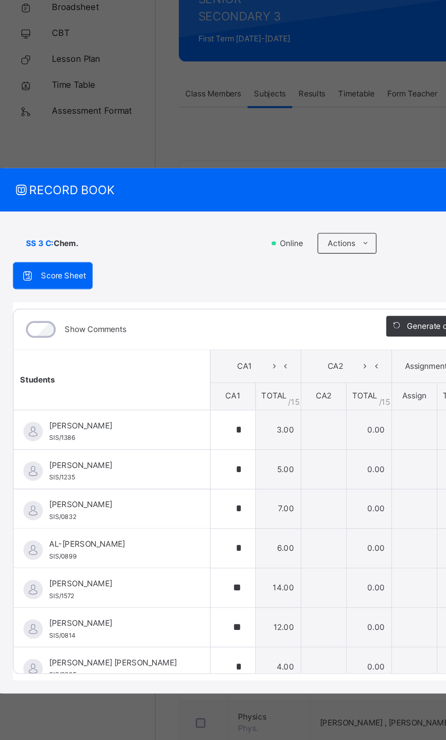
scroll to position [4, 0]
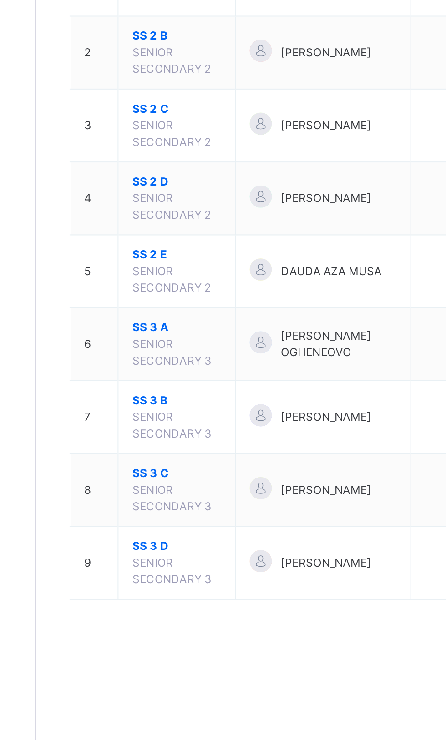
click at [167, 446] on span "SENIOR SECONDARY 3" at bounding box center [176, 447] width 39 height 15
click at [193, 439] on span "SS 3 D" at bounding box center [179, 435] width 44 height 8
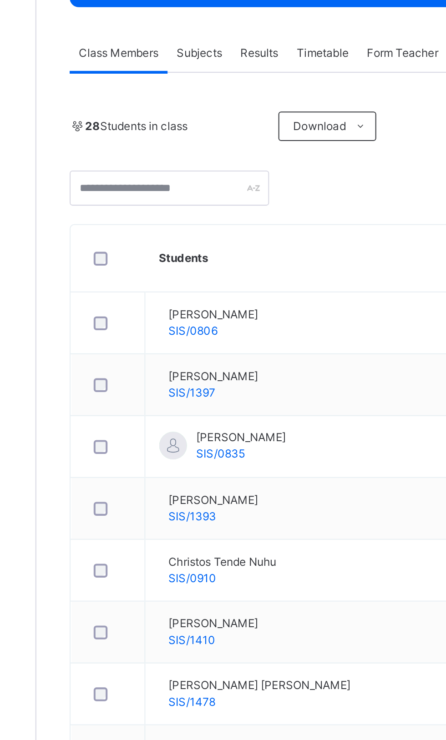
click at [190, 195] on span "Subjects" at bounding box center [189, 192] width 22 height 8
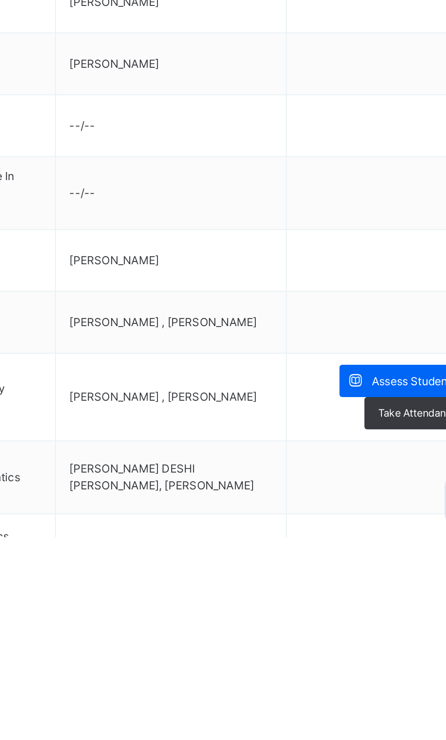
click at [369, 658] on span at bounding box center [366, 663] width 16 height 16
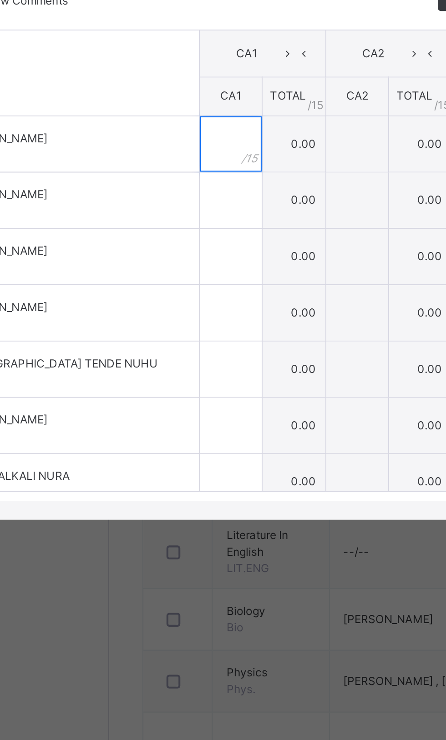
click at [184, 383] on input "text" at bounding box center [169, 369] width 30 height 27
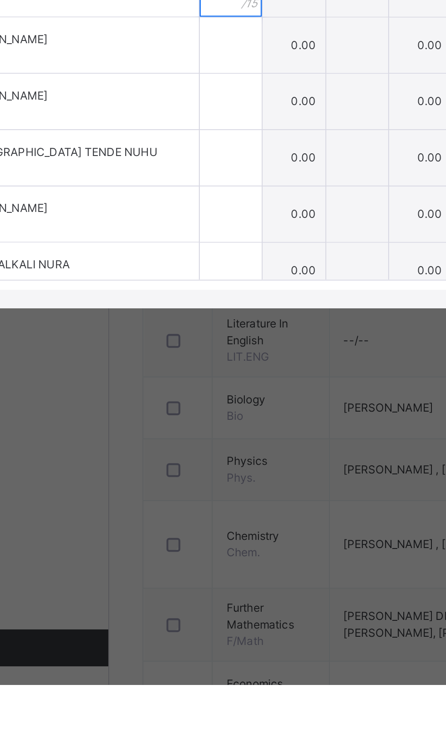
click at [184, 411] on input "text" at bounding box center [169, 397] width 30 height 27
click at [184, 439] on input "text" at bounding box center [169, 424] width 30 height 27
click at [184, 466] on div at bounding box center [169, 452] width 30 height 27
click at [184, 439] on input "text" at bounding box center [169, 424] width 30 height 27
click at [184, 466] on input "text" at bounding box center [169, 452] width 30 height 27
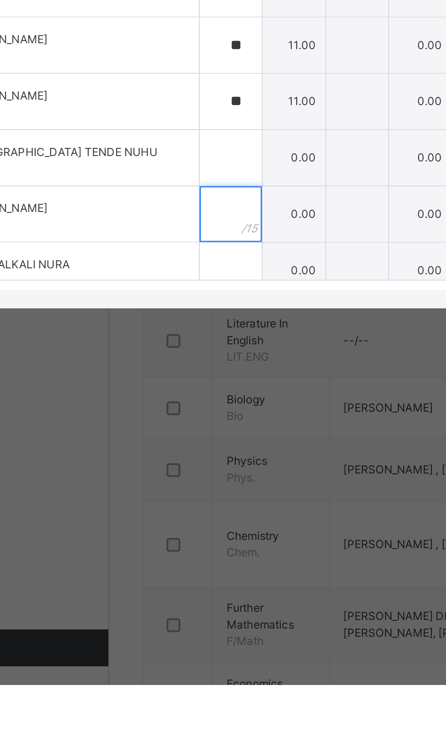
click at [184, 522] on input "text" at bounding box center [169, 508] width 30 height 27
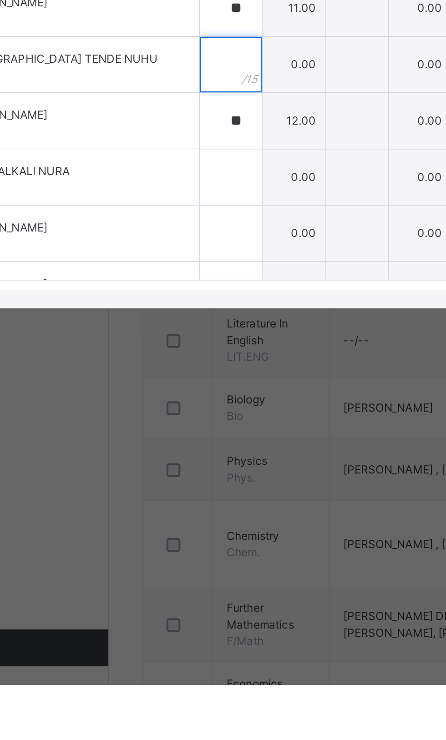
click at [184, 448] on div at bounding box center [169, 434] width 30 height 27
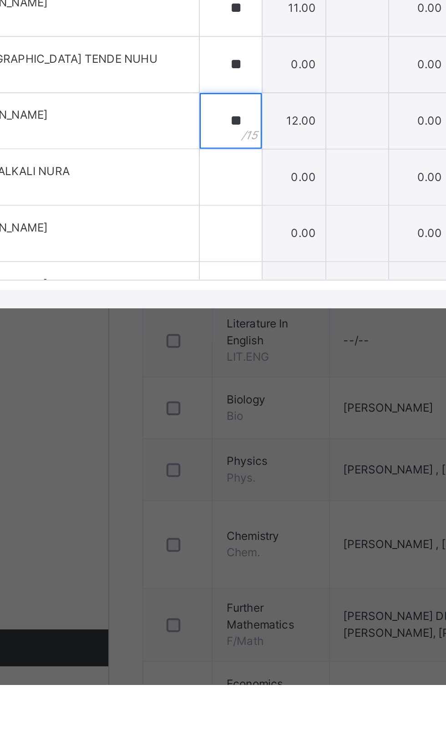
click at [184, 476] on input "**" at bounding box center [169, 462] width 30 height 27
click at [184, 476] on div "*" at bounding box center [169, 462] width 30 height 27
click at [184, 476] on input "*" at bounding box center [169, 462] width 30 height 27
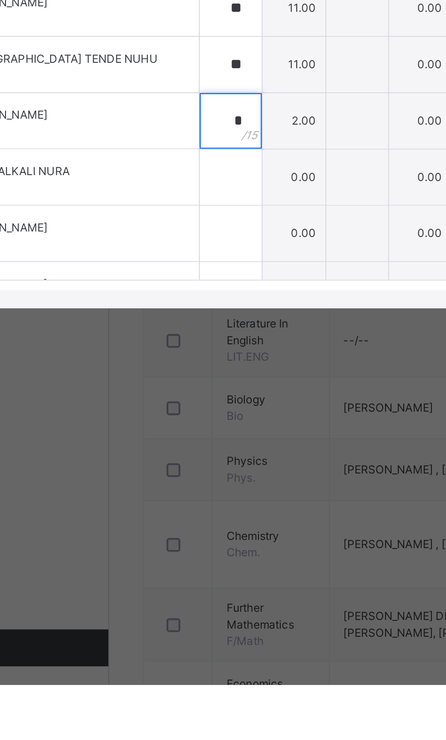
scroll to position [109, 0]
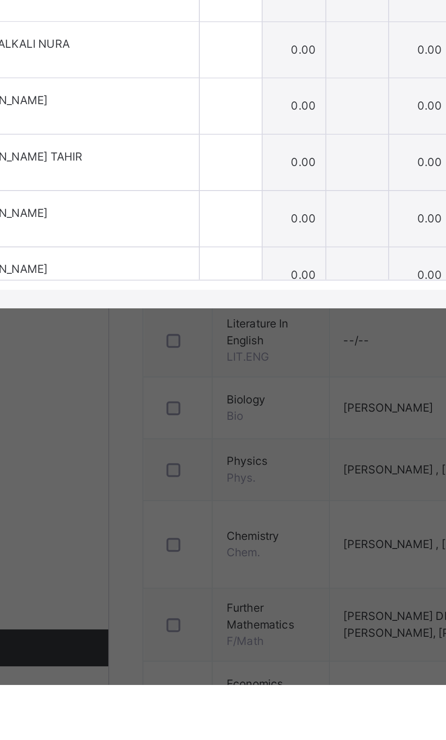
click at [184, 413] on div "*" at bounding box center [169, 399] width 30 height 27
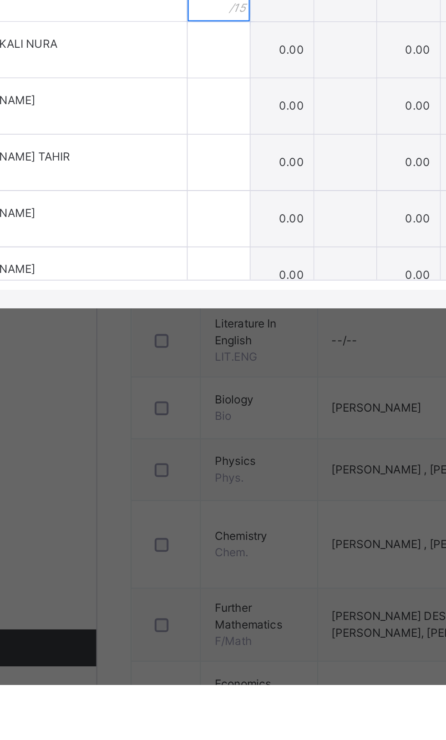
click at [184, 413] on div "*" at bounding box center [169, 399] width 30 height 27
click at [184, 441] on div at bounding box center [169, 427] width 30 height 27
click at [184, 469] on input "text" at bounding box center [169, 454] width 30 height 27
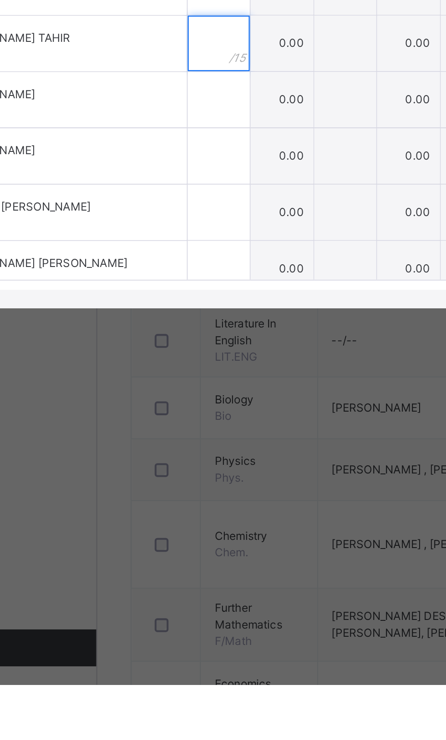
click at [184, 438] on input "text" at bounding box center [169, 423] width 30 height 27
click at [184, 466] on input "text" at bounding box center [169, 451] width 30 height 27
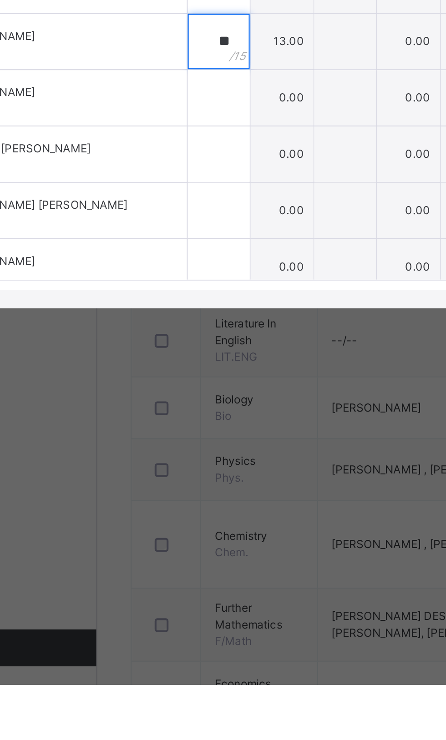
scroll to position [206, 0]
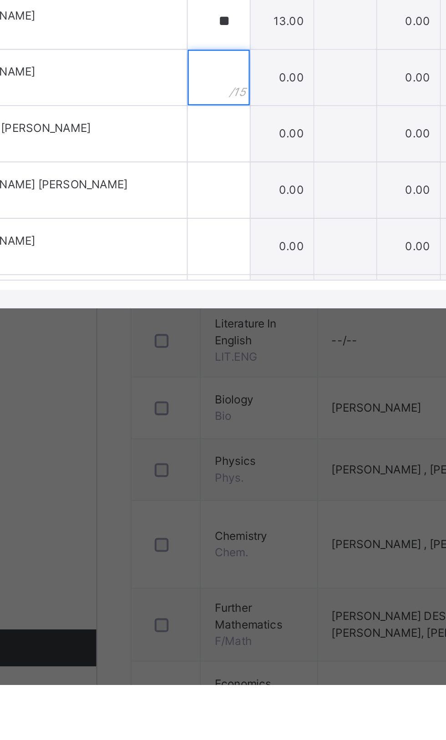
click at [184, 455] on input "text" at bounding box center [169, 440] width 30 height 27
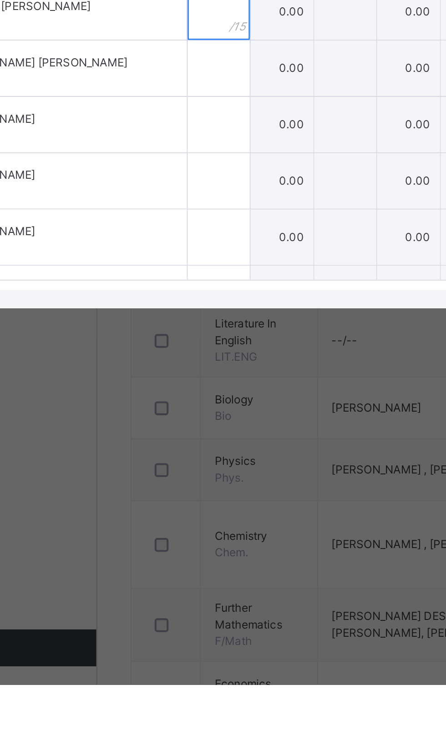
click at [184, 422] on input "text" at bounding box center [169, 408] width 30 height 27
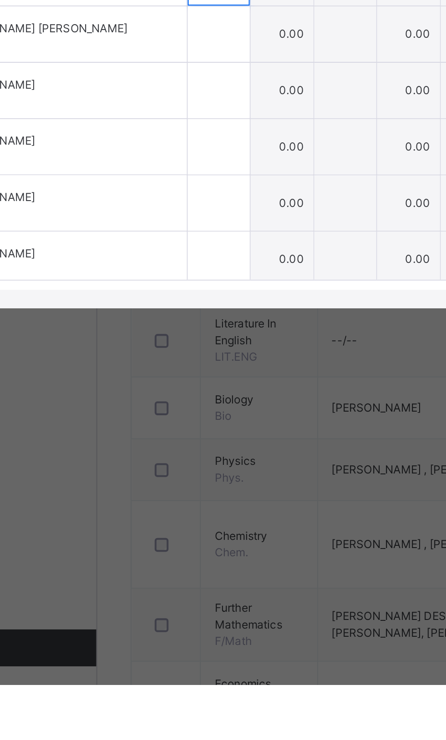
scroll to position [284, 0]
click at [125, 476] on span "[PERSON_NAME]" at bounding box center [84, 471] width 98 height 8
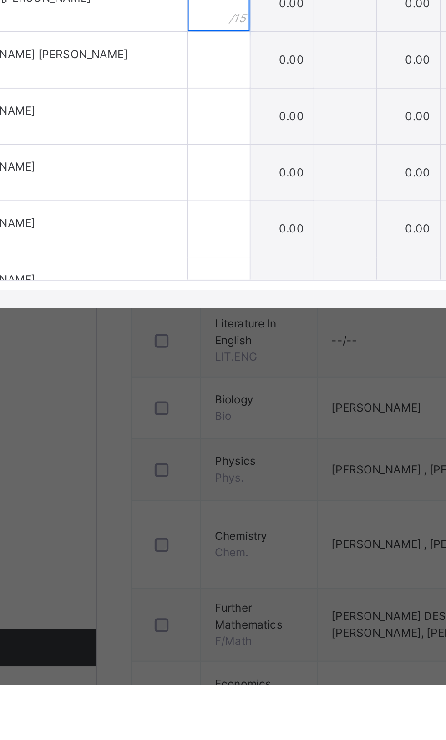
click at [184, 418] on div at bounding box center [169, 404] width 30 height 27
click at [184, 446] on input "text" at bounding box center [169, 432] width 30 height 27
click at [184, 474] on input "text" at bounding box center [169, 459] width 30 height 27
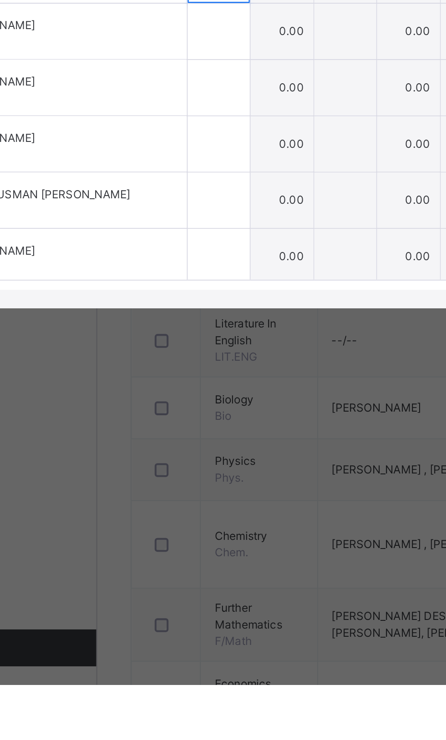
scroll to position [344, 0]
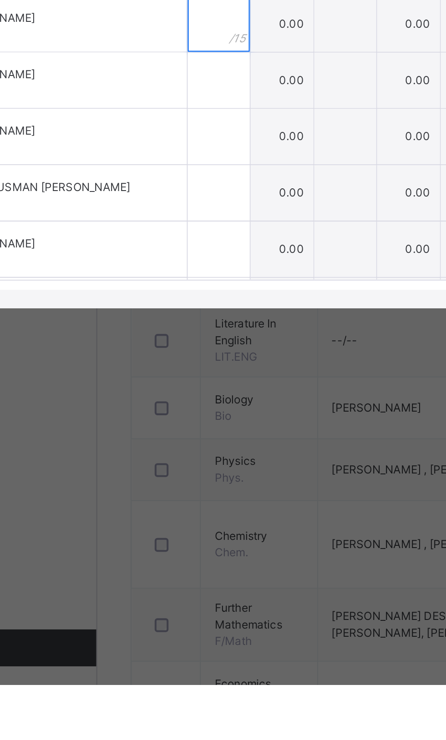
click at [184, 428] on div at bounding box center [169, 414] width 30 height 27
click at [184, 456] on input "text" at bounding box center [169, 442] width 30 height 27
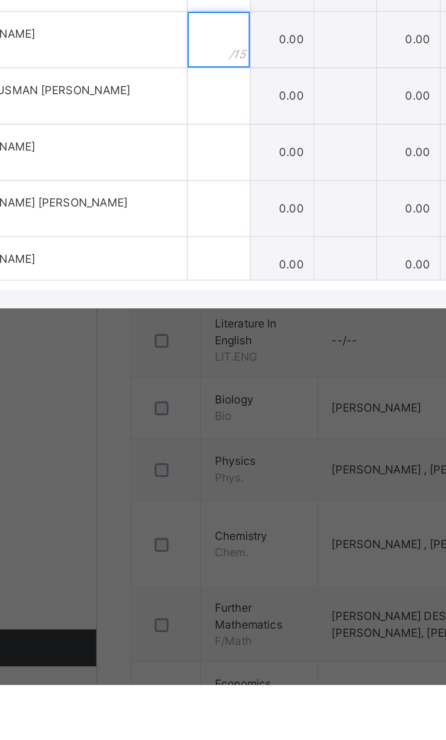
click at [184, 436] on div at bounding box center [169, 422] width 30 height 27
click at [184, 464] on input "text" at bounding box center [169, 449] width 30 height 27
click at [184, 464] on div at bounding box center [169, 449] width 30 height 27
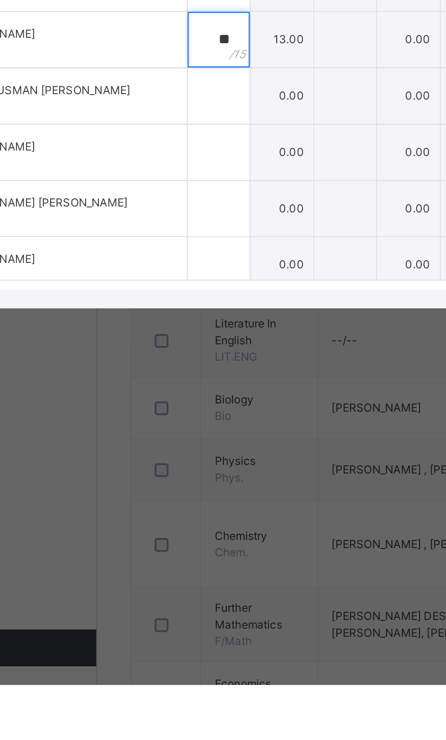
click at [184, 436] on div "**" at bounding box center [169, 422] width 30 height 27
click at [184, 464] on div at bounding box center [169, 449] width 30 height 27
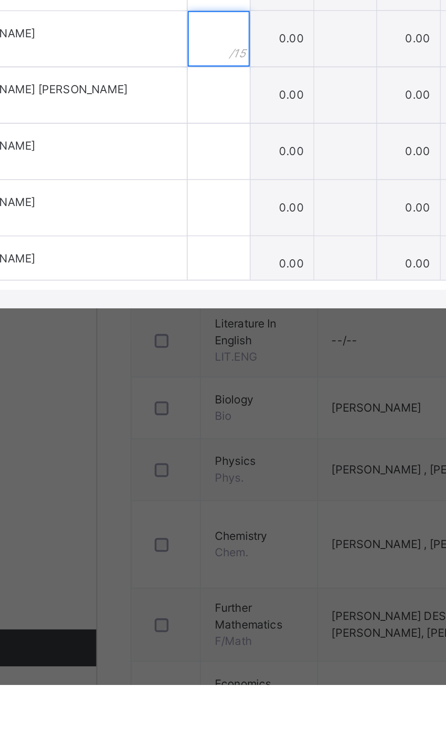
click at [184, 436] on input "text" at bounding box center [169, 421] width 30 height 27
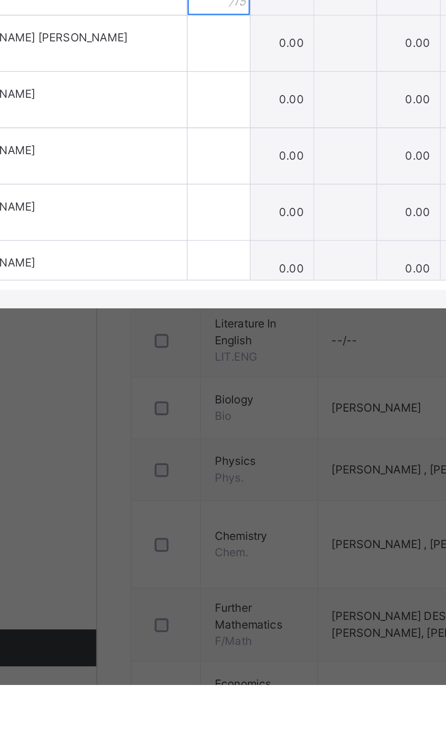
scroll to position [473, 0]
click at [184, 437] on input "text" at bounding box center [169, 423] width 30 height 27
click at [184, 465] on input "text" at bounding box center [169, 451] width 30 height 27
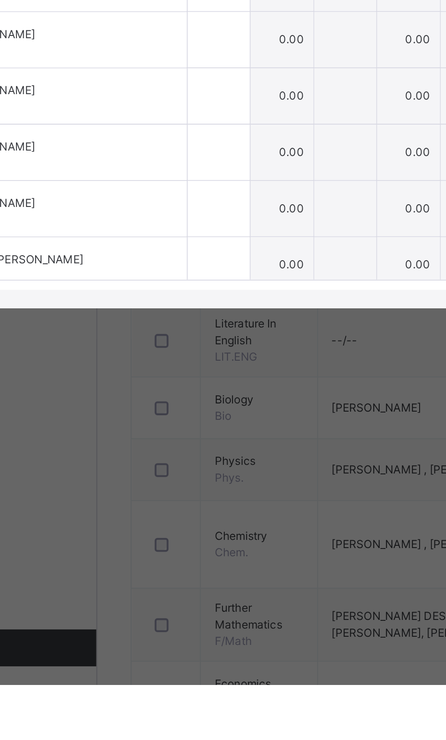
scroll to position [560, 0]
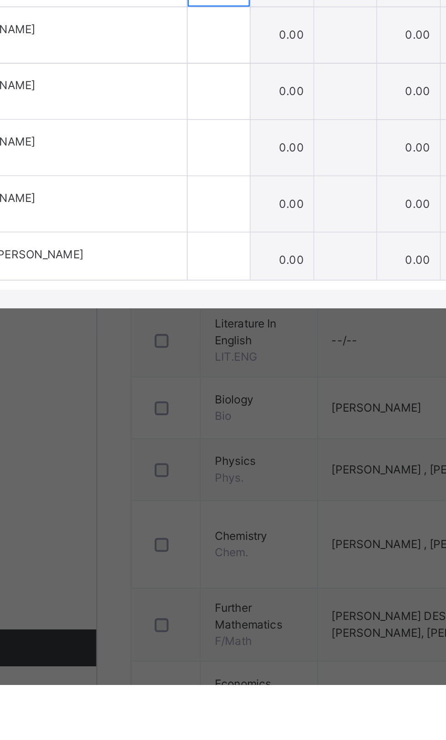
click at [184, 406] on input "text" at bounding box center [169, 392] width 30 height 27
click at [184, 434] on input "text" at bounding box center [169, 419] width 30 height 27
click at [184, 461] on input "text" at bounding box center [169, 447] width 30 height 27
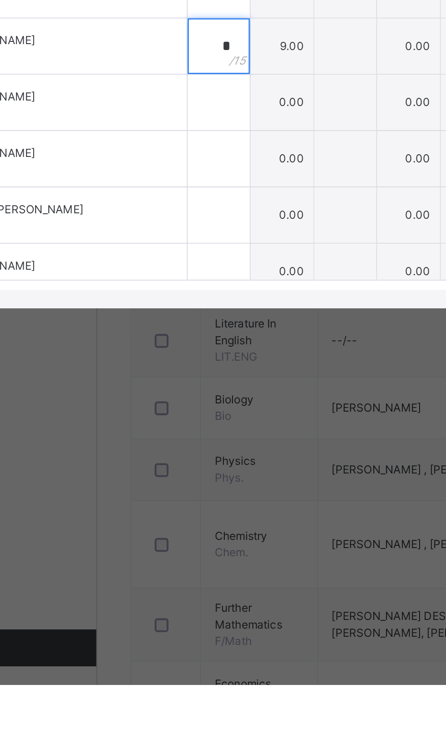
scroll to position [592, 0]
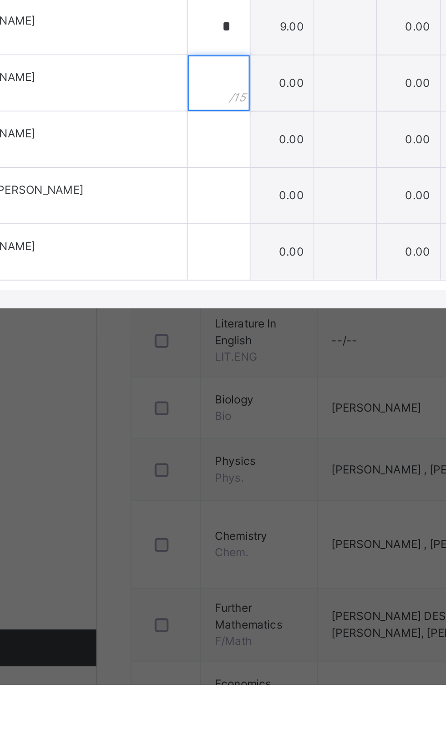
click at [184, 457] on input "text" at bounding box center [169, 443] width 30 height 27
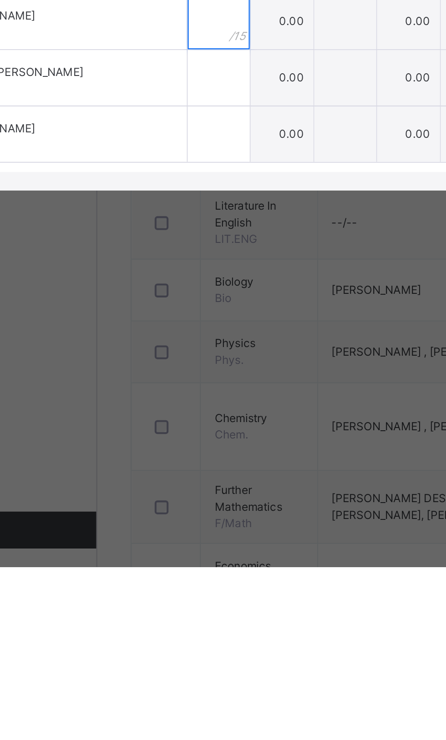
click at [184, 485] on input "text" at bounding box center [169, 471] width 30 height 27
click at [184, 513] on input "text" at bounding box center [169, 499] width 30 height 27
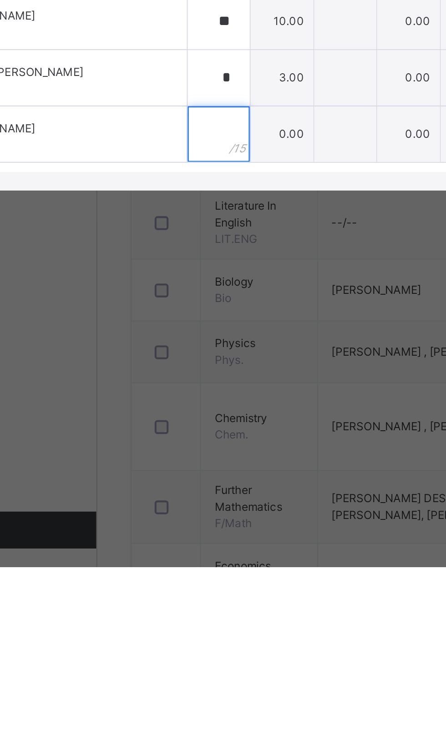
click at [184, 541] on input "text" at bounding box center [169, 526] width 30 height 27
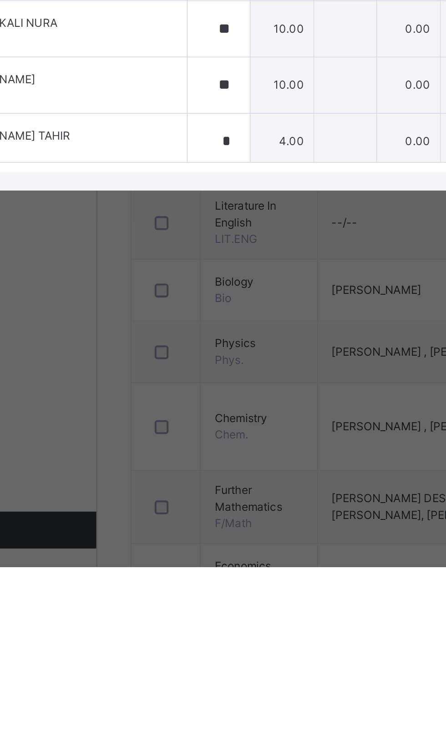
scroll to position [0, 0]
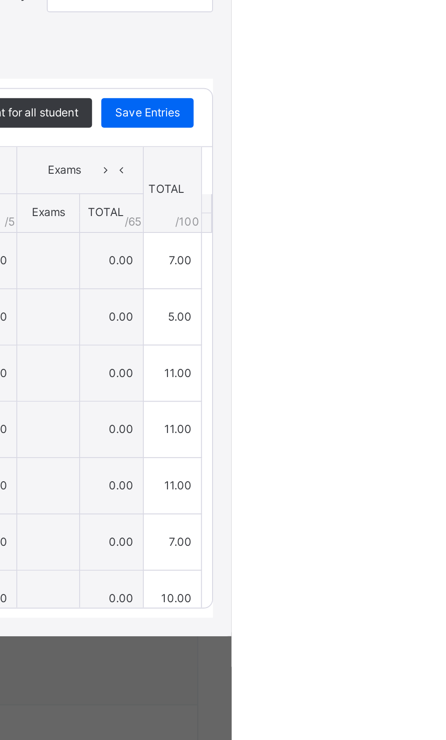
click at [421, 301] on span "Save Entries" at bounding box center [405, 297] width 32 height 8
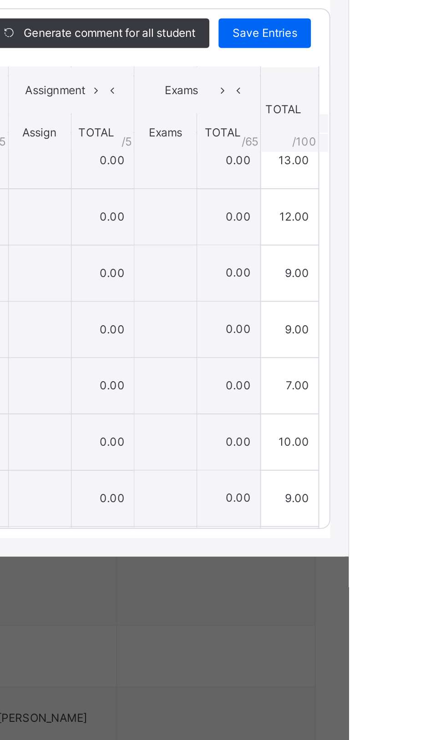
scroll to position [282, 0]
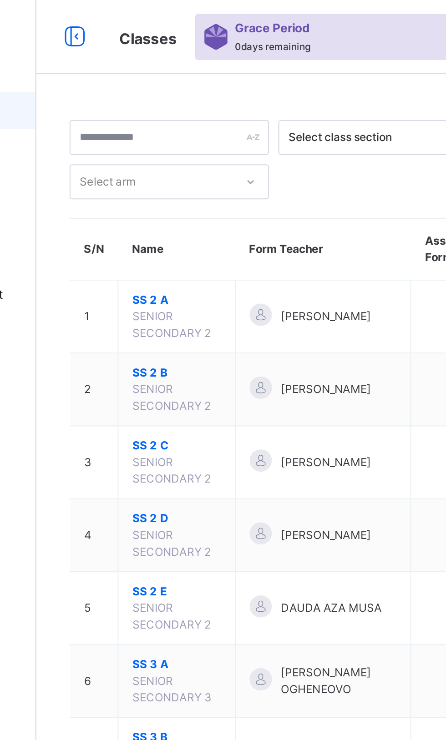
click at [162, 185] on span "SS 2 B" at bounding box center [179, 184] width 44 height 8
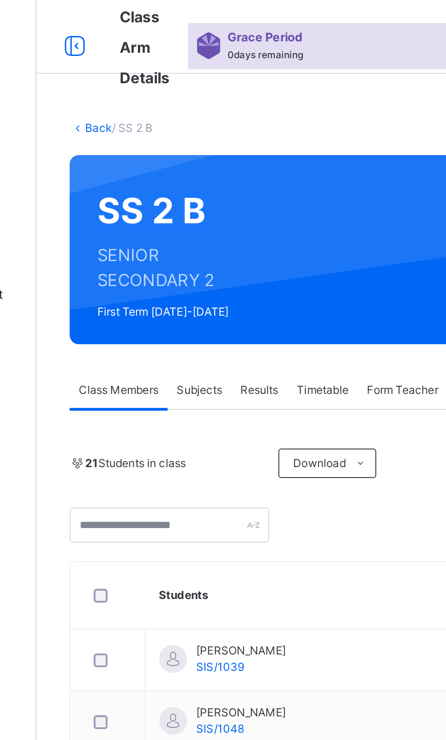
click at [190, 189] on span "Subjects" at bounding box center [189, 192] width 22 height 8
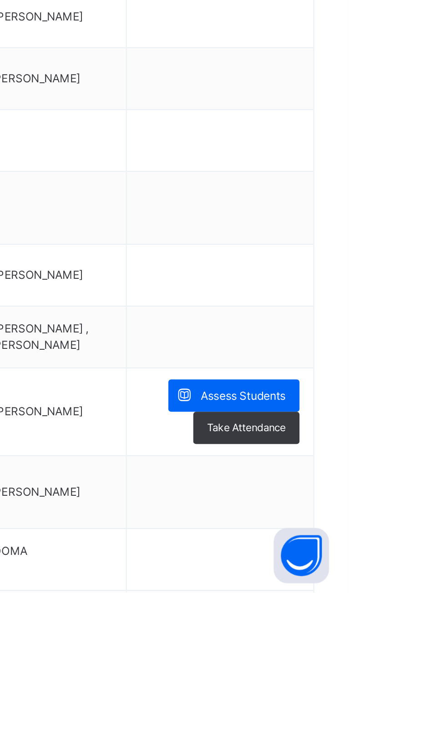
scroll to position [25, 0]
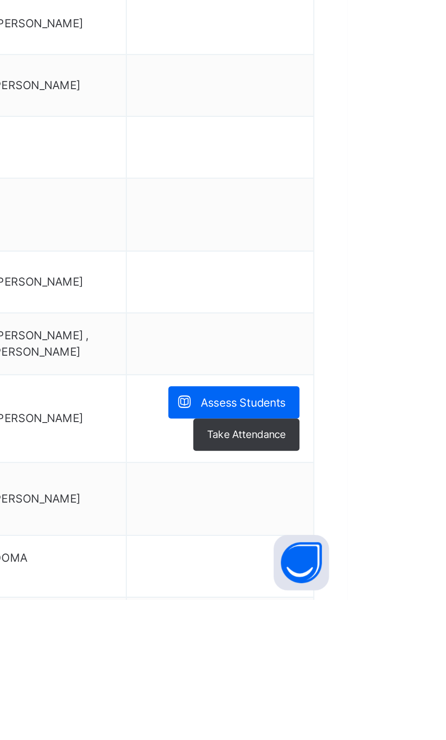
click at [383, 648] on div "Assess Students" at bounding box center [390, 643] width 65 height 16
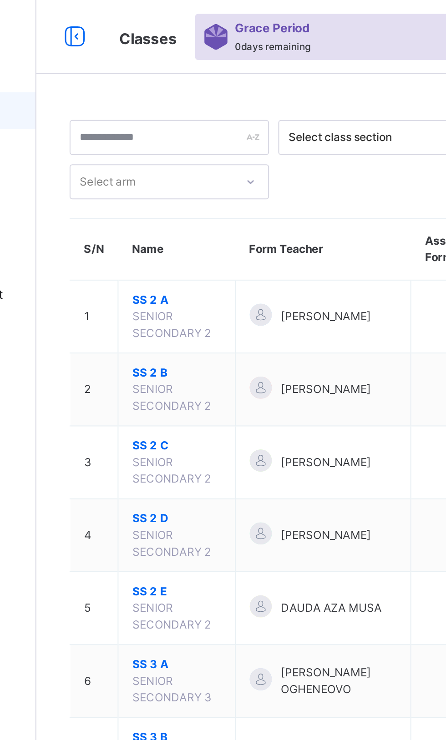
click at [162, 222] on span "SS 2 C" at bounding box center [179, 220] width 44 height 8
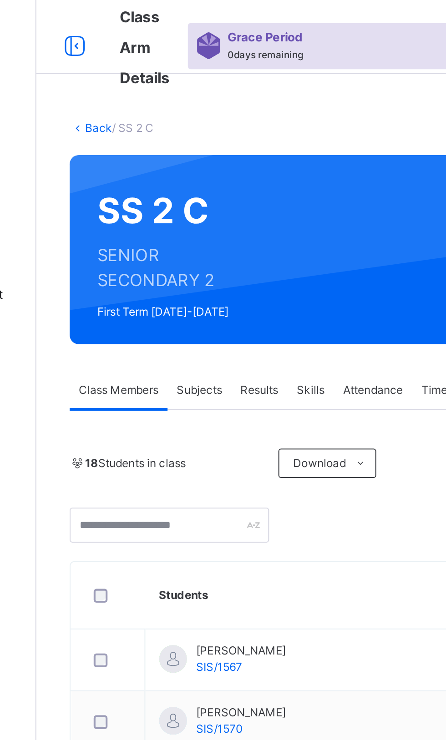
click at [189, 191] on span "Subjects" at bounding box center [189, 192] width 22 height 8
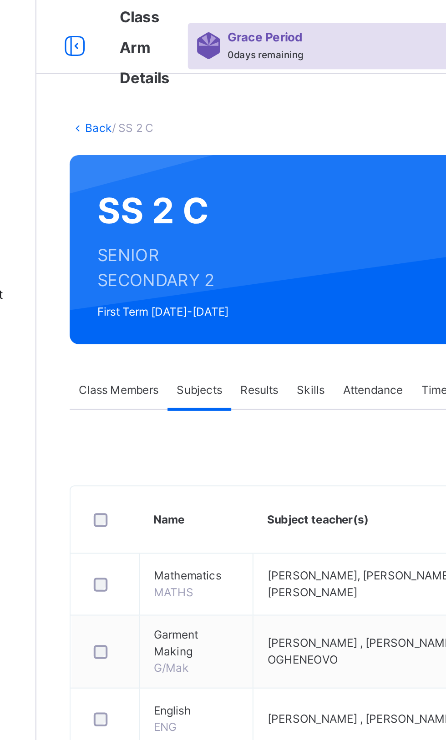
click at [216, 293] on td "[PERSON_NAME], [PERSON_NAME] , [PERSON_NAME]" at bounding box center [276, 288] width 121 height 30
click at [386, 674] on div "Assess Students" at bounding box center [390, 669] width 65 height 16
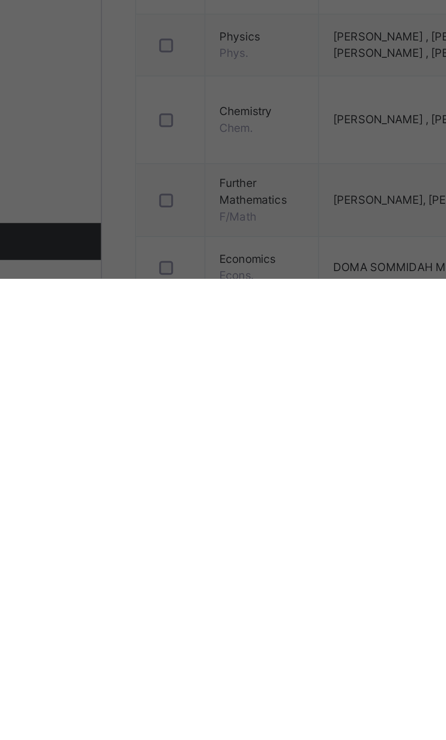
scroll to position [25, 0]
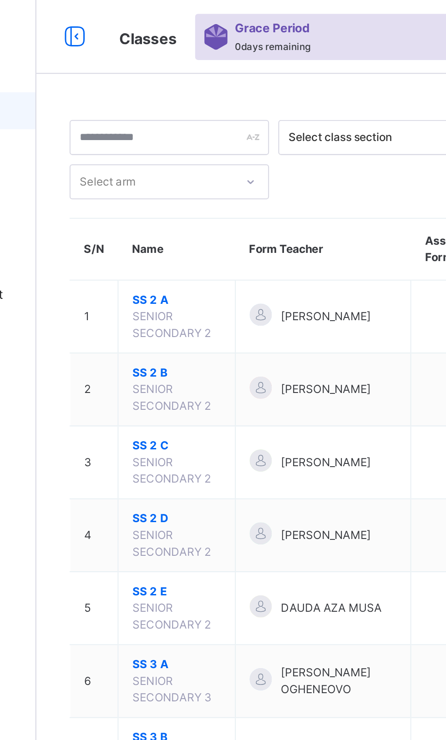
click at [162, 256] on span "SS 2 D" at bounding box center [179, 256] width 44 height 8
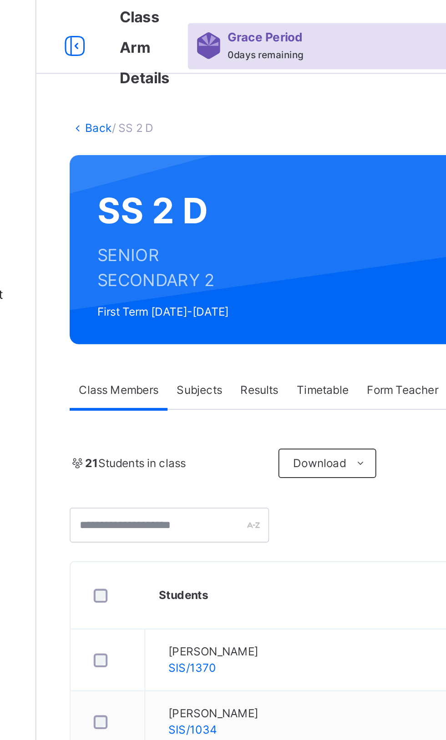
click at [185, 195] on span "Subjects" at bounding box center [189, 192] width 22 height 8
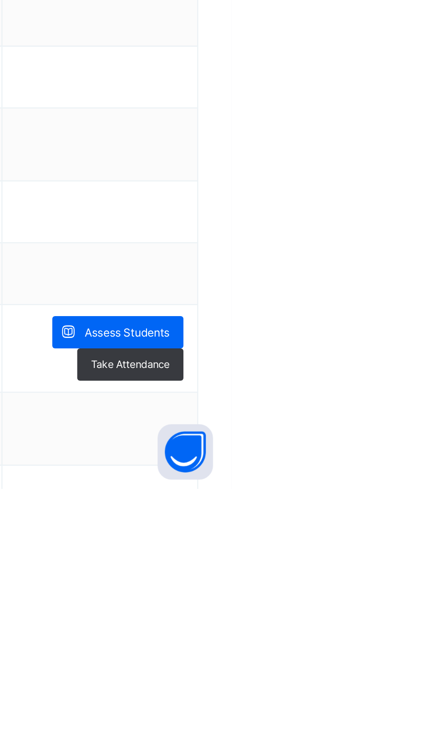
click at [379, 668] on span "Assess Students" at bounding box center [395, 663] width 42 height 8
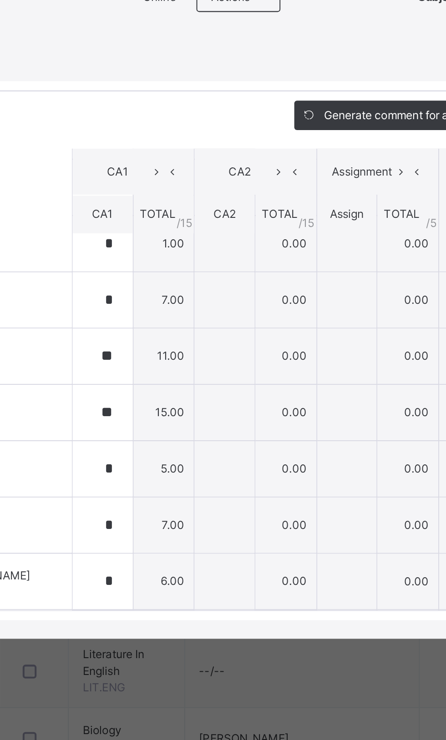
scroll to position [398, 0]
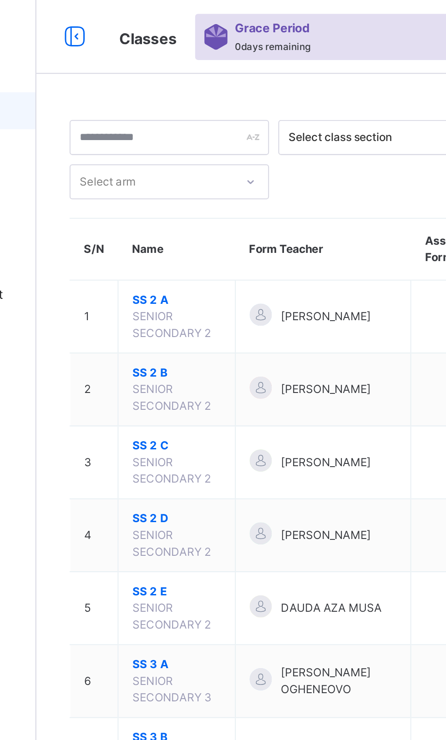
click at [158, 293] on span "SS 2 E" at bounding box center [179, 292] width 44 height 8
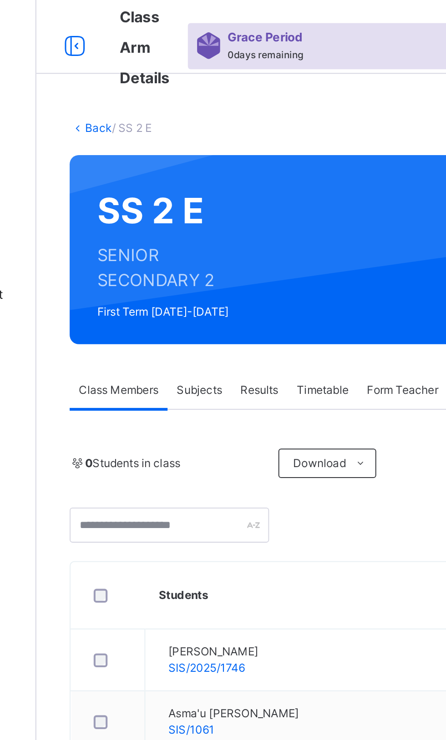
click at [185, 188] on span "Subjects" at bounding box center [189, 192] width 22 height 8
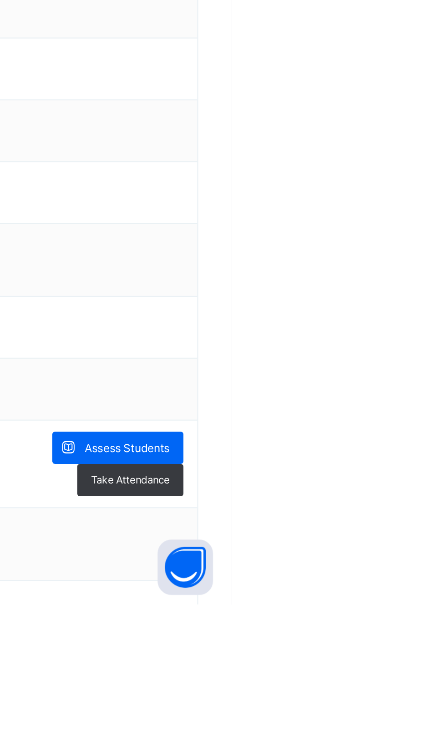
click at [375, 669] on div "Assess Students" at bounding box center [390, 663] width 65 height 16
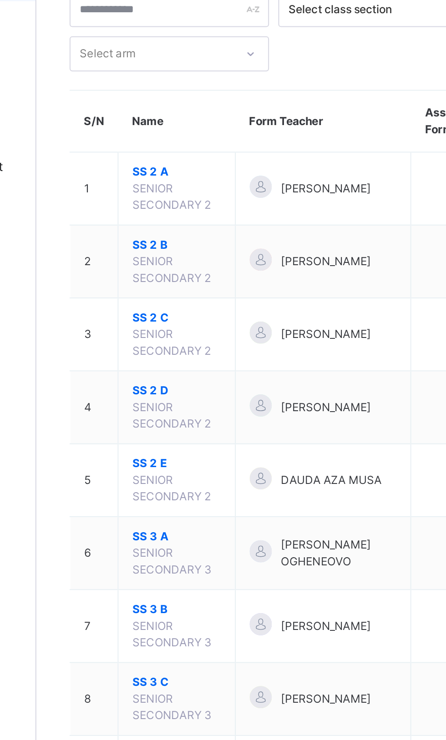
click at [166, 374] on span "SENIOR SECONDARY 3" at bounding box center [176, 375] width 39 height 15
click at [168, 352] on td "SS 3 A SENIOR SECONDARY 3" at bounding box center [179, 336] width 58 height 36
click at [140, 365] on td "7" at bounding box center [138, 372] width 24 height 36
click at [158, 366] on span "SS 3 B" at bounding box center [179, 364] width 44 height 8
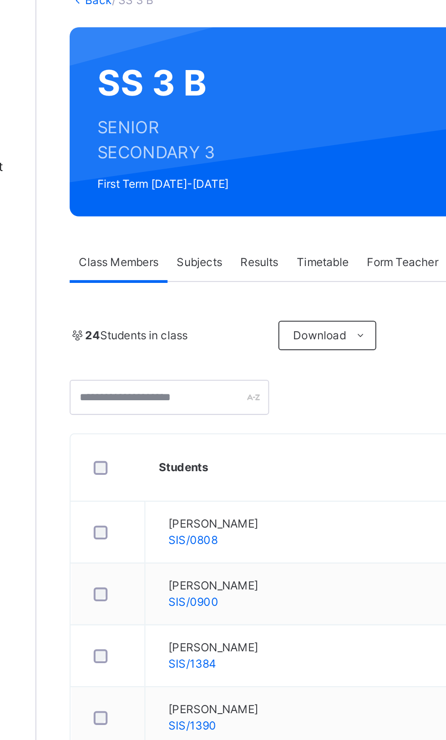
click at [179, 193] on div "Subjects" at bounding box center [189, 192] width 31 height 18
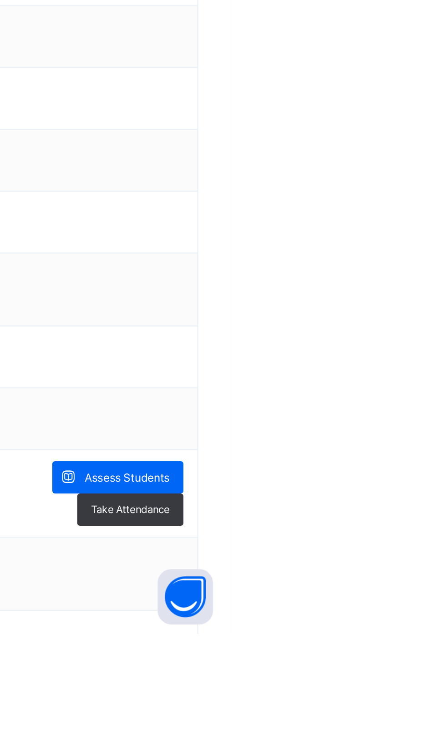
click at [384, 657] on div "Assess Students" at bounding box center [390, 663] width 65 height 16
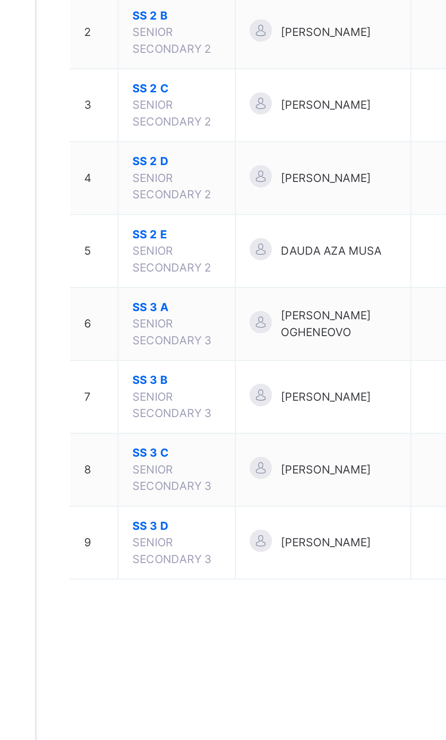
click at [162, 400] on span "SS 3 C" at bounding box center [179, 399] width 44 height 8
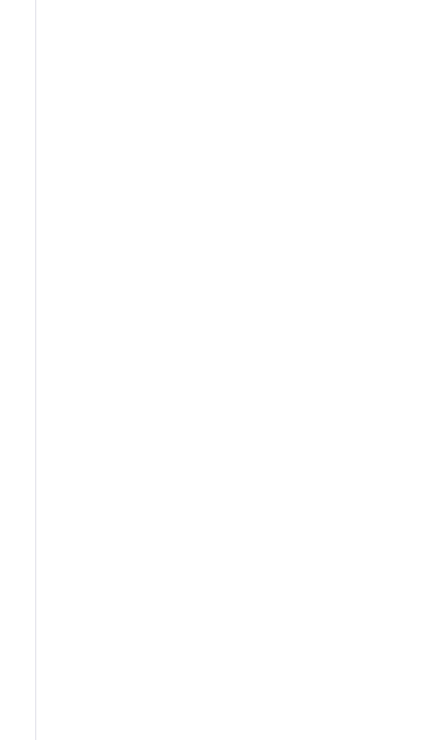
click at [168, 405] on div "Back /" at bounding box center [277, 370] width 337 height 740
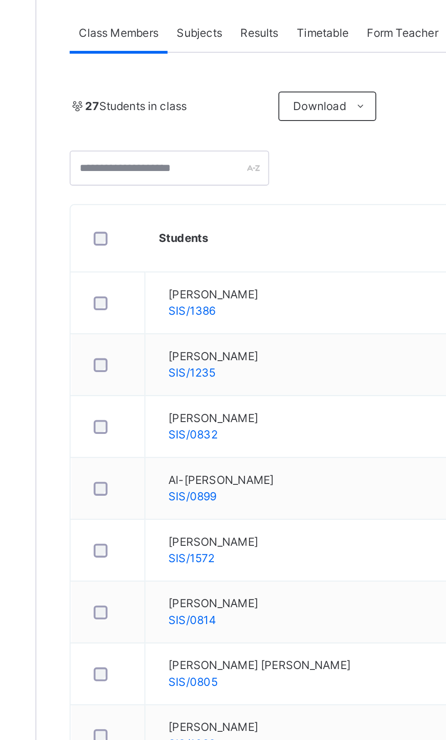
click at [186, 195] on span "Subjects" at bounding box center [189, 192] width 22 height 8
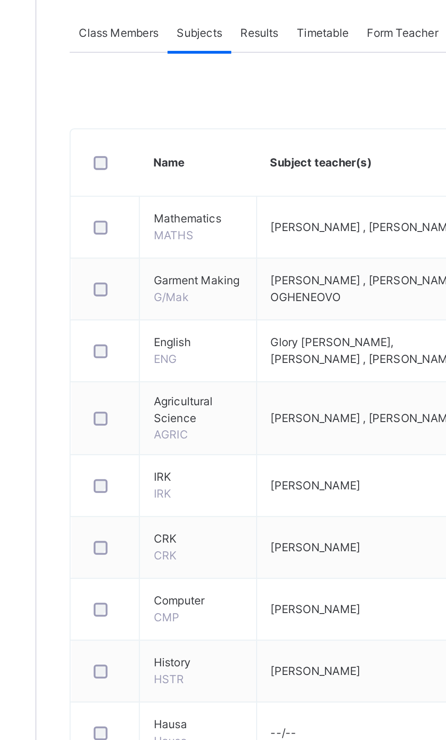
click at [386, 655] on div "Assess Students" at bounding box center [390, 663] width 65 height 16
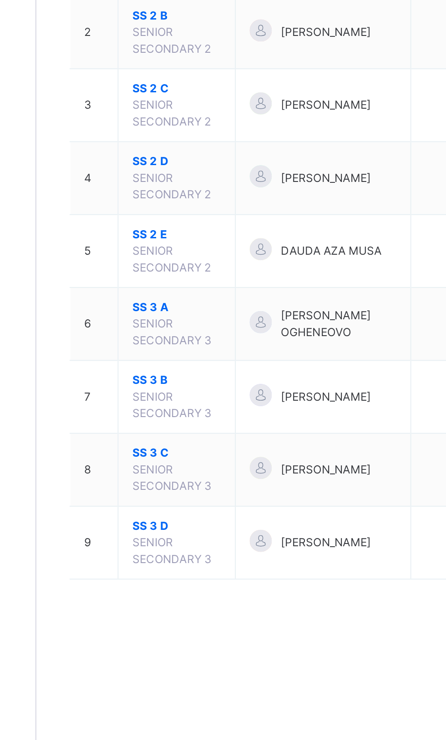
click at [167, 438] on span "SS 3 D" at bounding box center [179, 435] width 44 height 8
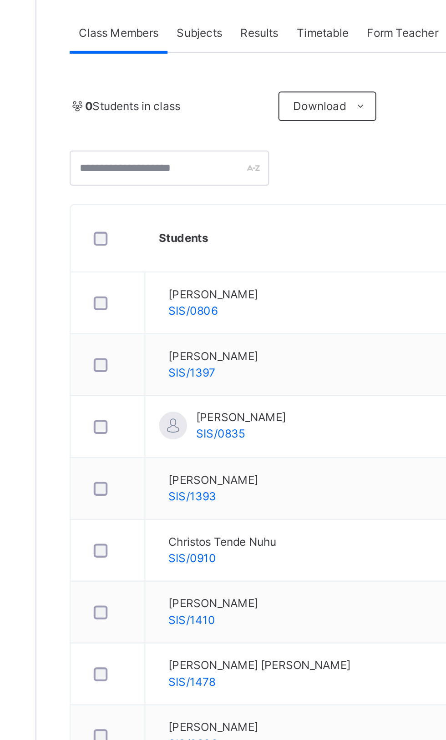
click at [198, 197] on div "Subjects" at bounding box center [189, 192] width 31 height 18
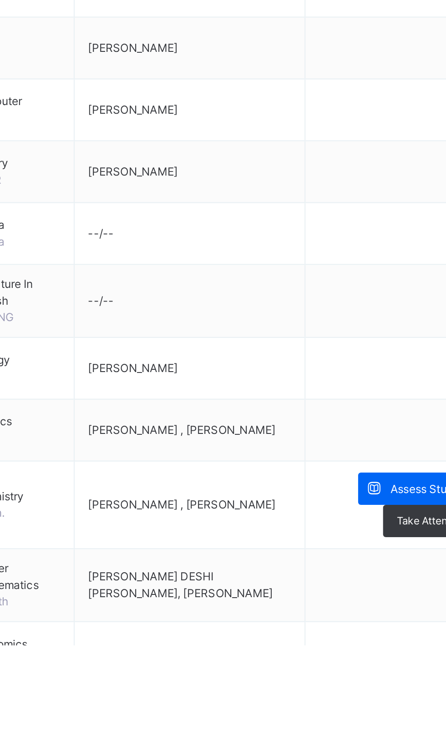
click at [376, 656] on div "Assess Students" at bounding box center [390, 663] width 65 height 16
